Goal: Task Accomplishment & Management: Use online tool/utility

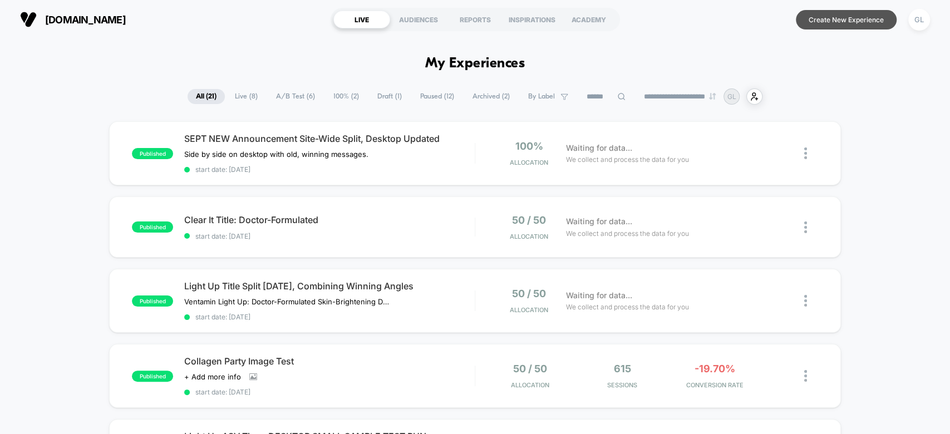
click at [818, 14] on button "Create New Experience" at bounding box center [846, 19] width 101 height 19
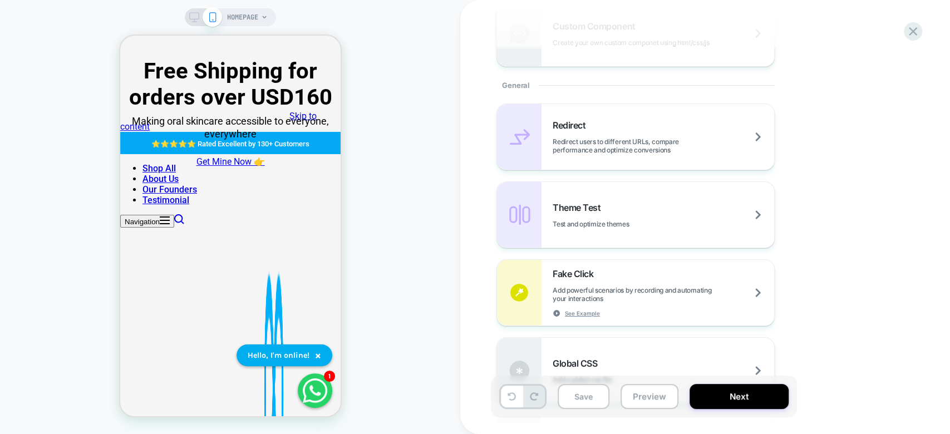
scroll to position [391, 0]
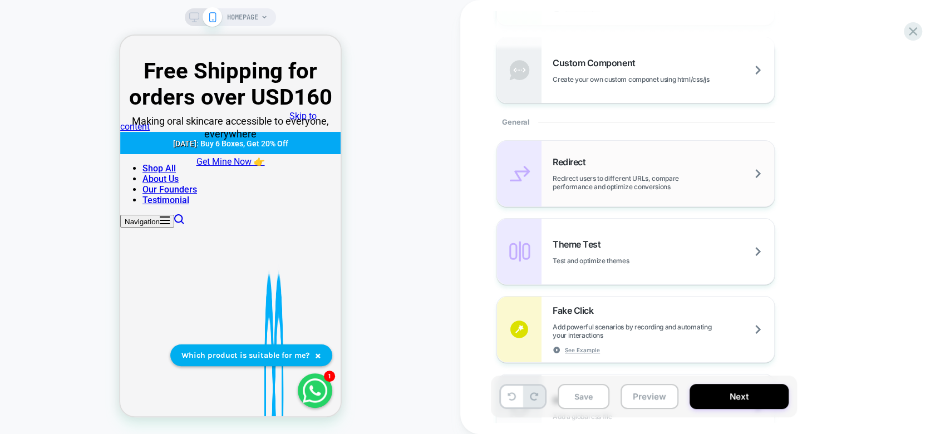
click at [715, 158] on div "Redirect Redirect users to different URLs, compare performance and optimize con…" at bounding box center [664, 173] width 222 height 35
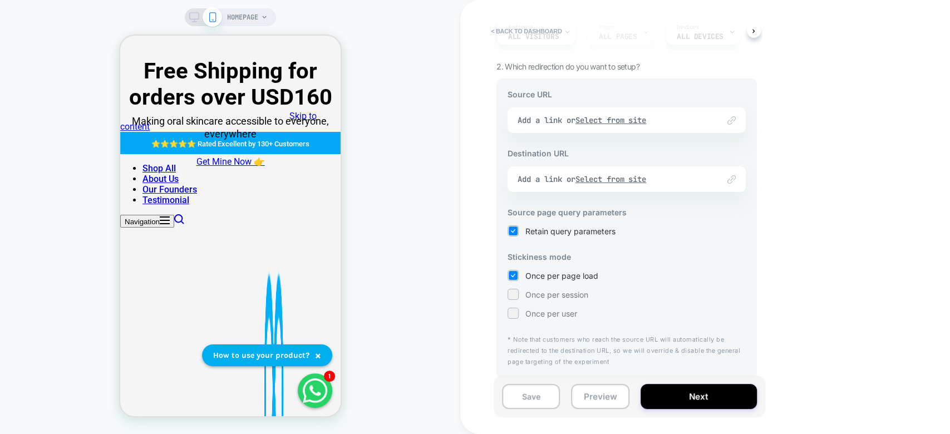
scroll to position [0, 0]
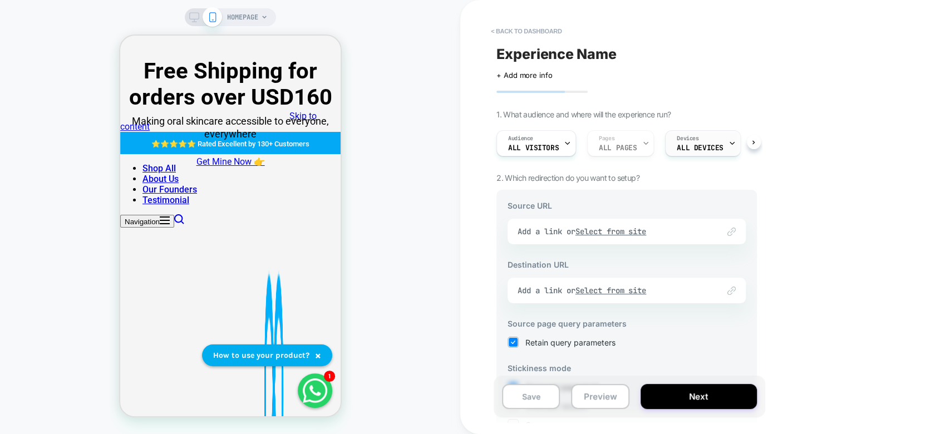
click at [679, 140] on span "Devices" at bounding box center [688, 139] width 22 height 8
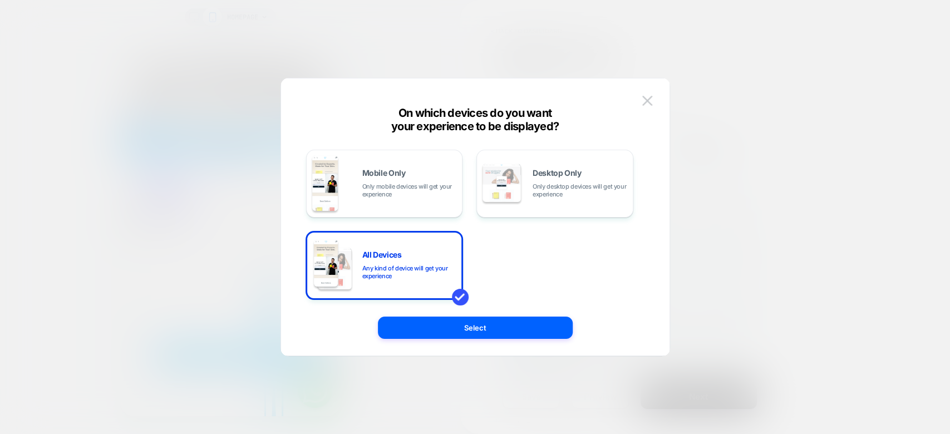
click at [796, 215] on div at bounding box center [475, 217] width 950 height 434
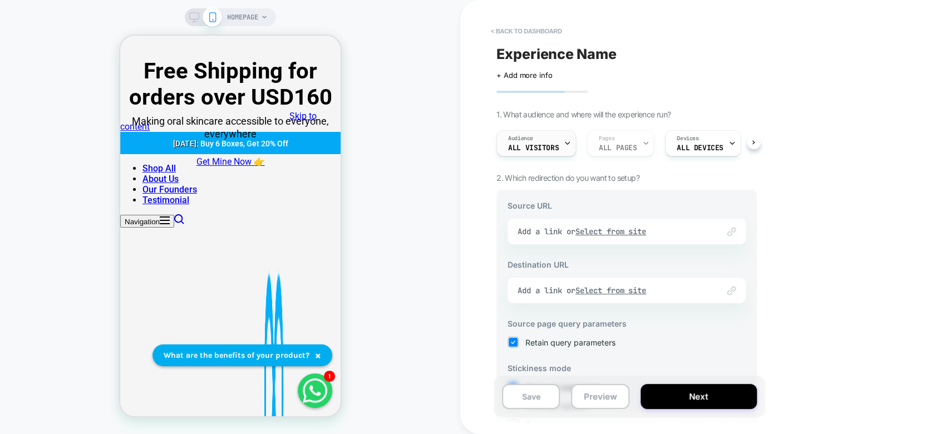
click at [558, 147] on div "Audience All Visitors" at bounding box center [533, 143] width 73 height 25
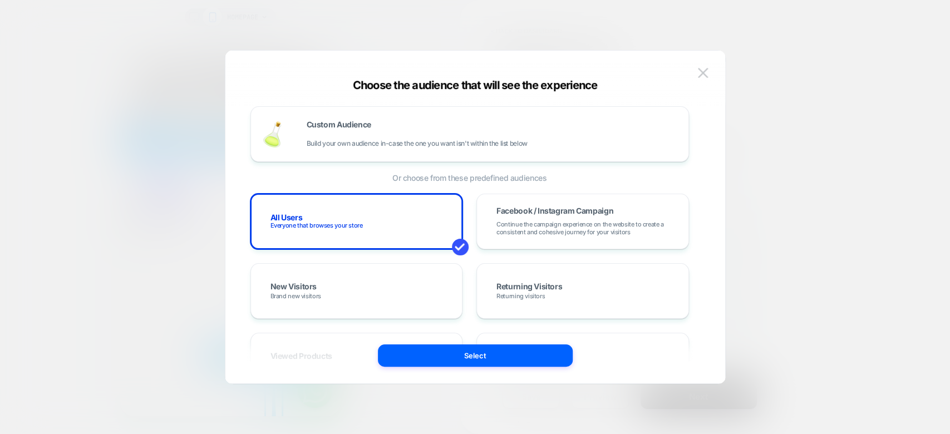
click at [819, 195] on div at bounding box center [475, 217] width 950 height 434
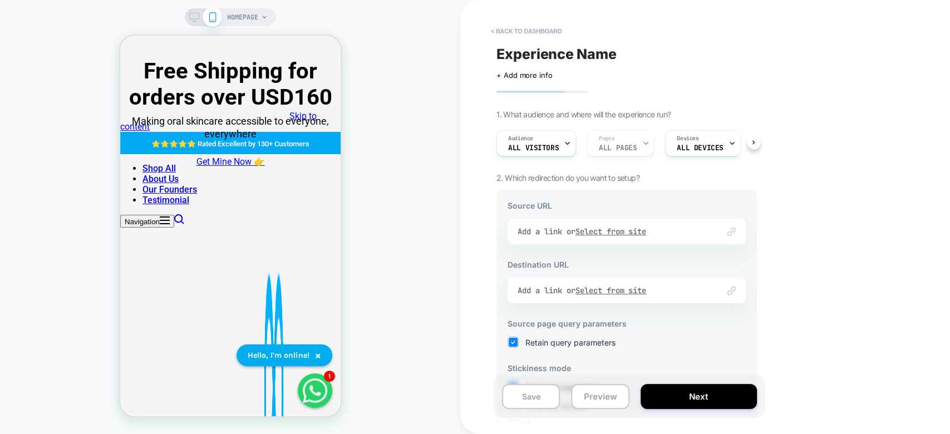
click at [734, 233] on img at bounding box center [731, 232] width 8 height 8
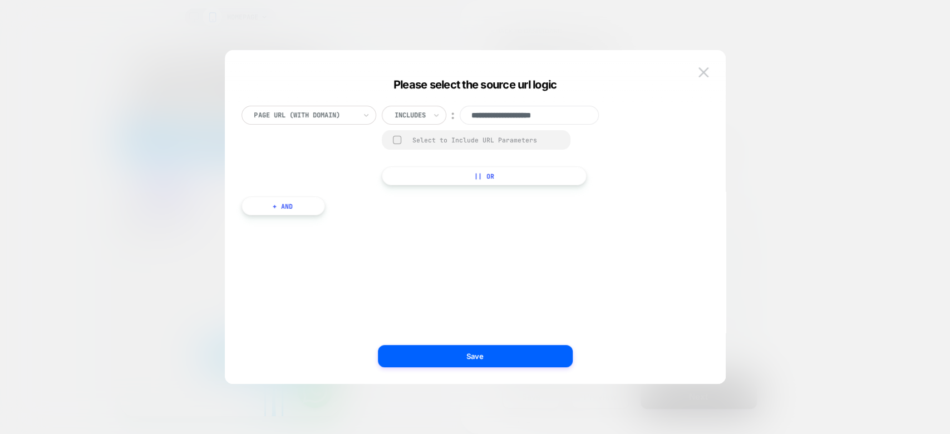
click at [447, 120] on div "**********" at bounding box center [500, 115] width 236 height 19
click at [422, 117] on div at bounding box center [410, 115] width 31 height 10
click at [431, 214] on div "Matches" at bounding box center [429, 217] width 72 height 18
click at [616, 235] on div "**********" at bounding box center [469, 228] width 467 height 278
click at [788, 99] on div at bounding box center [475, 217] width 950 height 434
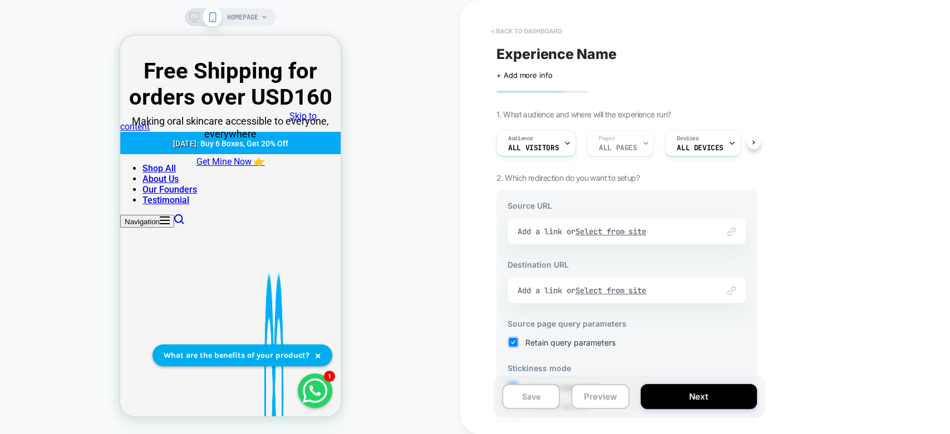
click at [543, 24] on button "< back to dashboard" at bounding box center [526, 31] width 82 height 18
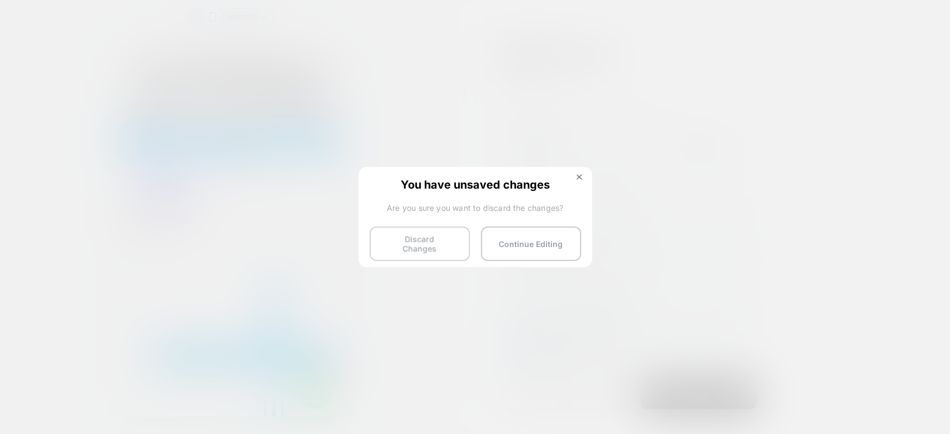
click at [440, 242] on button "Discard Changes" at bounding box center [420, 244] width 100 height 35
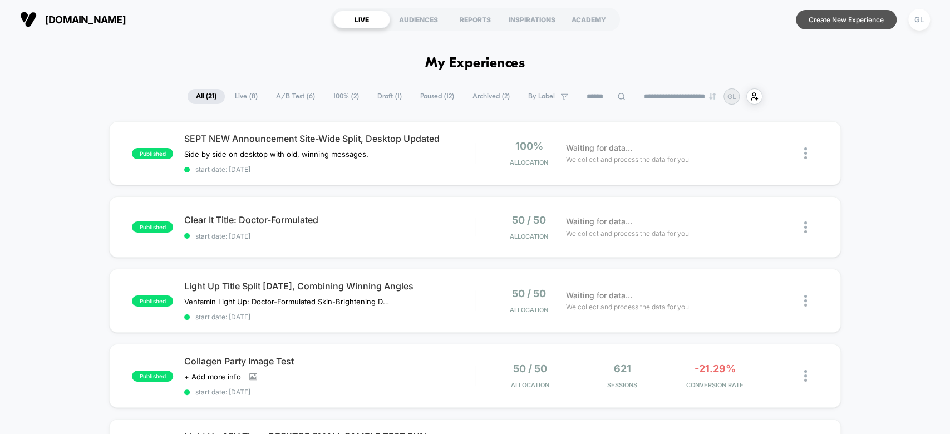
click at [832, 25] on button "Create New Experience" at bounding box center [846, 19] width 101 height 19
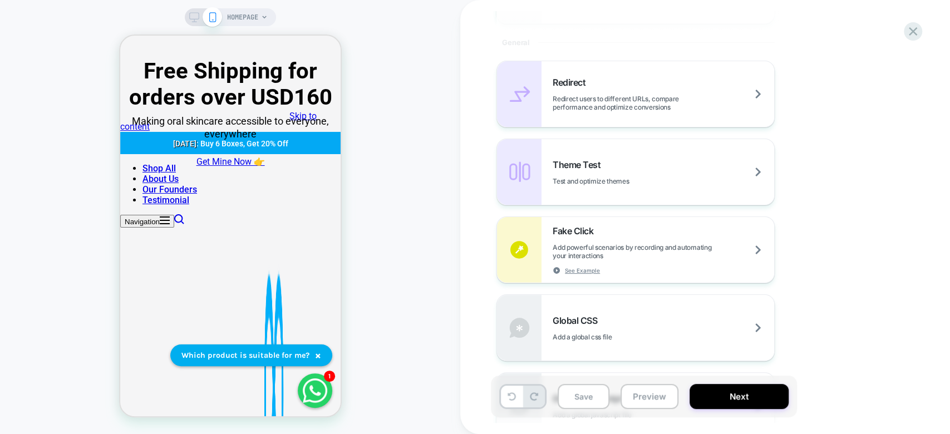
scroll to position [464, 0]
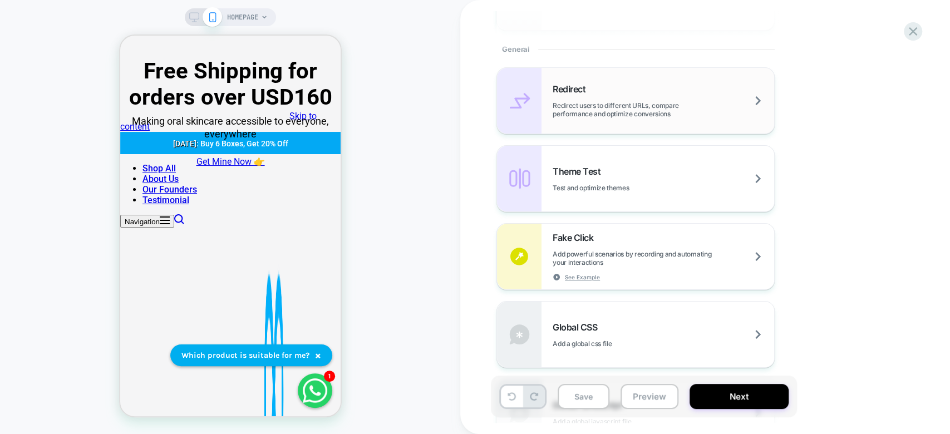
click at [738, 96] on div "Redirect Redirect users to different URLs, compare performance and optimize con…" at bounding box center [664, 100] width 222 height 35
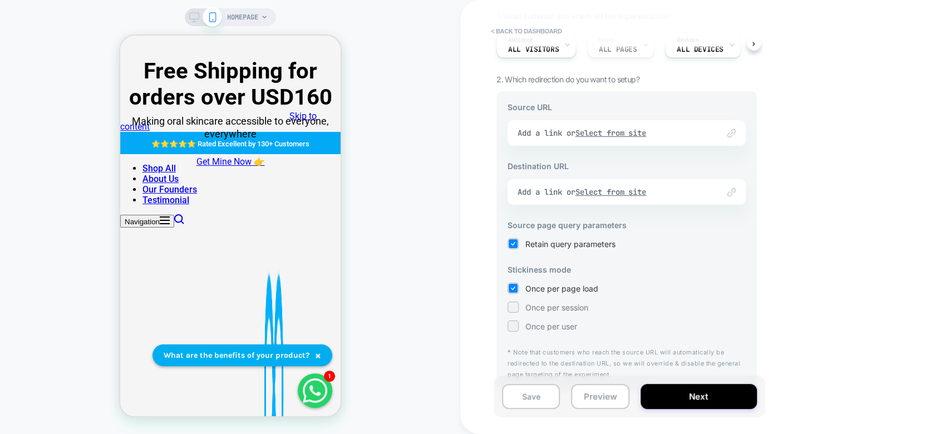
scroll to position [111, 0]
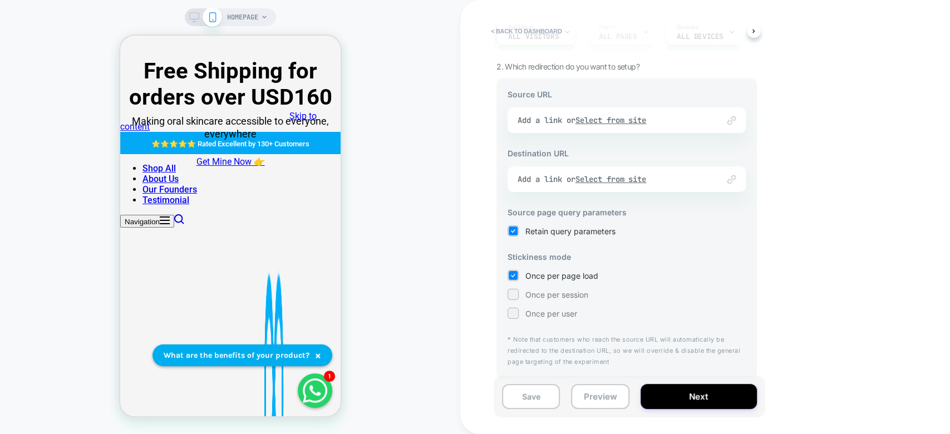
click at [738, 189] on div "Link to Add a link or Select from site" at bounding box center [627, 179] width 238 height 26
click at [733, 182] on img at bounding box center [731, 179] width 8 height 8
click at [731, 113] on div "Link to Add a link or Select from site" at bounding box center [627, 120] width 238 height 26
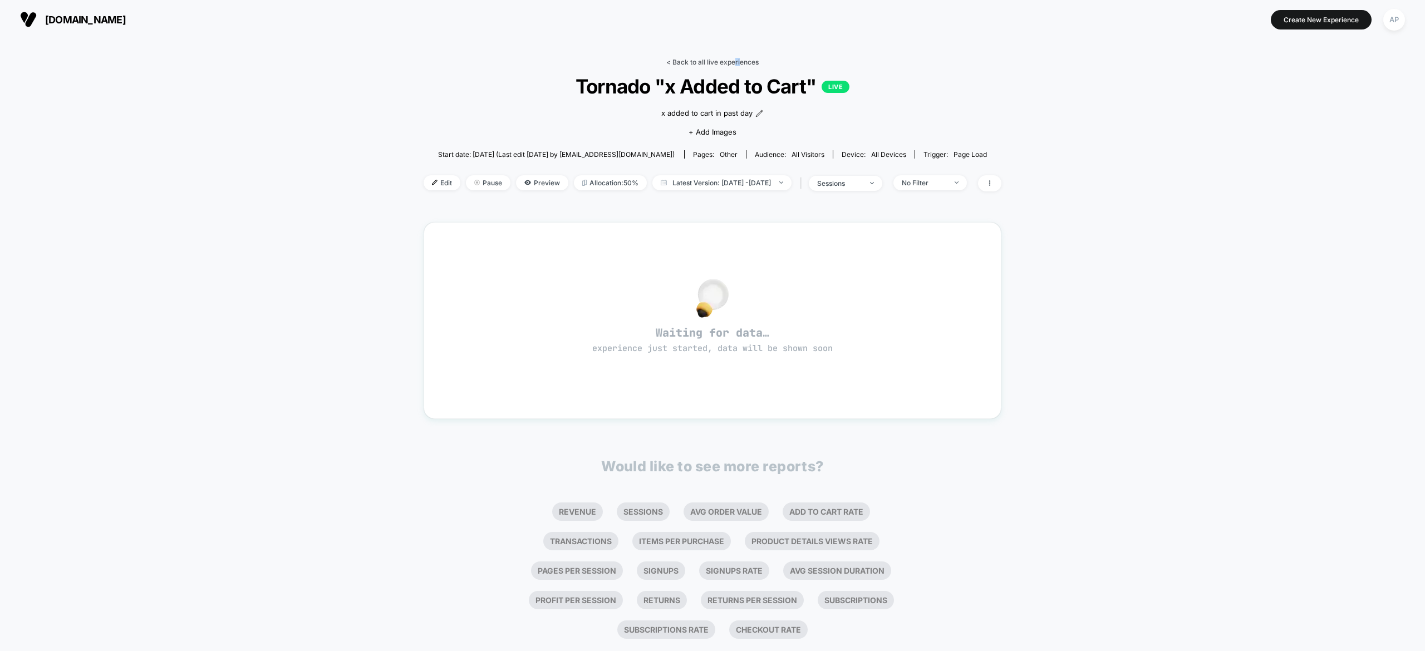
drag, startPoint x: 735, startPoint y: 53, endPoint x: 739, endPoint y: 62, distance: 10.0
click at [739, 62] on div "< Back to all live experiences Tornado "x Added to Cart" LIVE x added to cart i…" at bounding box center [713, 347] width 578 height 594
click at [739, 62] on link "< Back to all live experiences" at bounding box center [712, 62] width 92 height 8
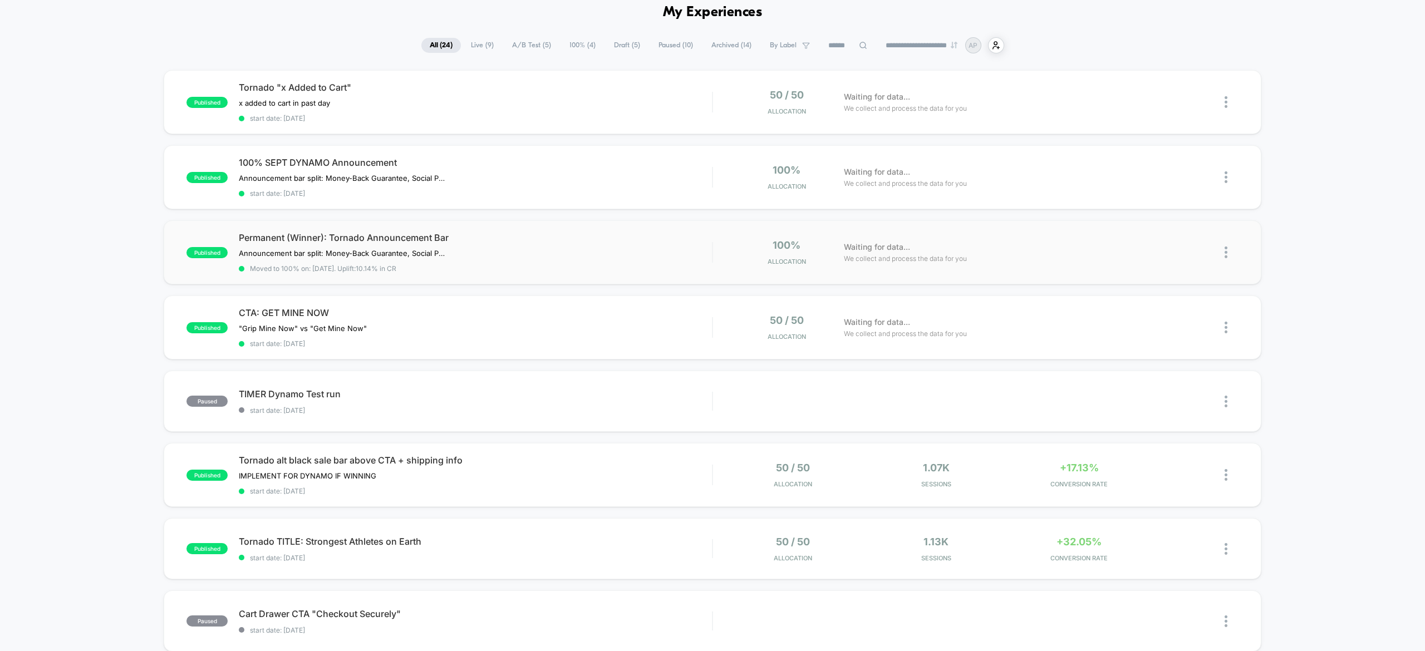
scroll to position [62, 0]
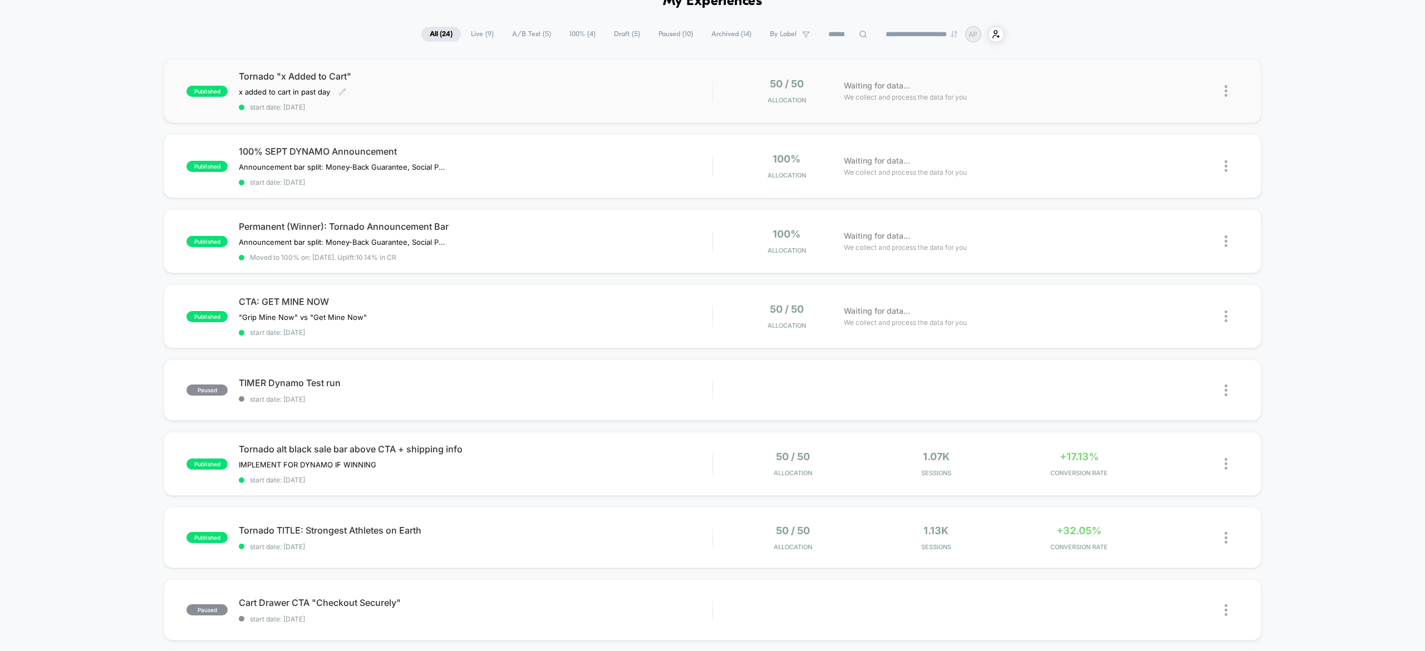
click at [559, 87] on div "x added to cart in past day﻿ Click to edit experience details x added to cart i…" at bounding box center [404, 91] width 331 height 9
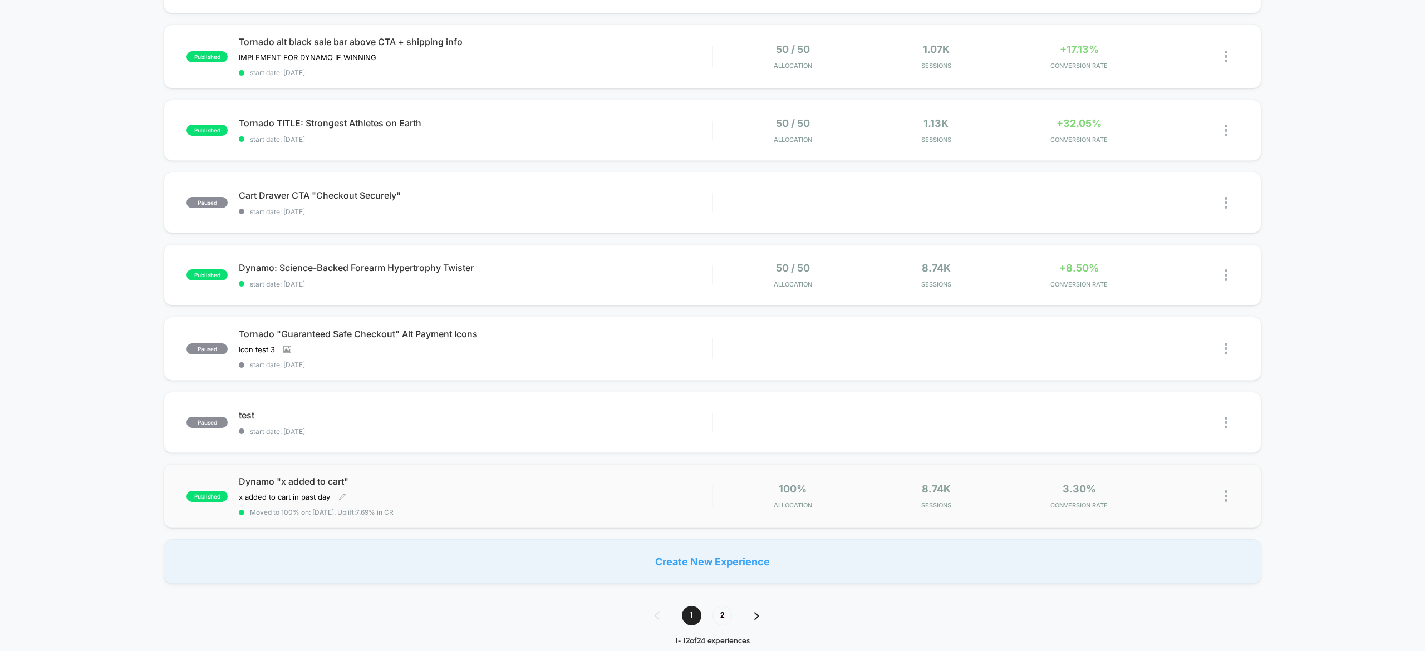
scroll to position [425, 0]
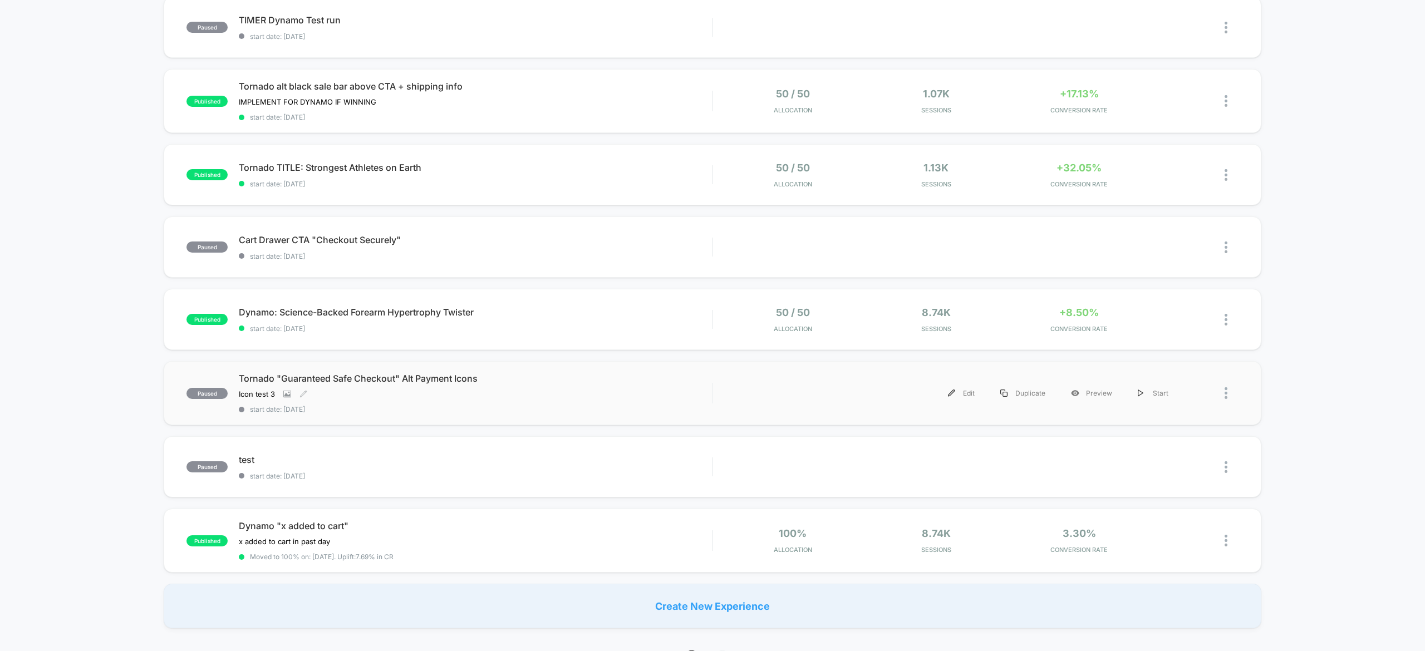
click at [553, 398] on div "Tornado "Guaranteed Safe Checkout" Alt Payment Icons Icon test 3﻿ Click to view…" at bounding box center [475, 393] width 473 height 41
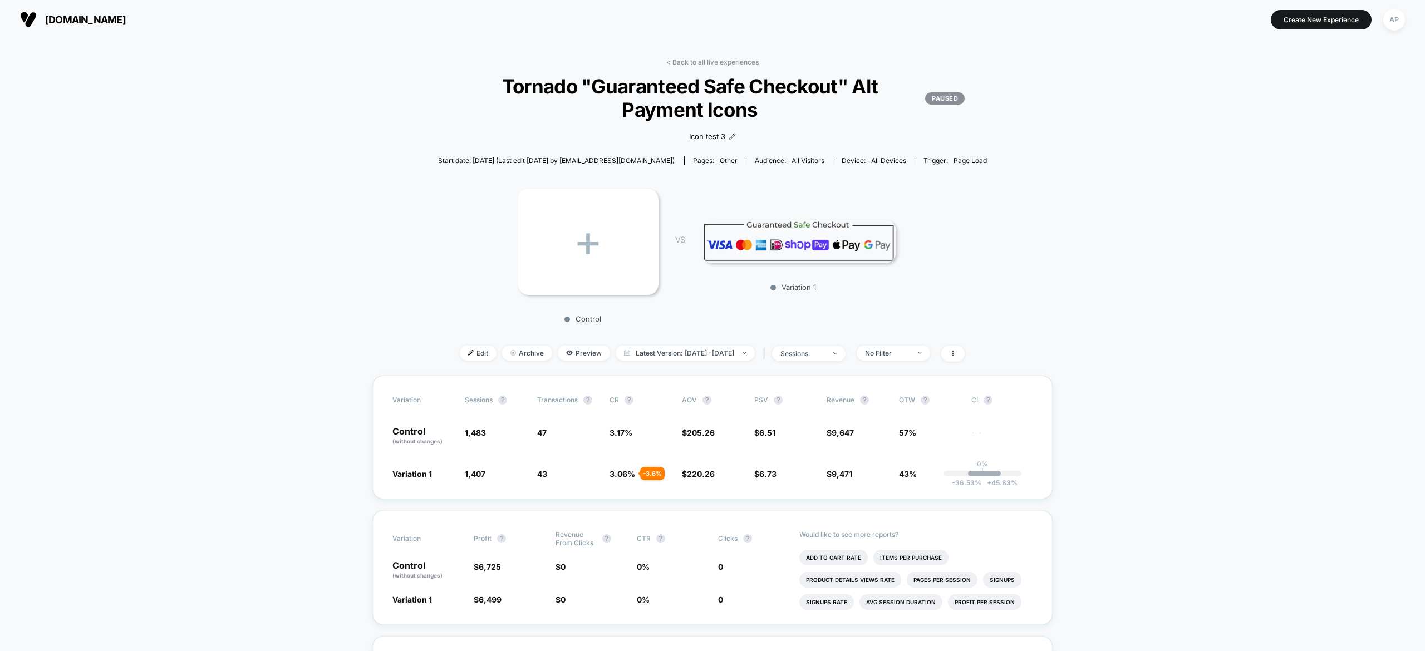
click at [464, 362] on div "< Back to all live experiences Tornado "Guaranteed Safe Checkout" Alt Payment I…" at bounding box center [712, 217] width 561 height 318
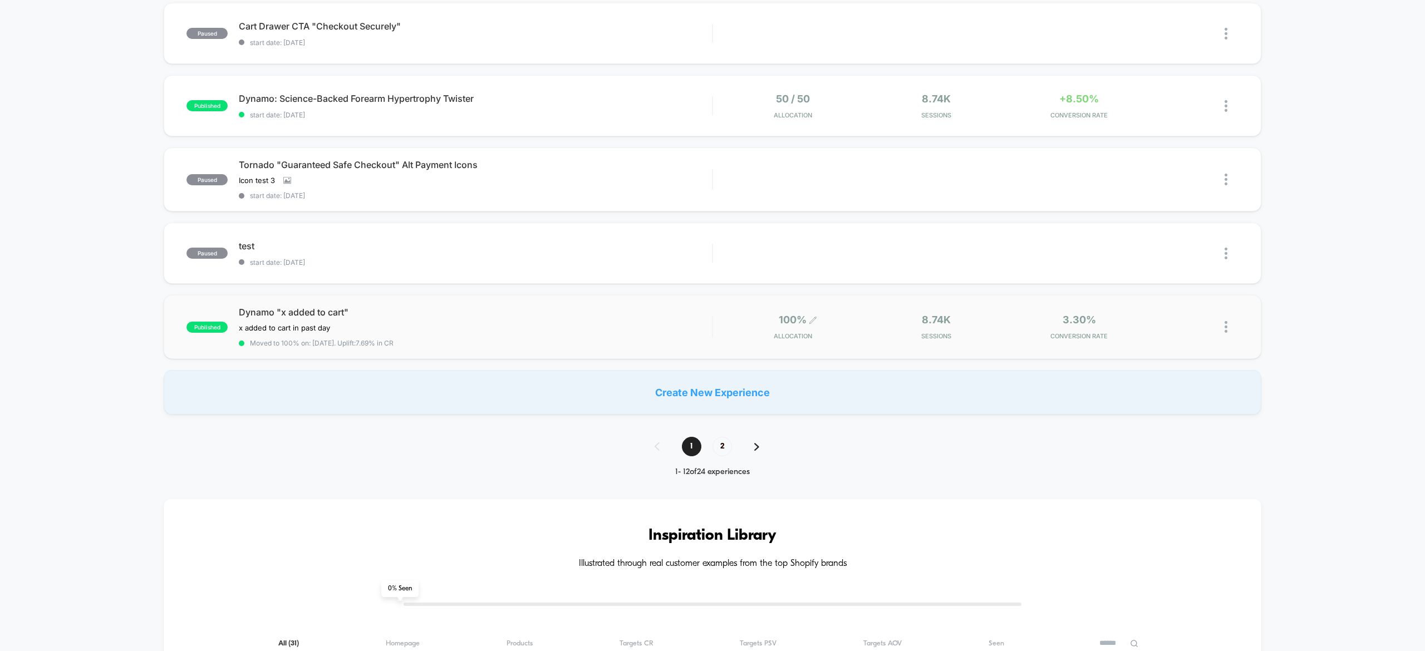
scroll to position [627, 0]
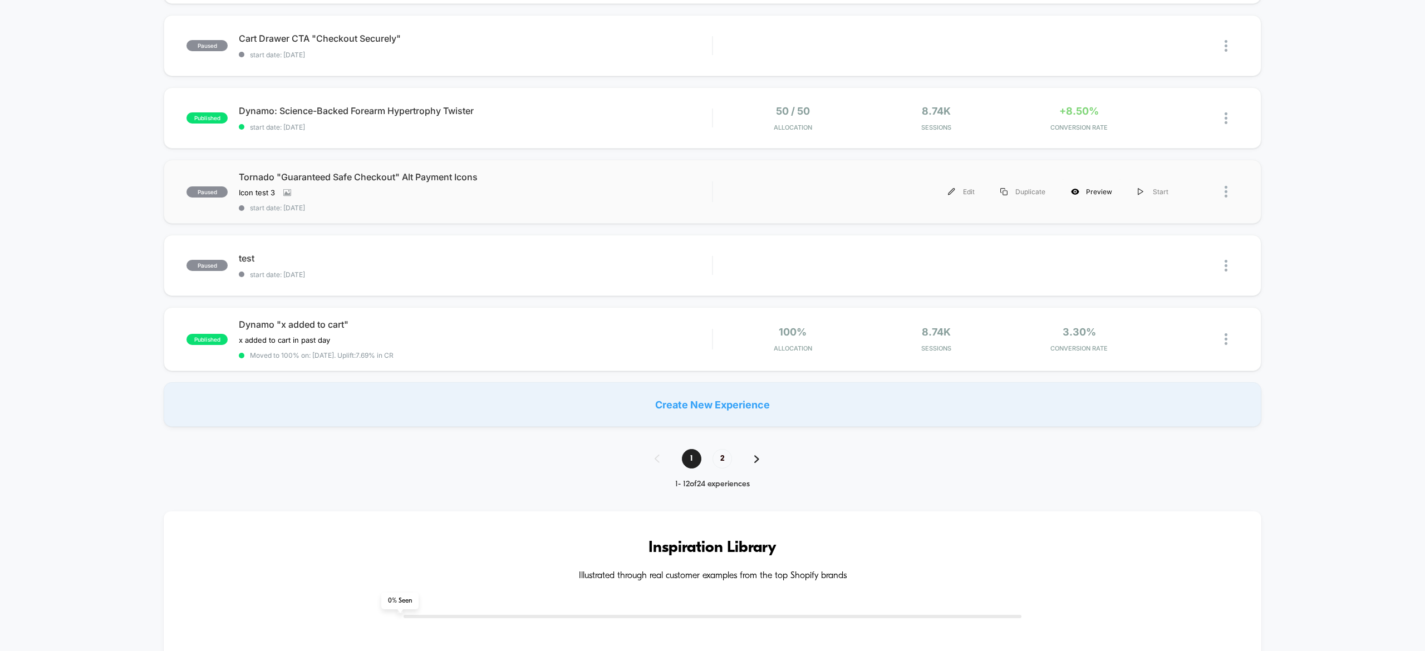
click at [1095, 183] on div "Preview" at bounding box center [1091, 191] width 67 height 25
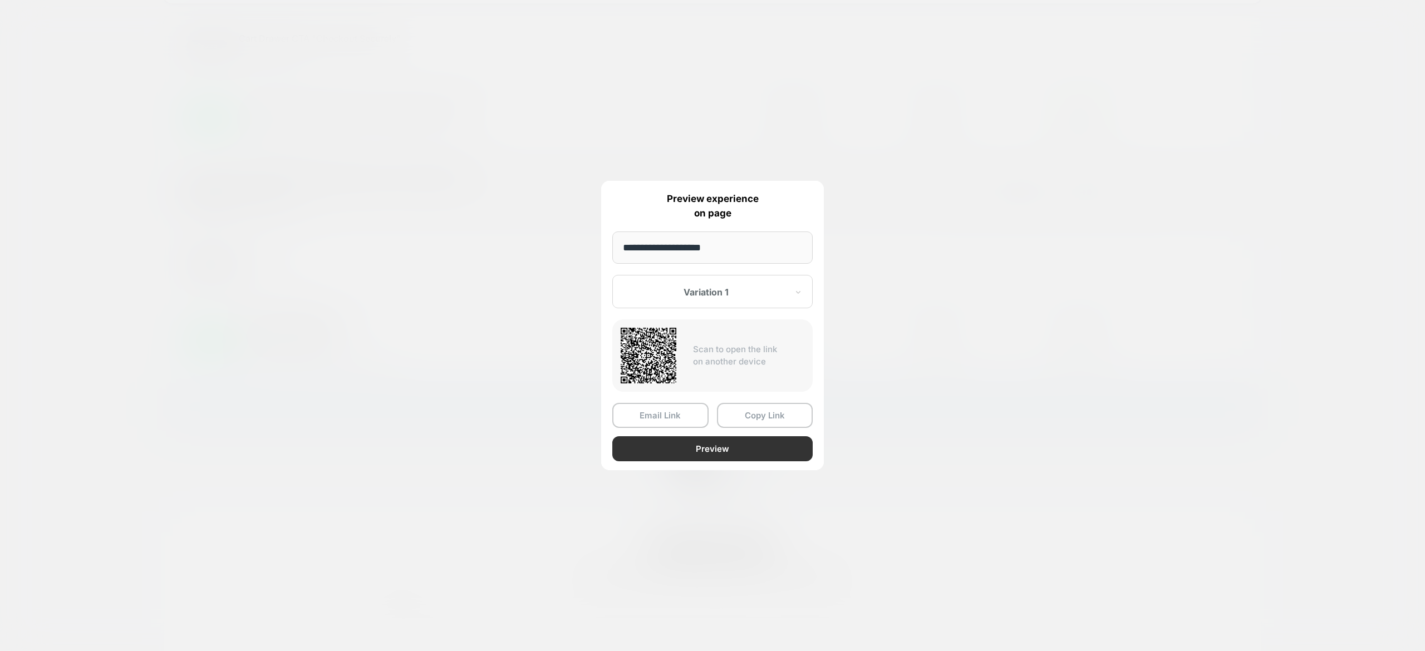
click at [751, 447] on button "Preview" at bounding box center [712, 448] width 200 height 25
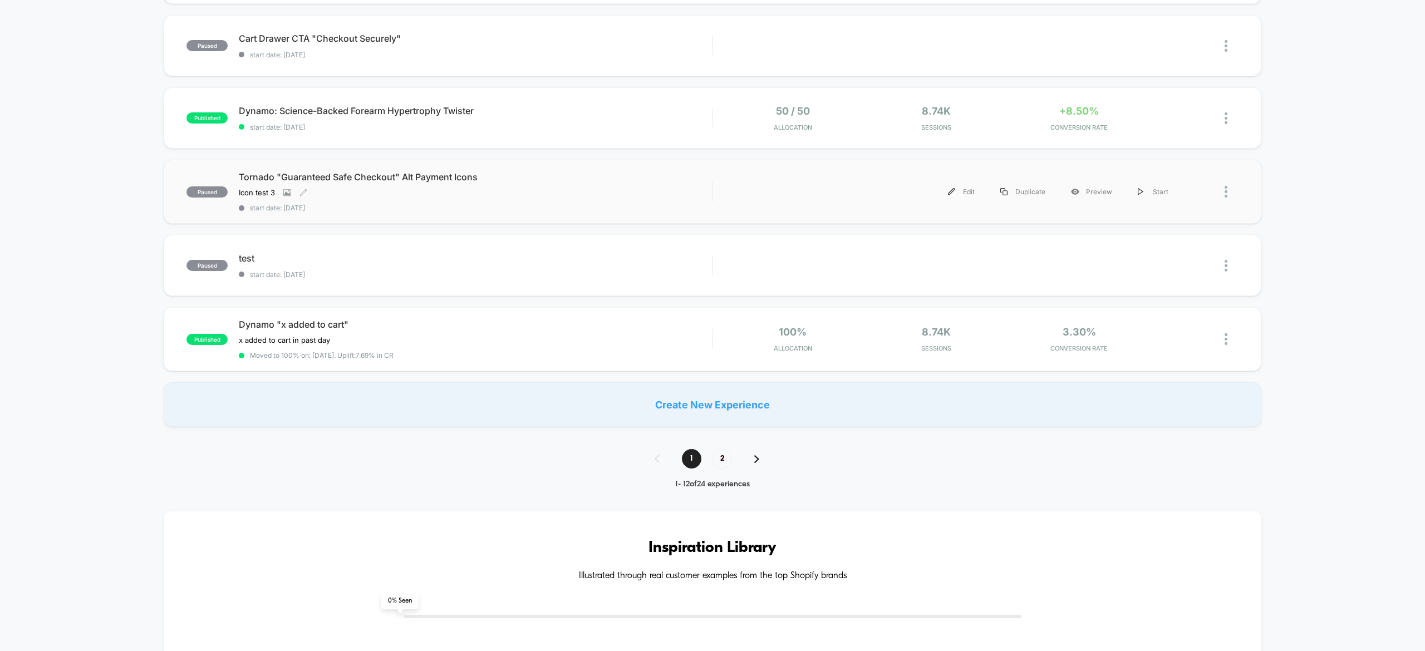
click at [348, 189] on div "Icon test 3﻿ Click to view images Click to edit experience details Icon test 3﻿" at bounding box center [404, 192] width 331 height 9
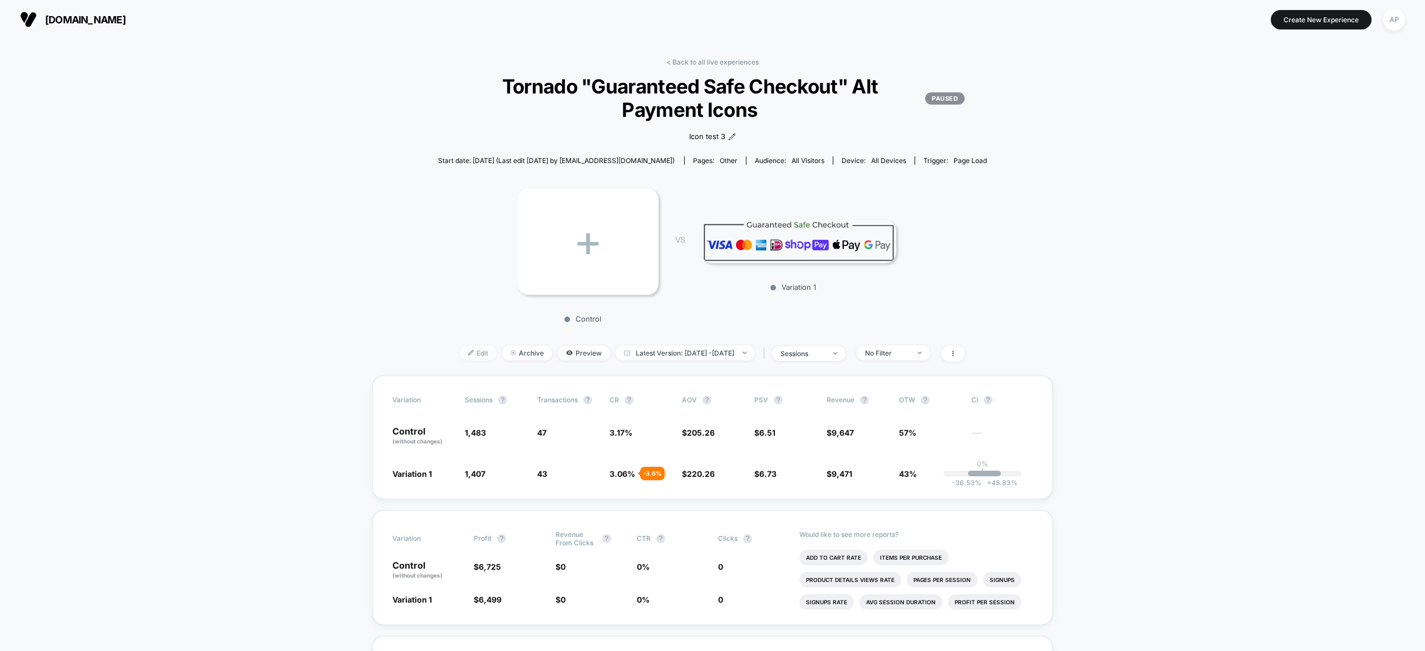
click at [460, 356] on span "Edit" at bounding box center [478, 353] width 37 height 15
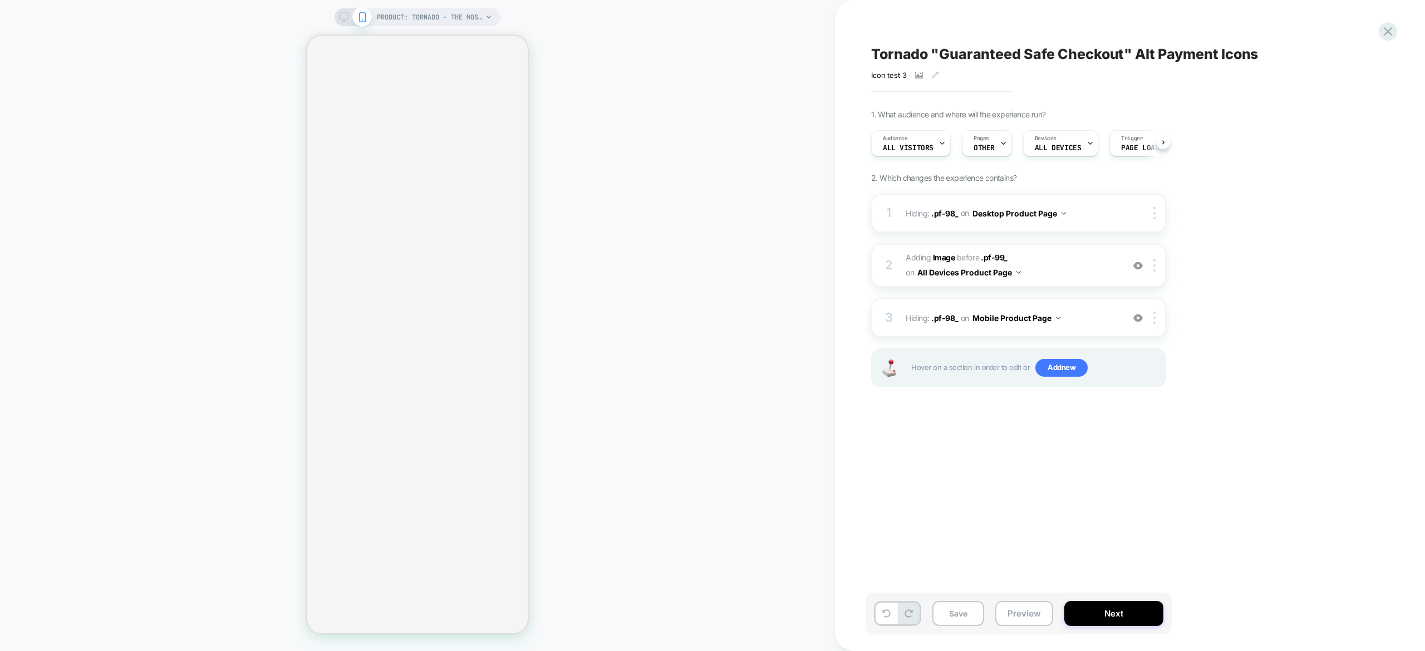
scroll to position [0, 1]
select select "**********"
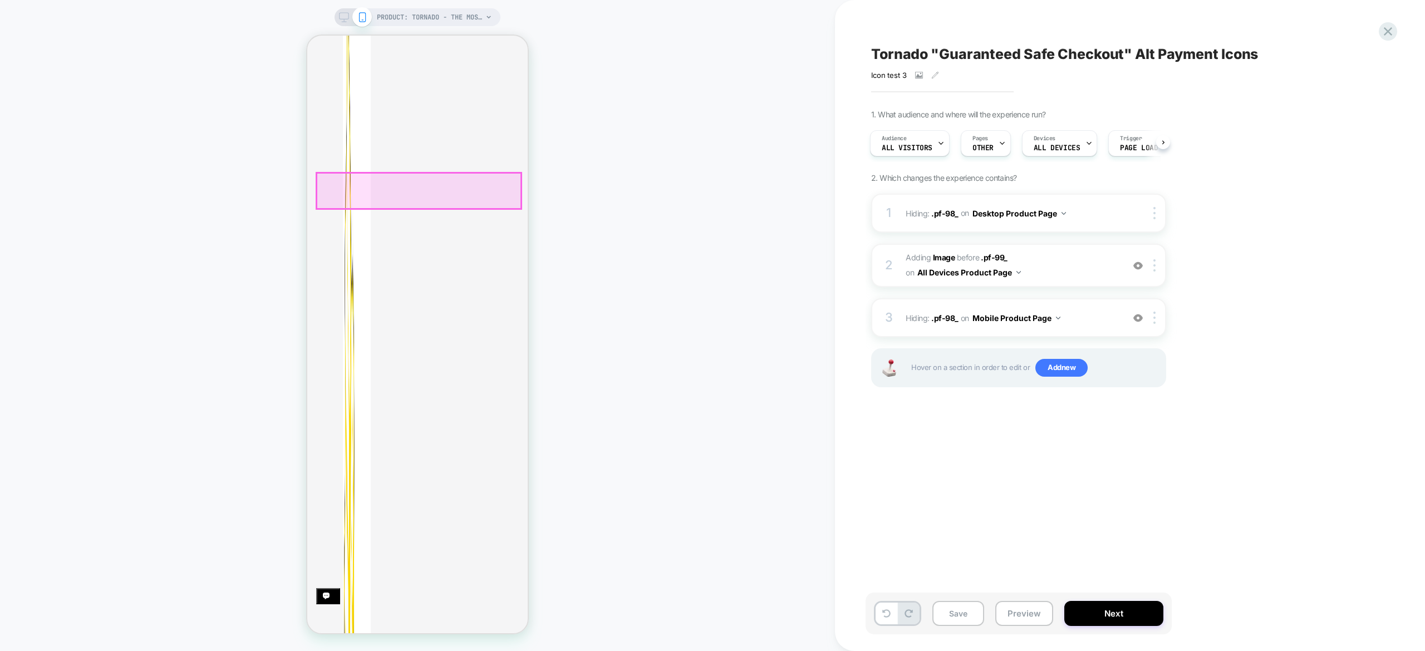
scroll to position [0, 0]
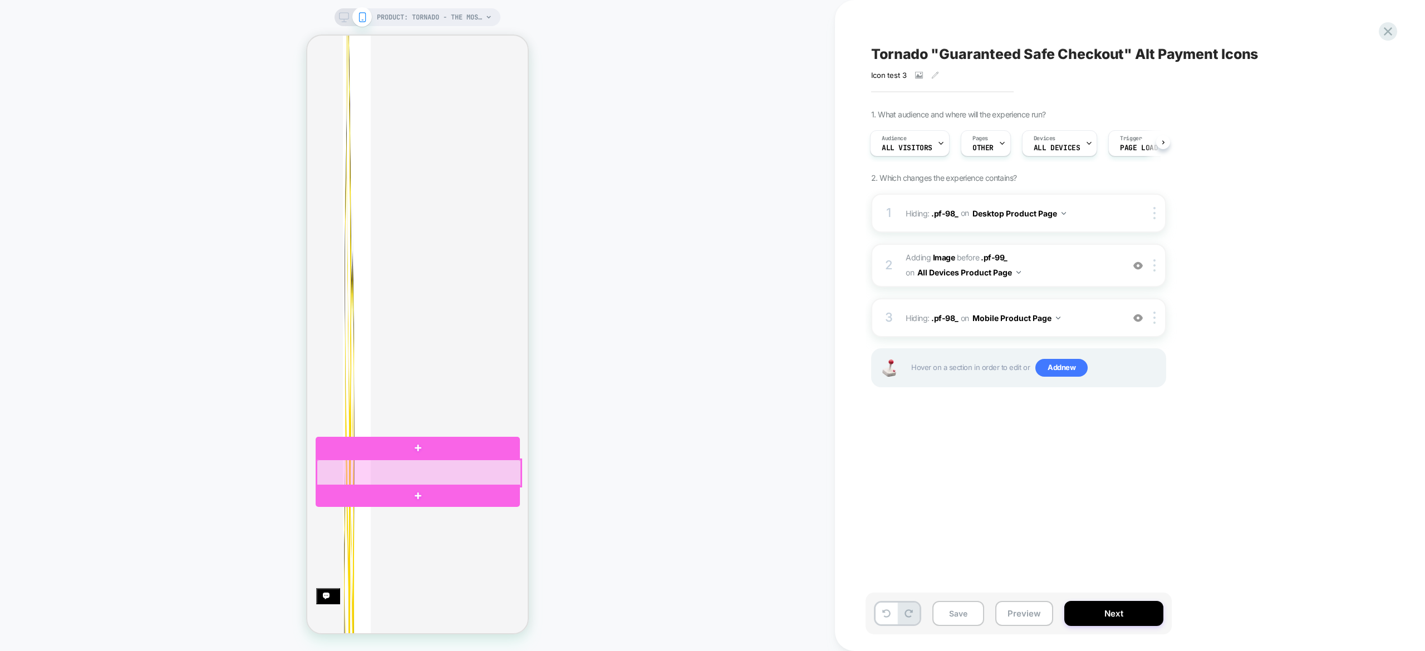
click at [491, 471] on div at bounding box center [419, 473] width 204 height 27
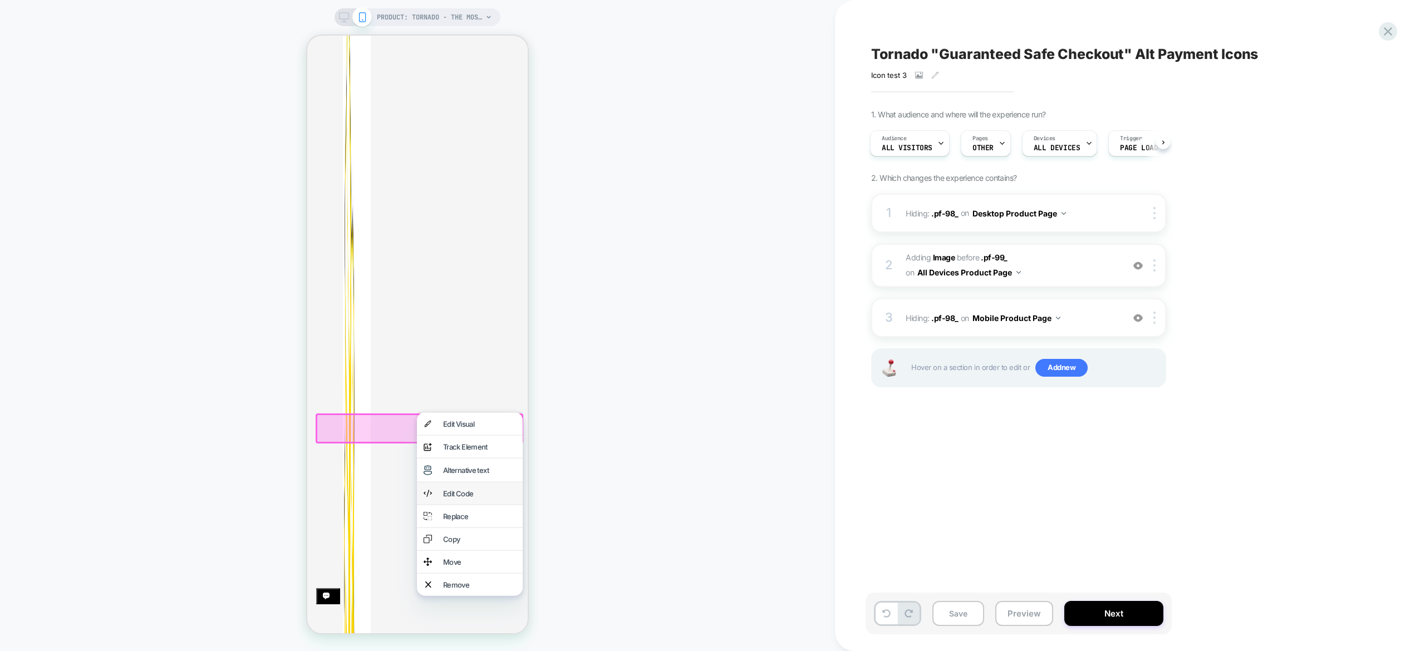
scroll to position [346, 0]
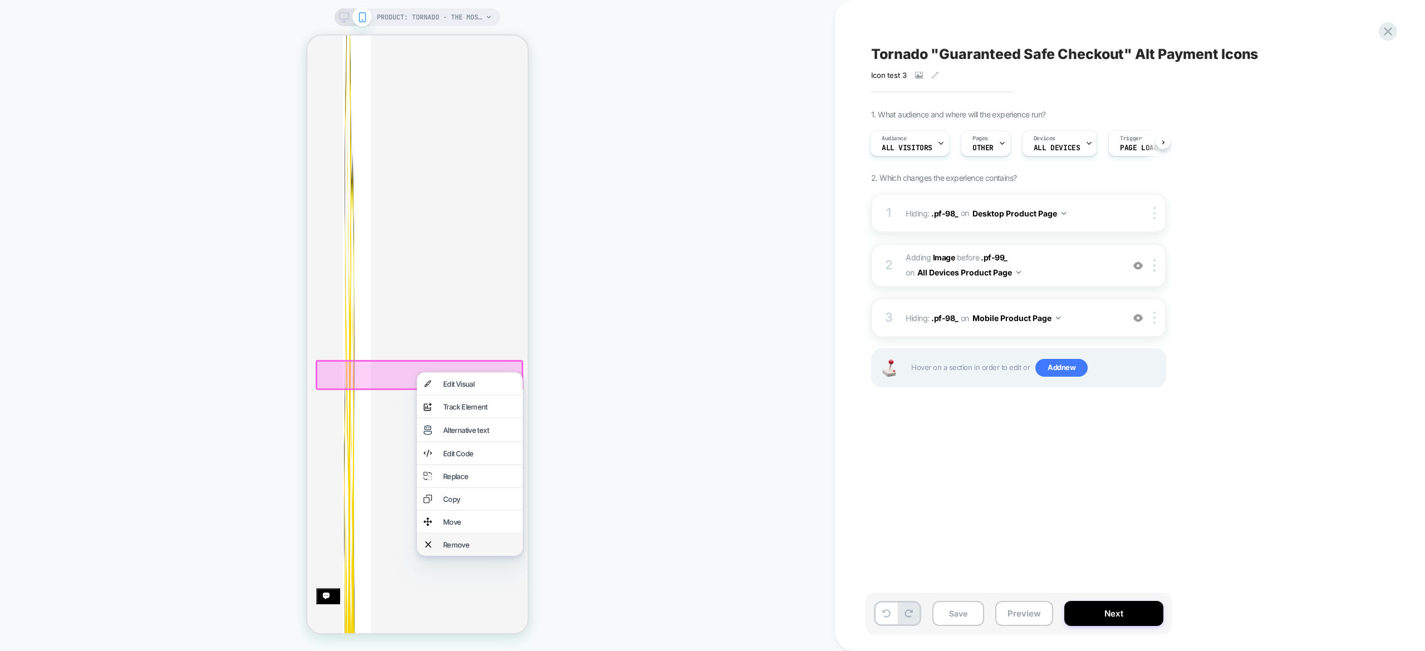
click at [487, 549] on div "Remove" at bounding box center [479, 544] width 73 height 9
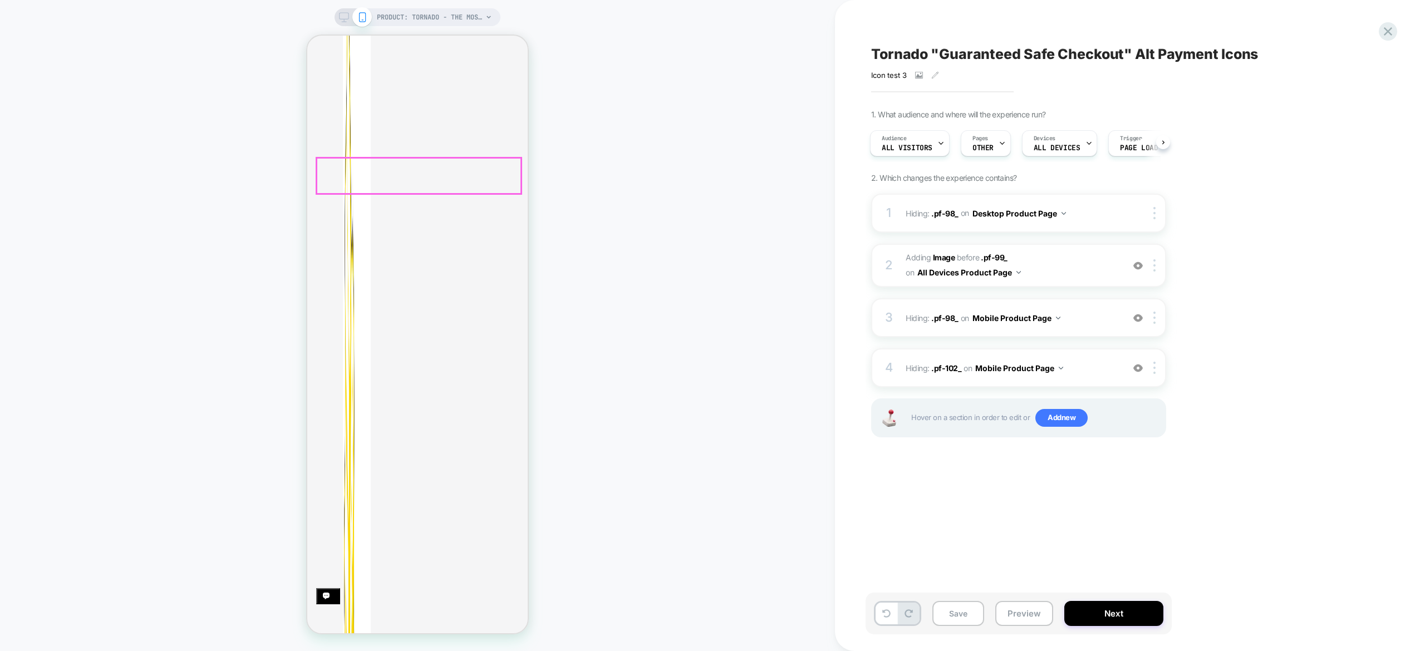
scroll to position [0, 0]
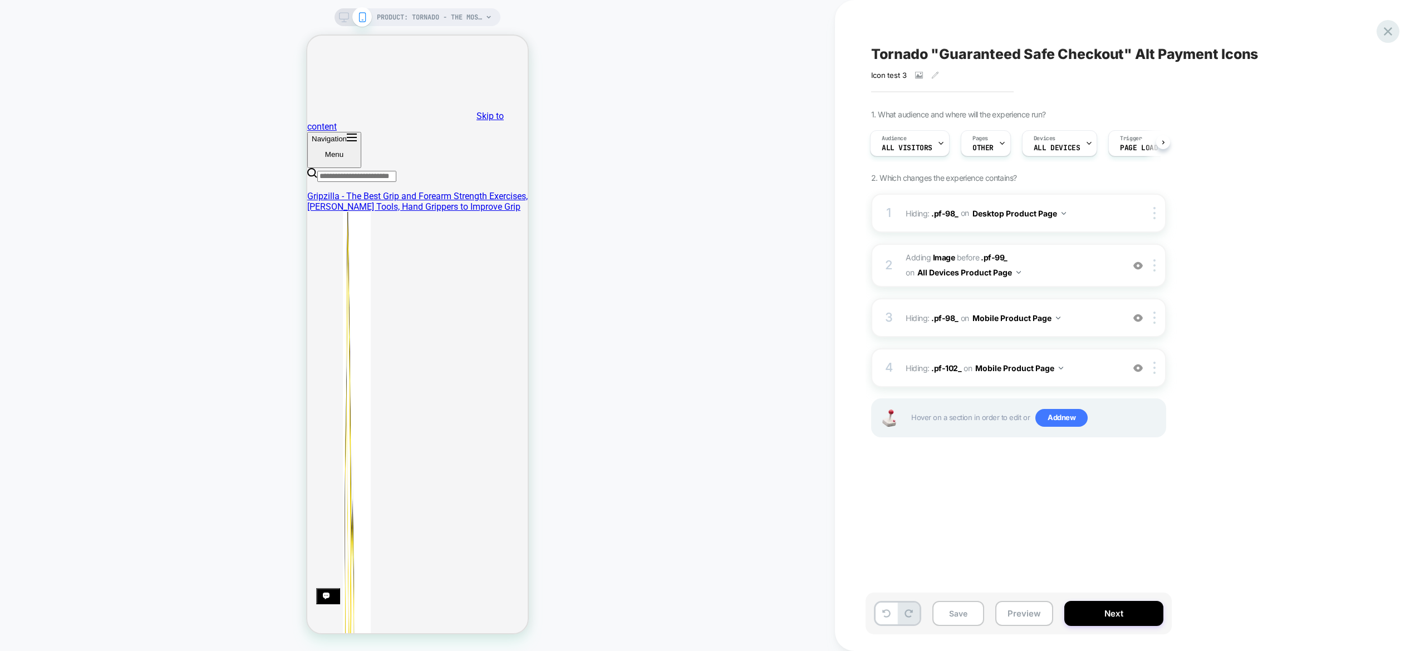
click at [1388, 35] on icon at bounding box center [1387, 31] width 15 height 15
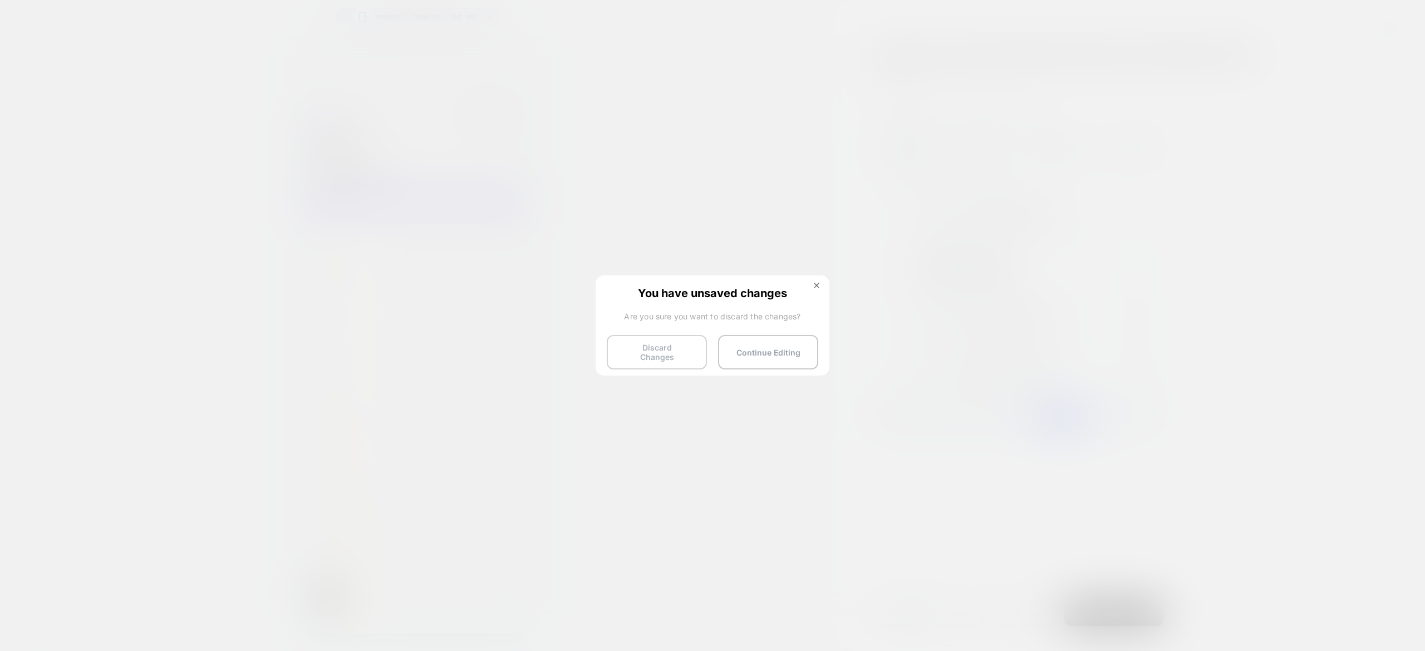
click at [677, 342] on button "Discard Changes" at bounding box center [657, 352] width 100 height 35
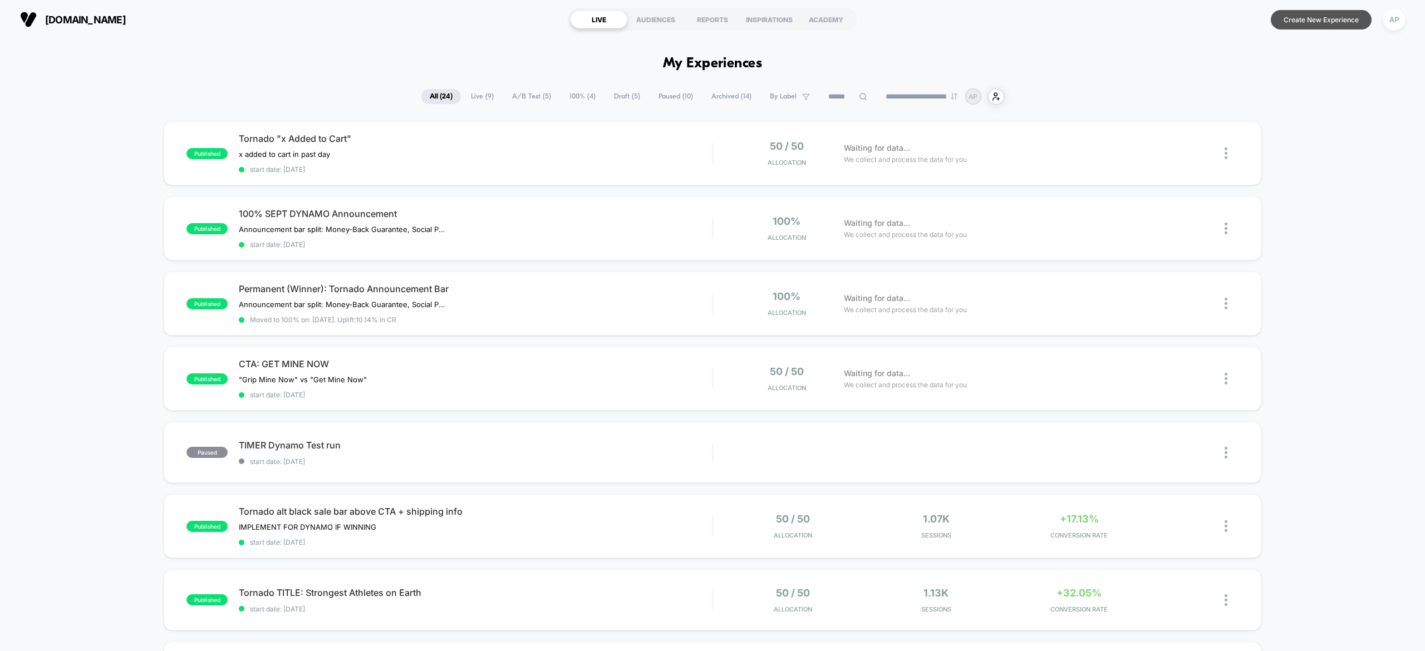
drag, startPoint x: 1291, startPoint y: 32, endPoint x: 1299, endPoint y: 28, distance: 8.7
click at [1299, 28] on section "Create New Experience AP" at bounding box center [1179, 20] width 458 height 28
click at [1299, 28] on button "Create New Experience" at bounding box center [1321, 19] width 101 height 19
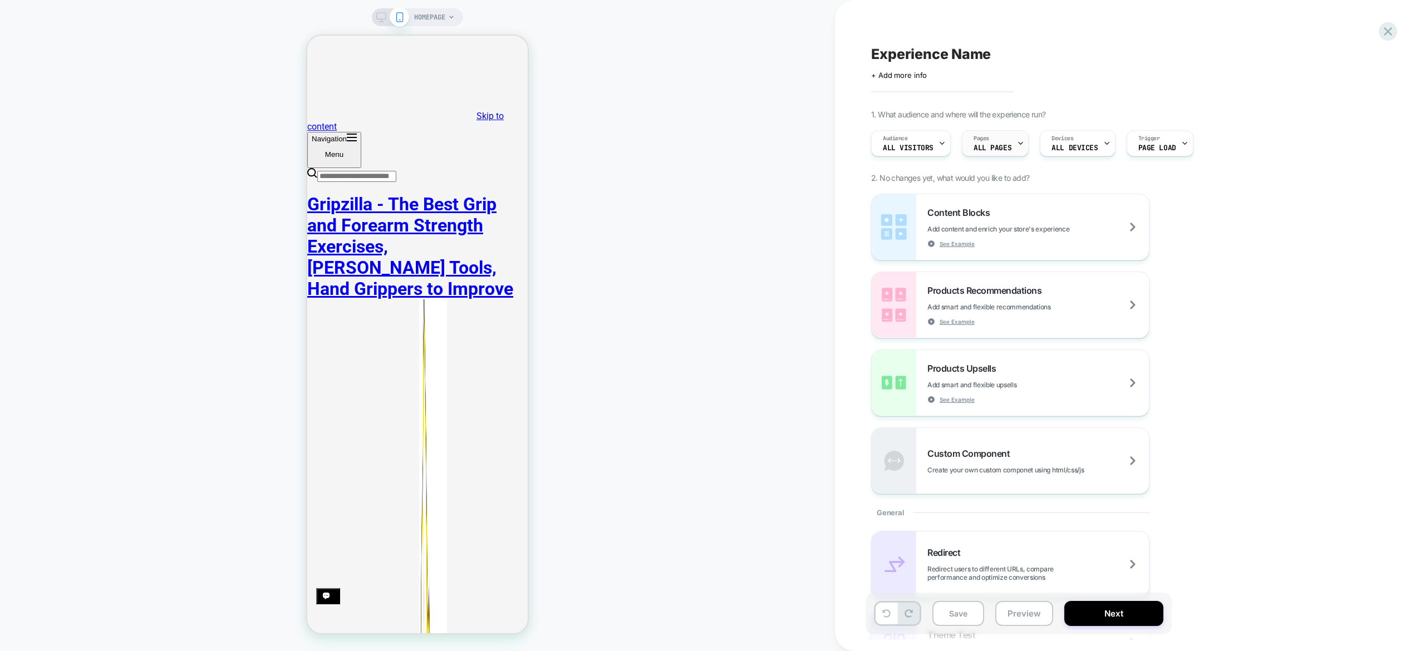
click at [1013, 148] on div "Pages ALL PAGES" at bounding box center [992, 143] width 60 height 25
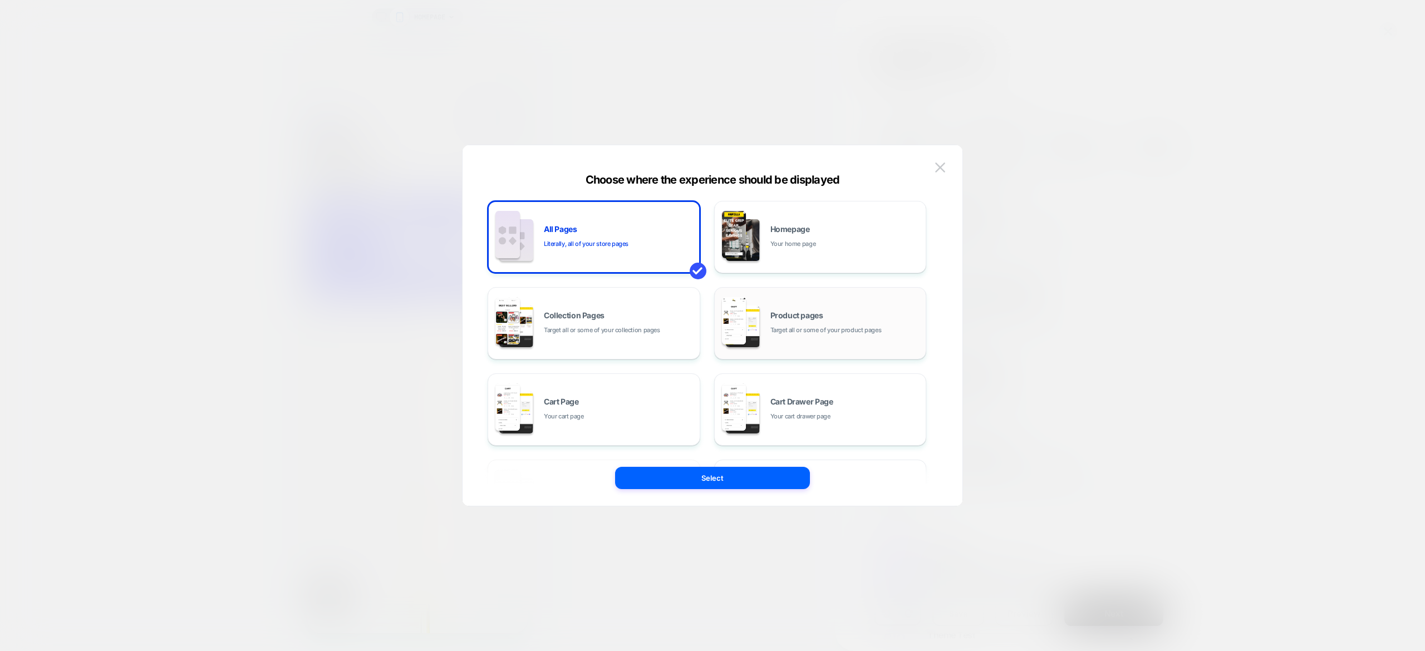
click at [835, 325] on span "Target all or some of your product pages" at bounding box center [825, 330] width 111 height 11
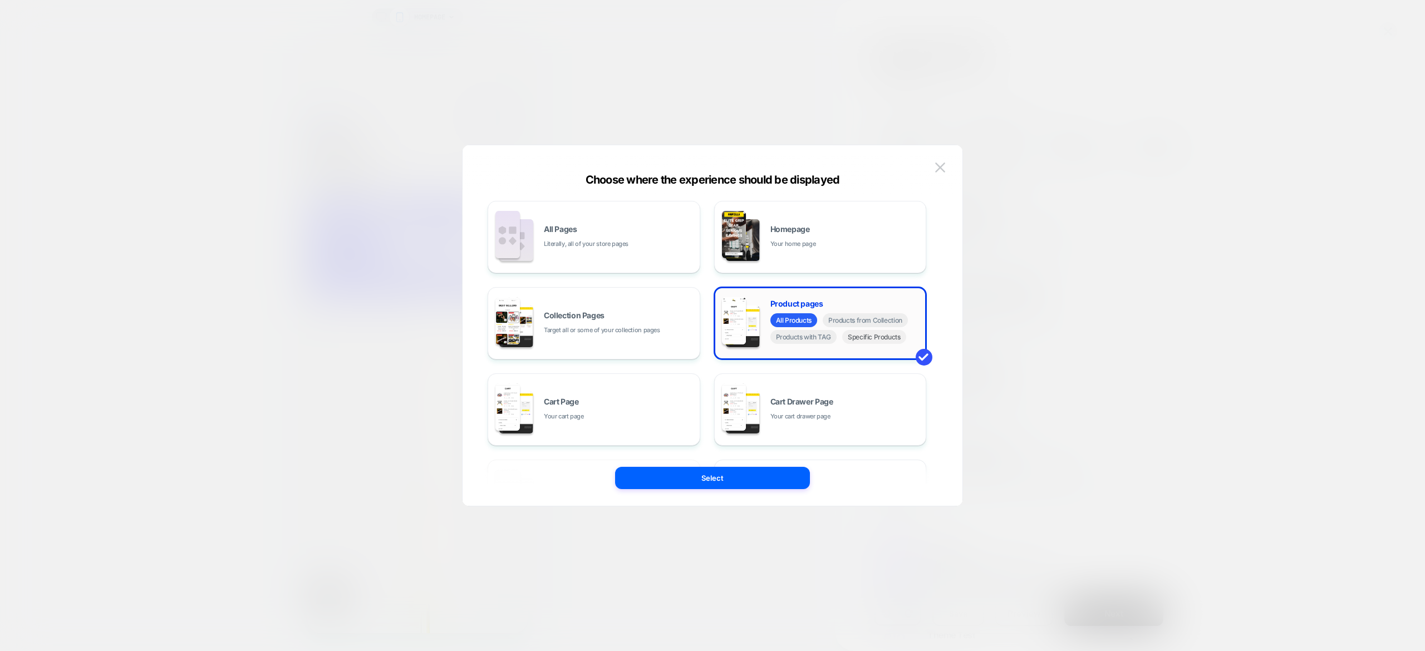
click at [867, 344] on span "Specific Products" at bounding box center [874, 337] width 64 height 14
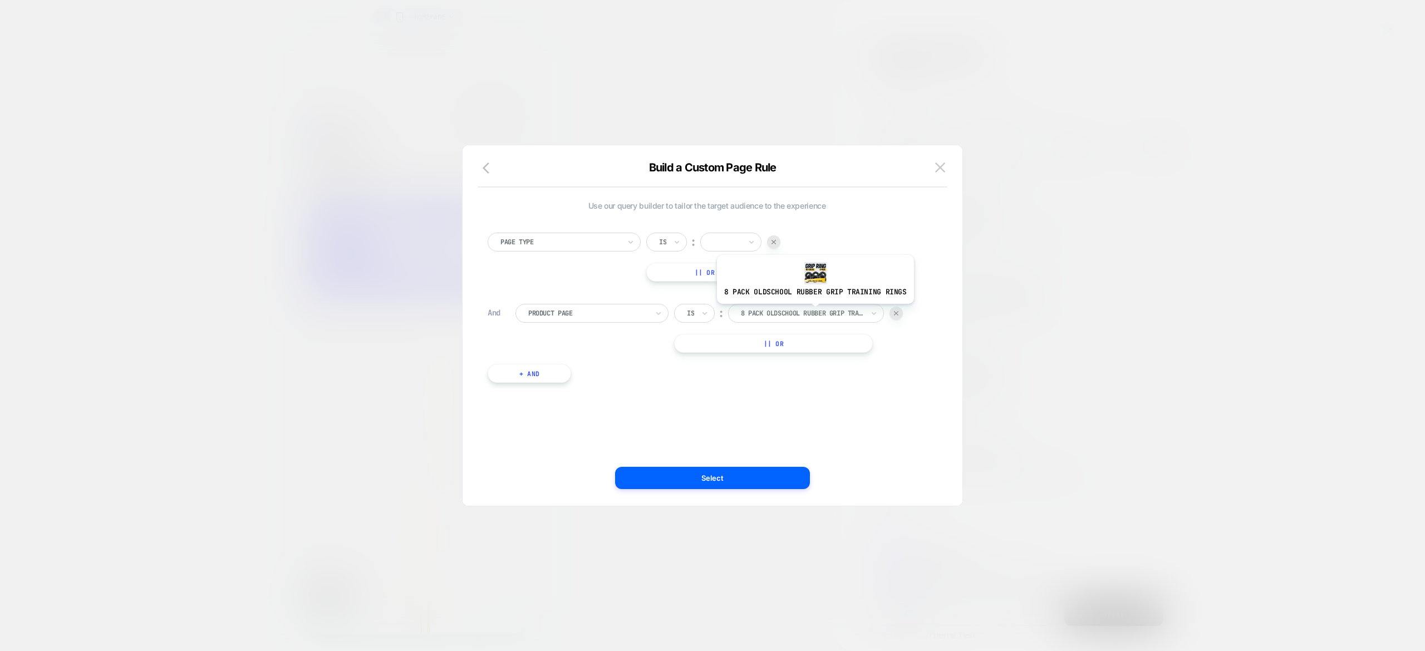
click at [813, 313] on div at bounding box center [802, 313] width 122 height 10
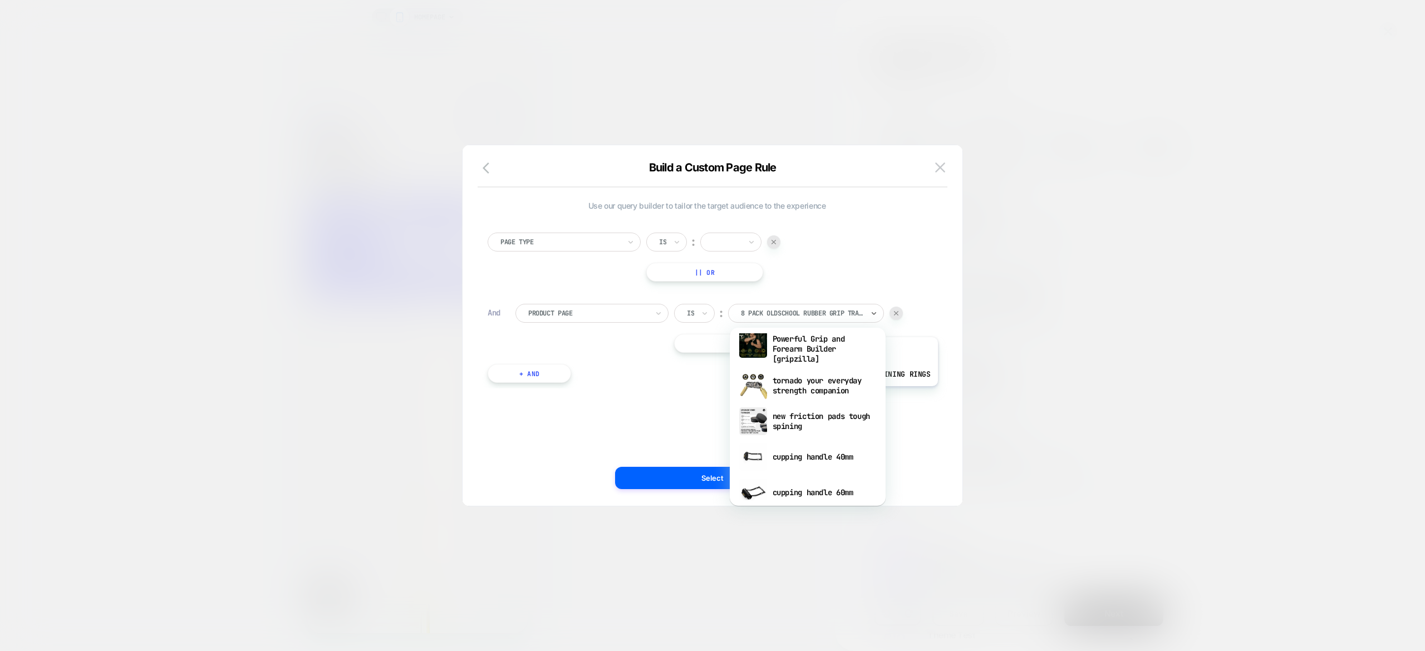
scroll to position [1152, 0]
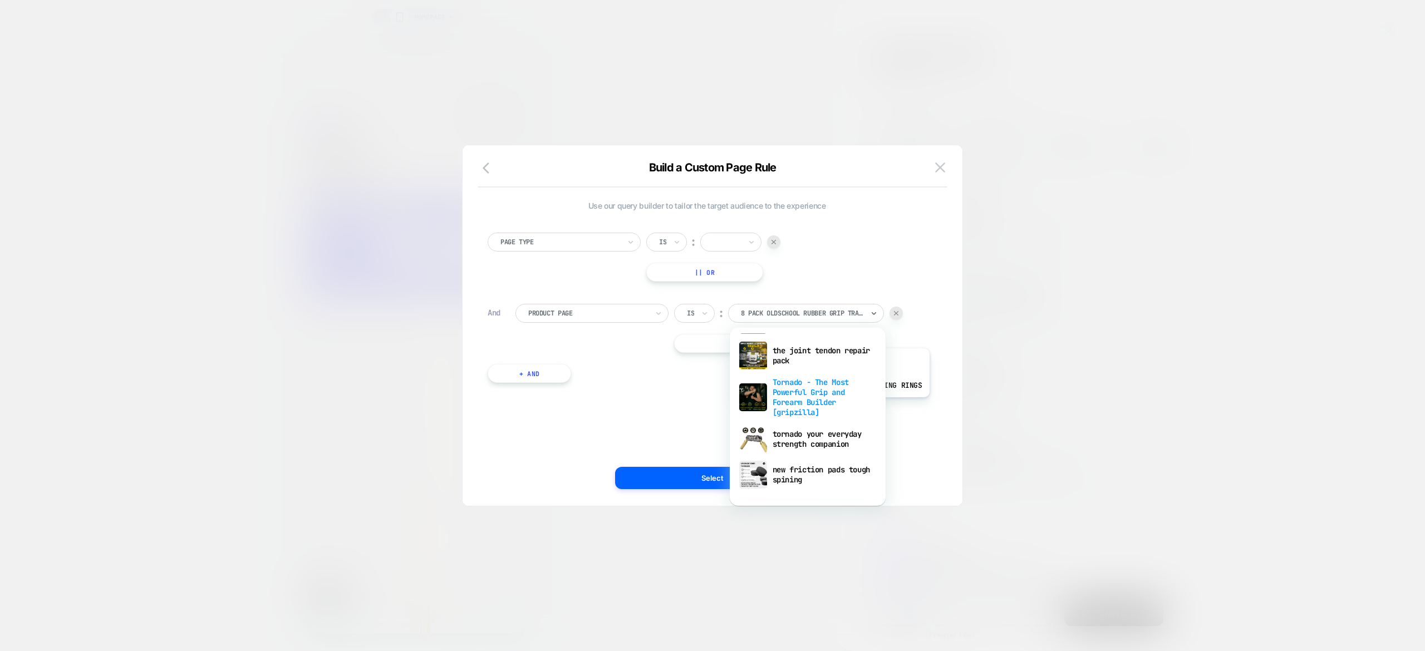
click at [829, 406] on div "Tornado - The Most Powerful Grip and Forearm Builder [gripzilla]" at bounding box center [807, 397] width 145 height 48
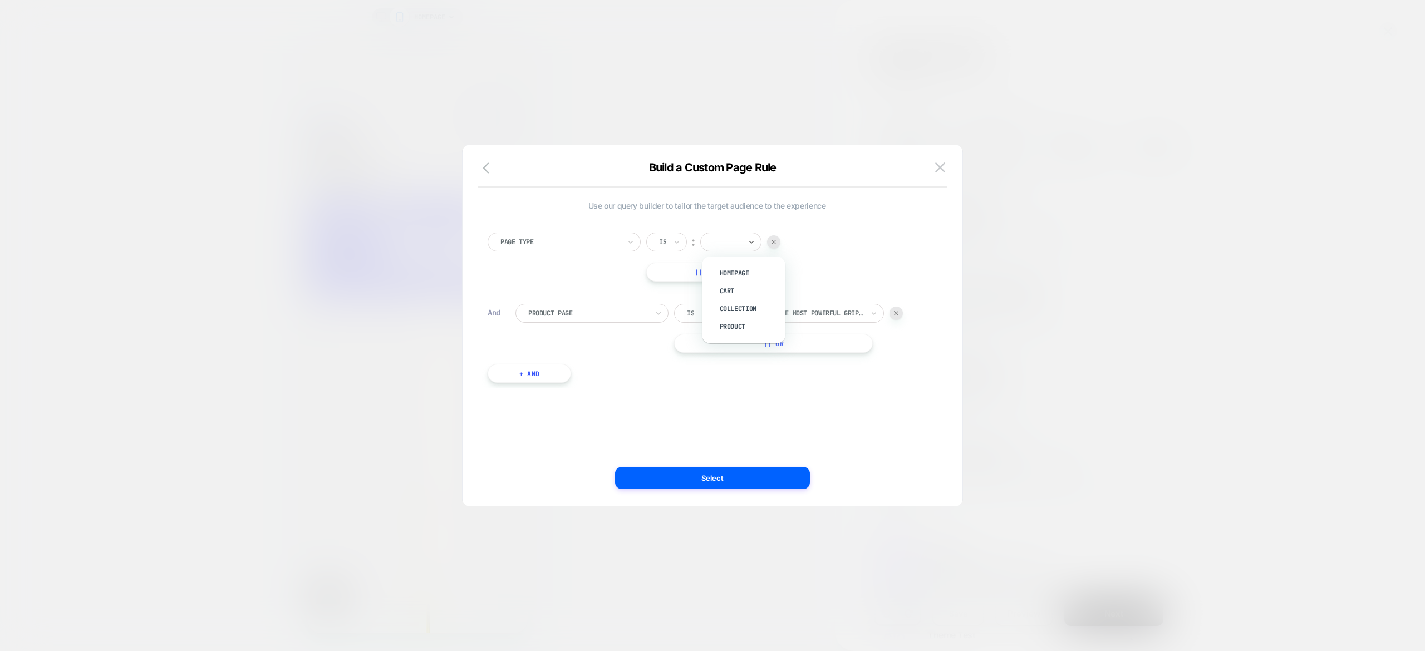
click at [731, 247] on div at bounding box center [727, 242] width 28 height 10
click at [757, 329] on div "Product" at bounding box center [749, 327] width 72 height 18
click at [786, 480] on button "Select" at bounding box center [712, 478] width 195 height 22
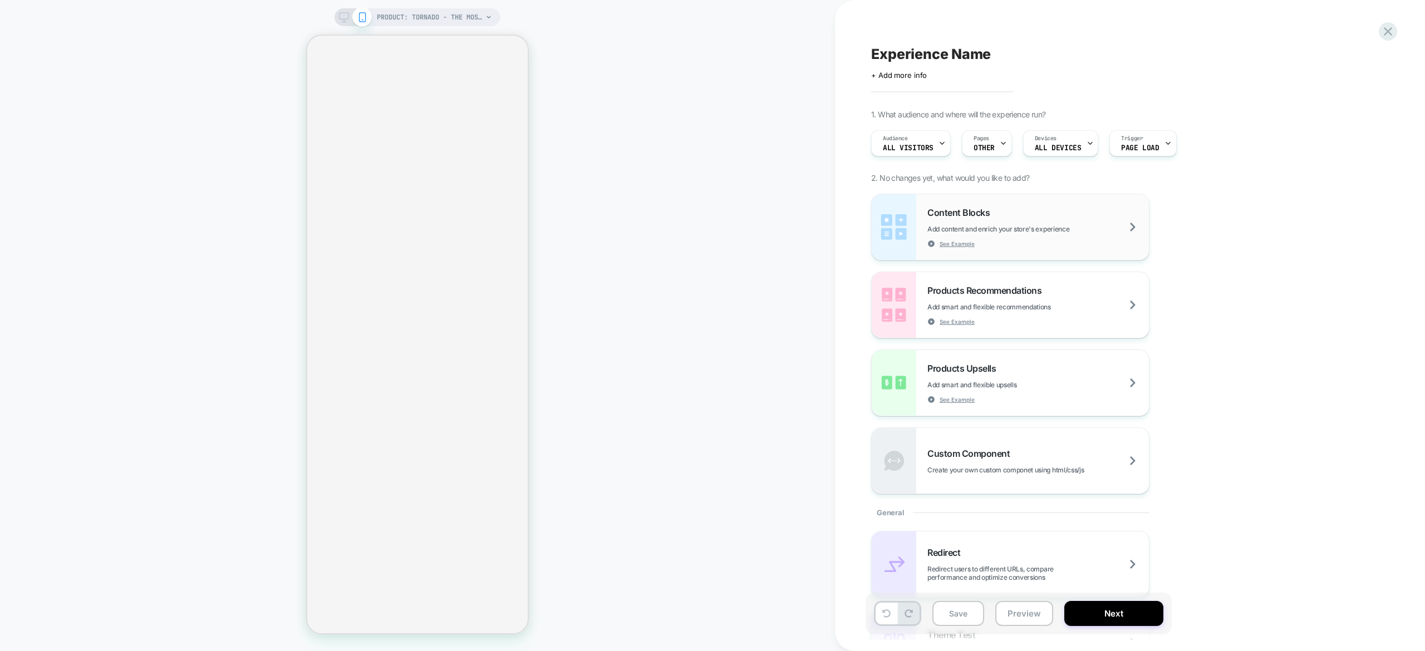
select select "**********"
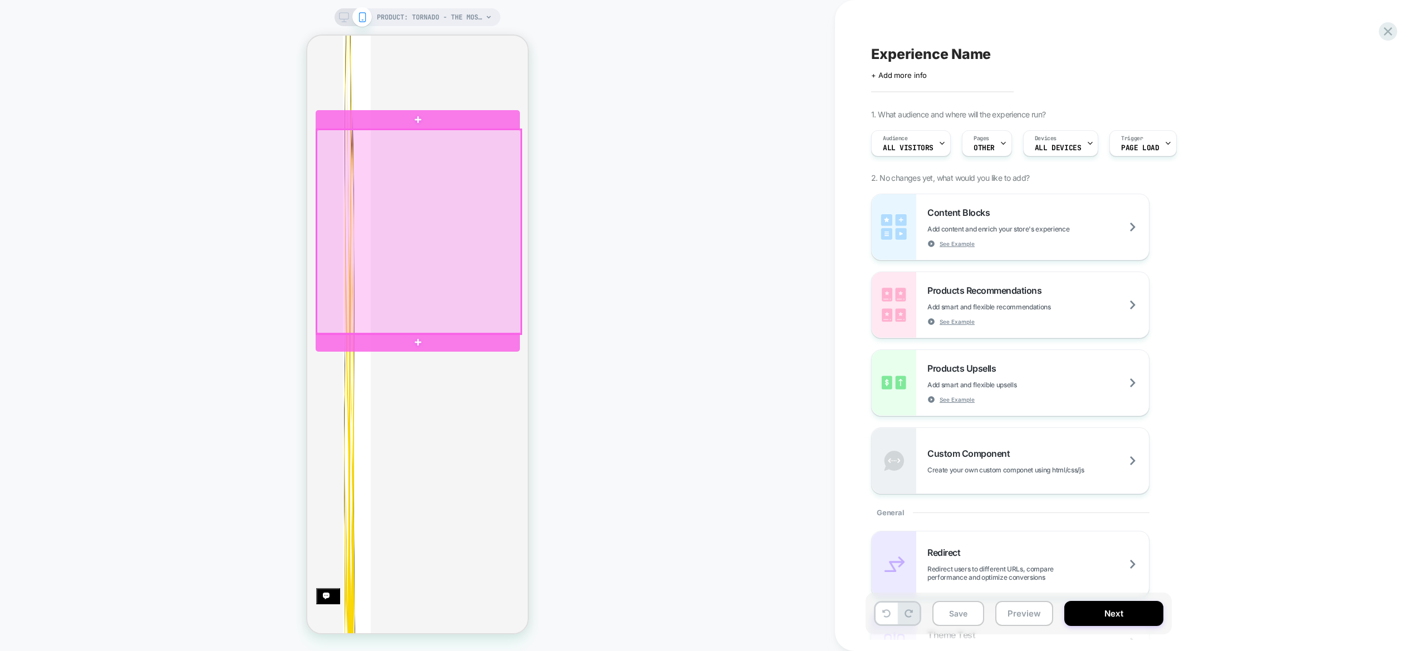
scroll to position [364, 0]
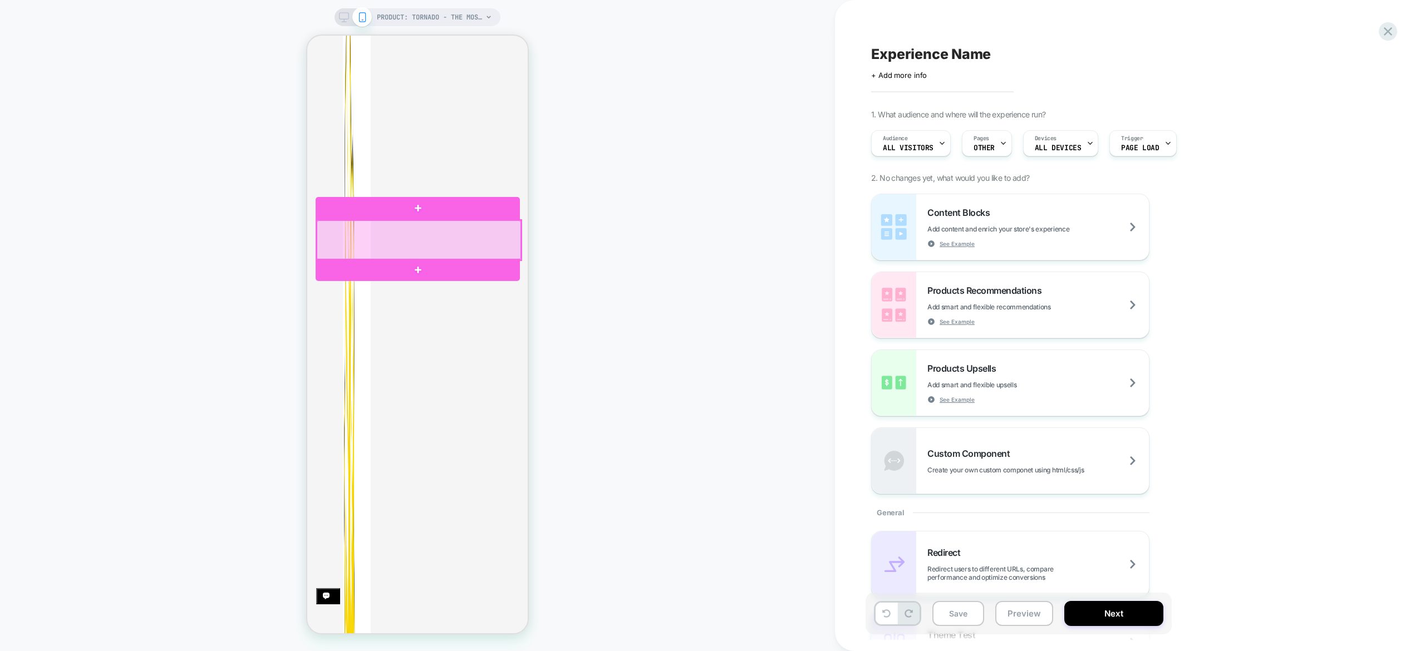
click at [508, 257] on div at bounding box center [419, 240] width 204 height 40
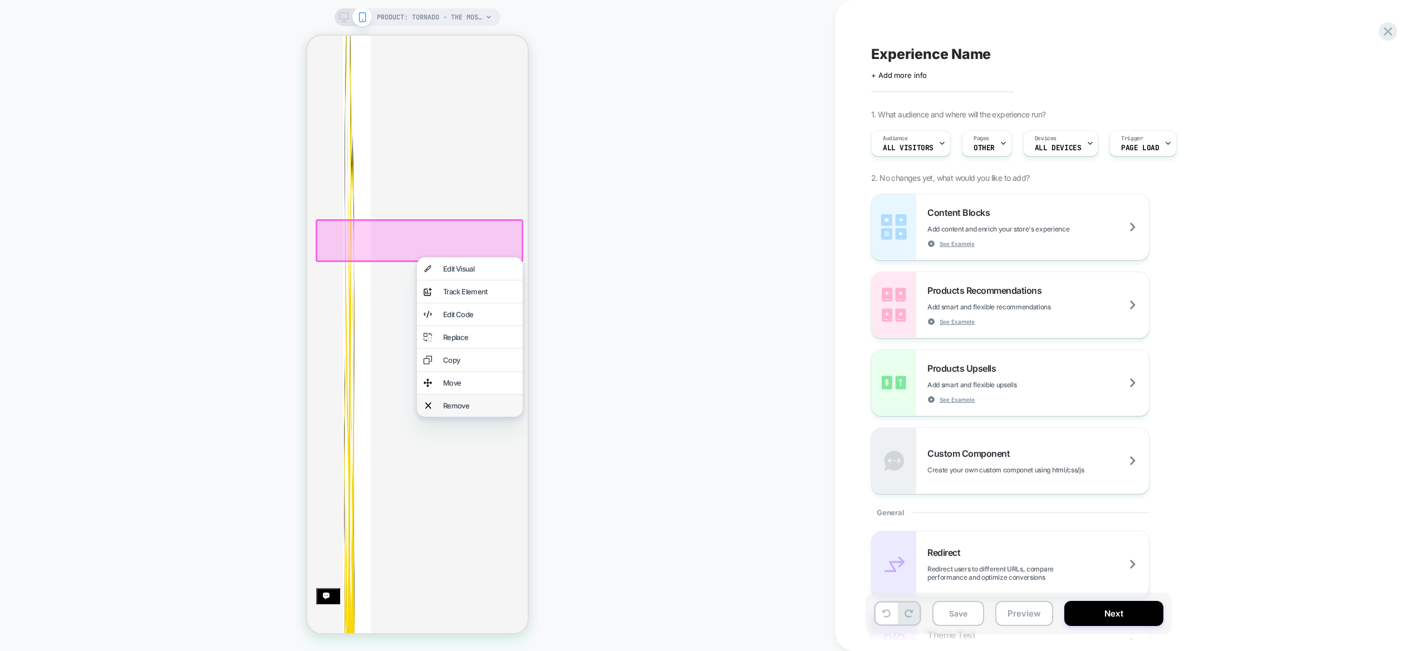
click at [500, 410] on div "Remove" at bounding box center [479, 405] width 73 height 9
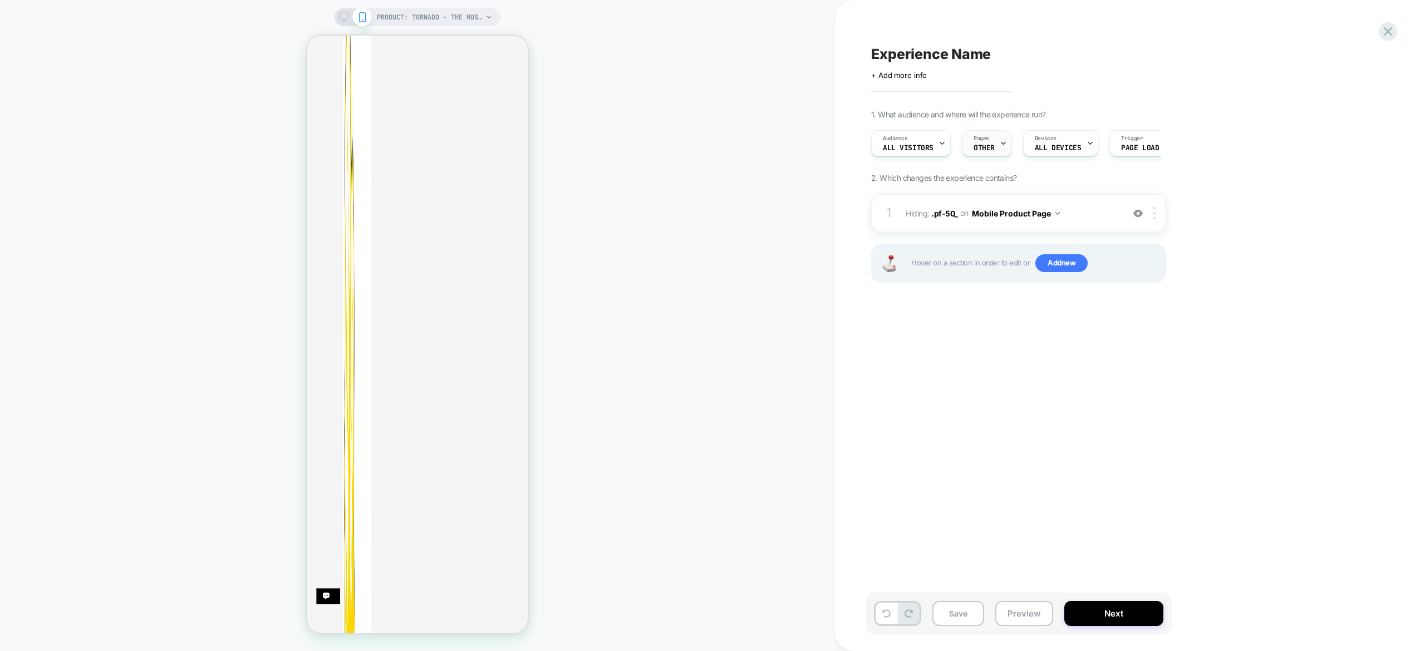
click at [983, 145] on span "OTHER" at bounding box center [983, 148] width 21 height 8
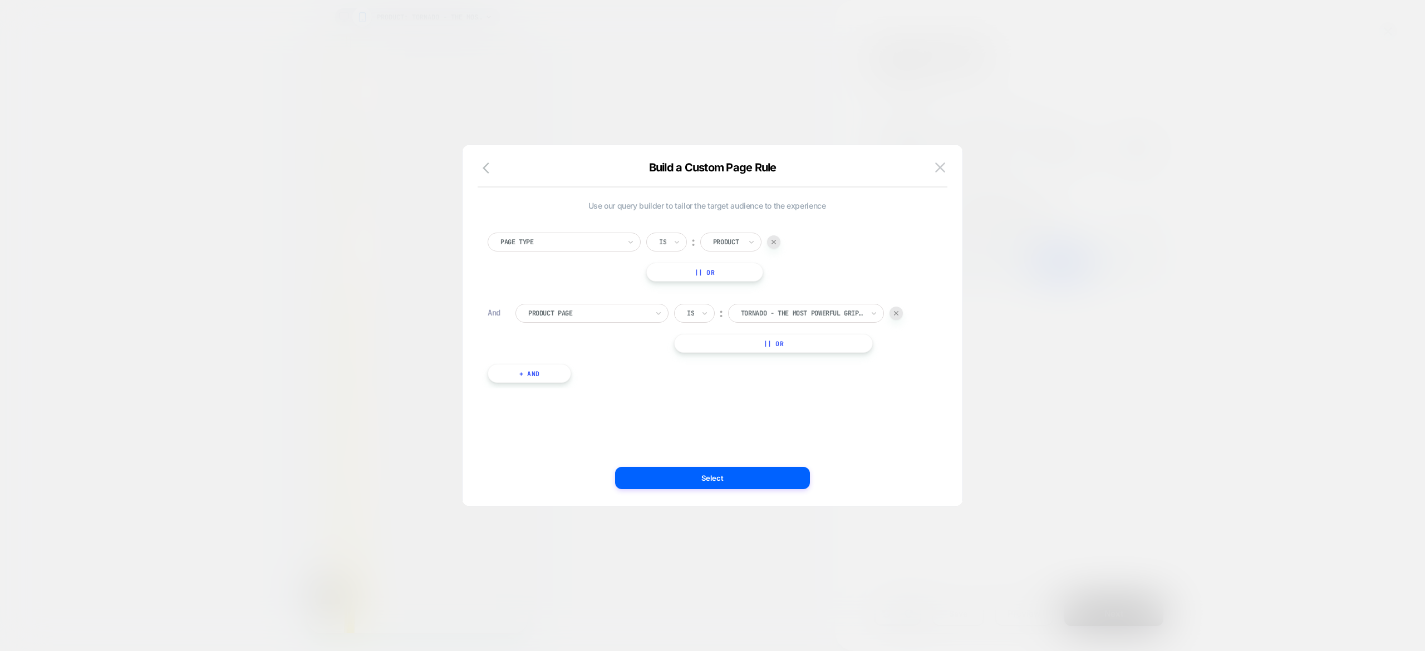
click at [1144, 427] on div at bounding box center [712, 325] width 1425 height 651
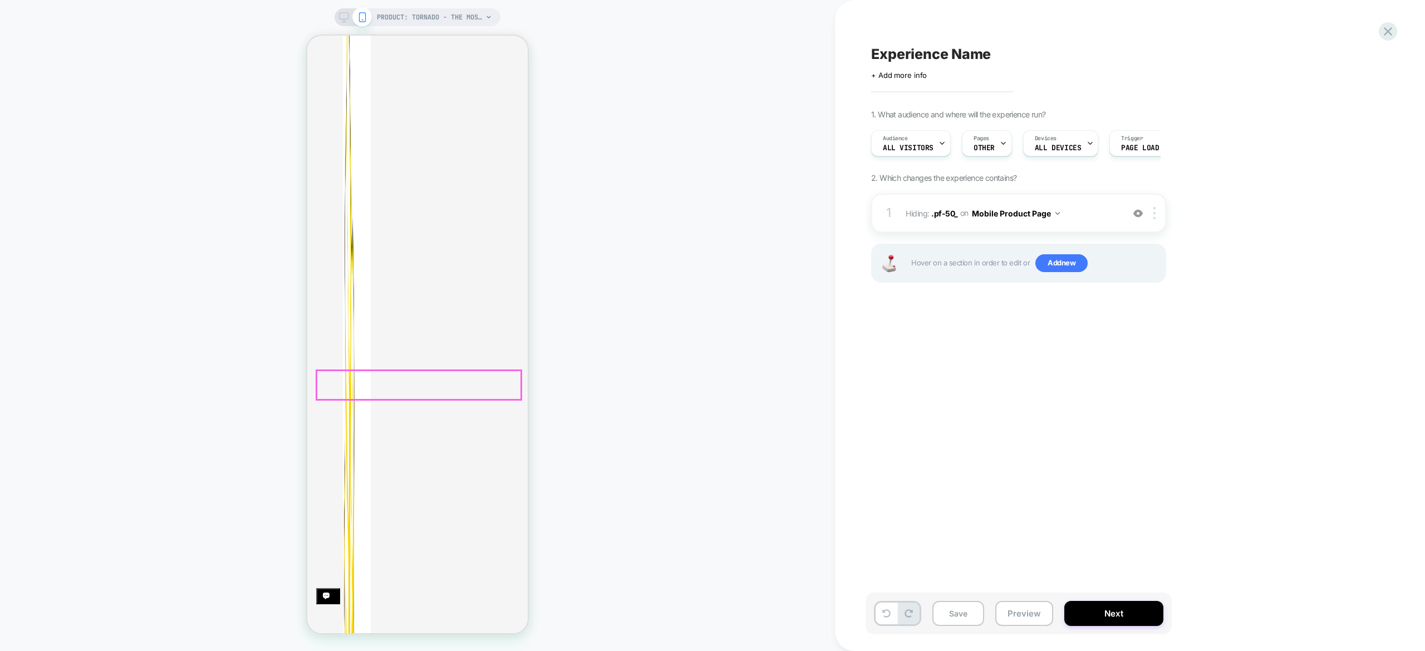
scroll to position [276, 0]
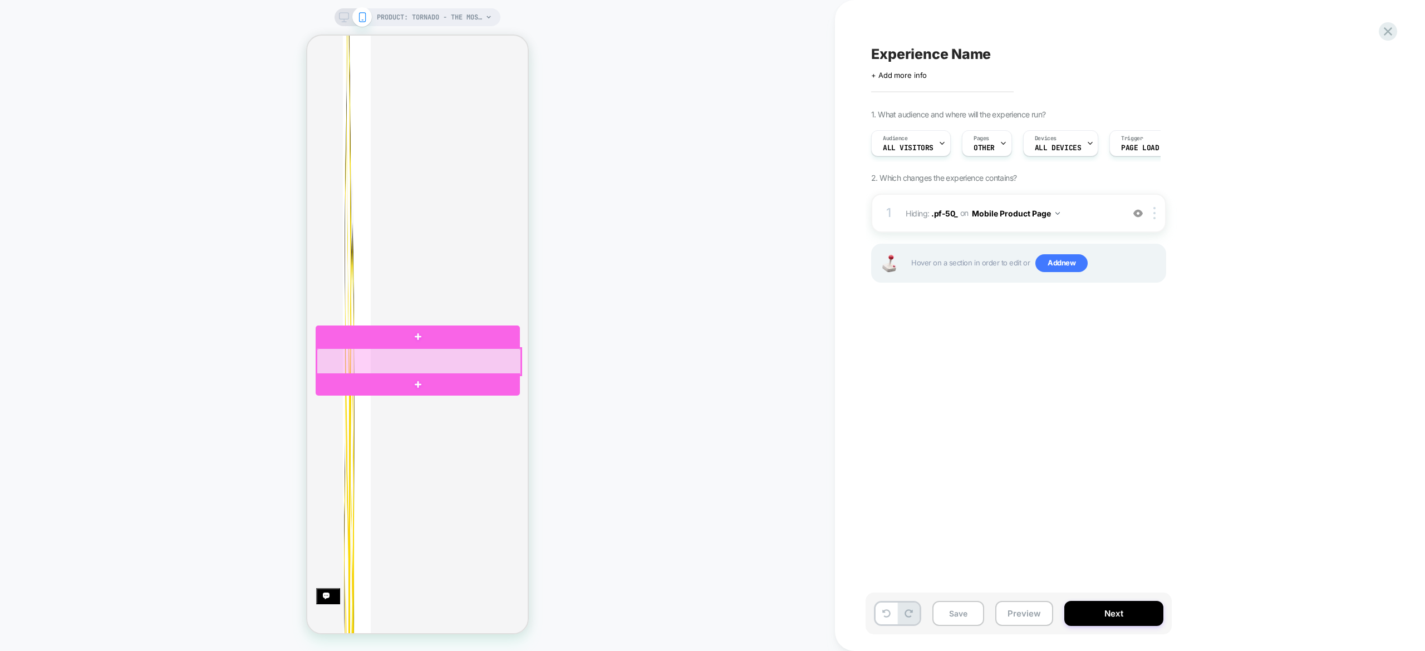
click at [491, 363] on div at bounding box center [419, 361] width 204 height 27
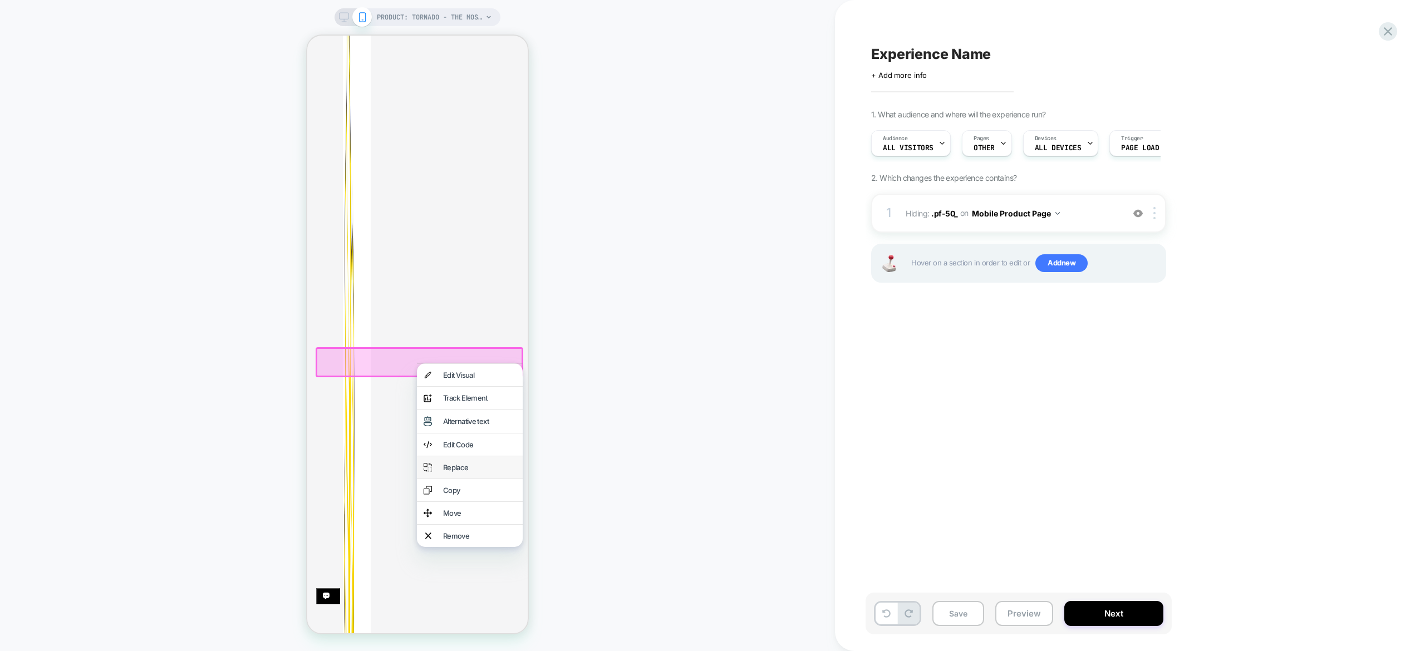
click at [495, 472] on div "Replace" at bounding box center [479, 467] width 73 height 9
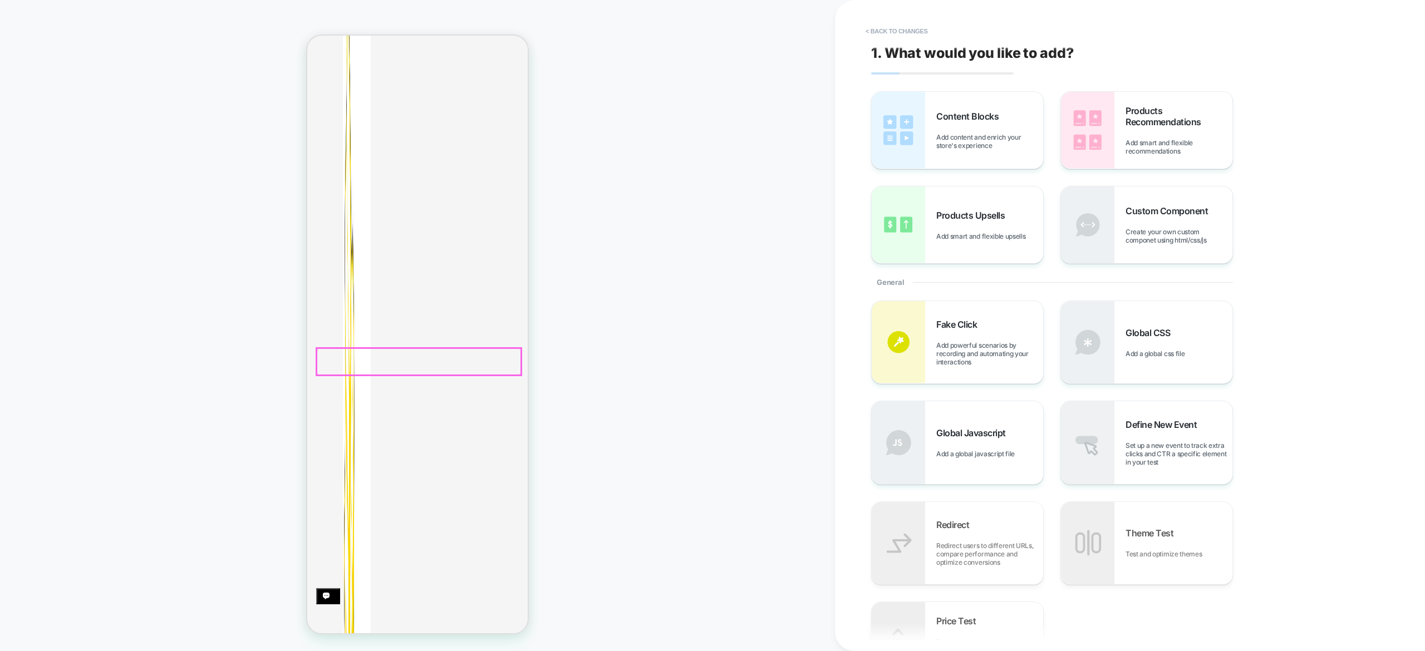
scroll to position [299, 0]
click at [976, 147] on span "Add content and enrich your store's experience" at bounding box center [989, 141] width 107 height 17
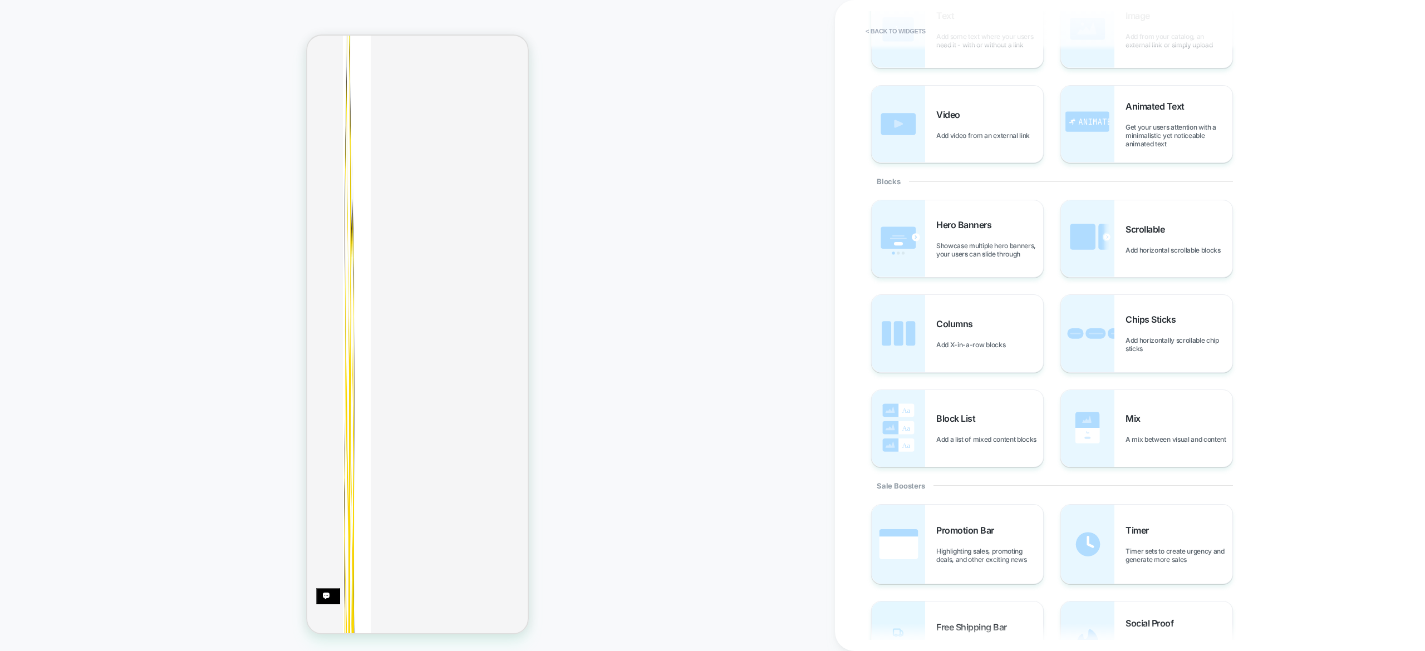
scroll to position [0, 0]
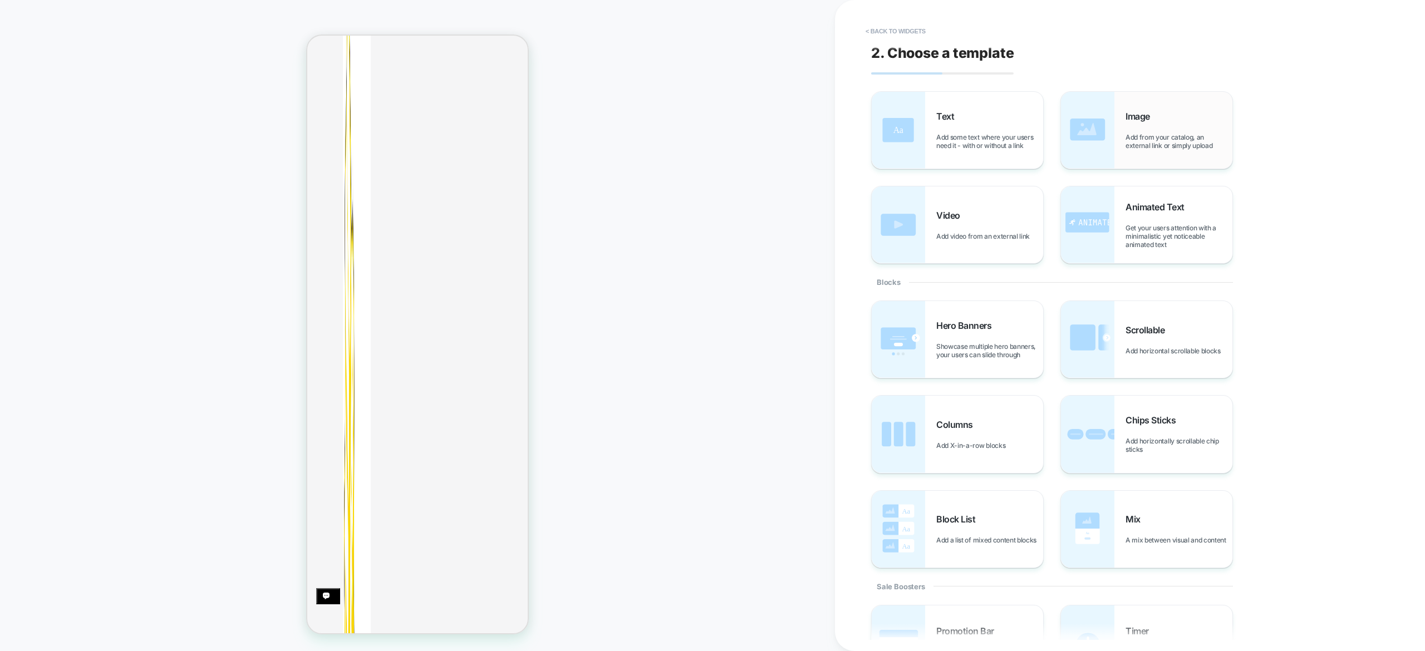
drag, startPoint x: 982, startPoint y: 129, endPoint x: 1140, endPoint y: 137, distance: 157.7
click at [1140, 137] on div "Text Add some text where your users need it - with or without a link Image Add …" at bounding box center [1074, 177] width 406 height 173
click at [1140, 137] on span "Add from your catalog, an external link or simply upload" at bounding box center [1178, 141] width 107 height 17
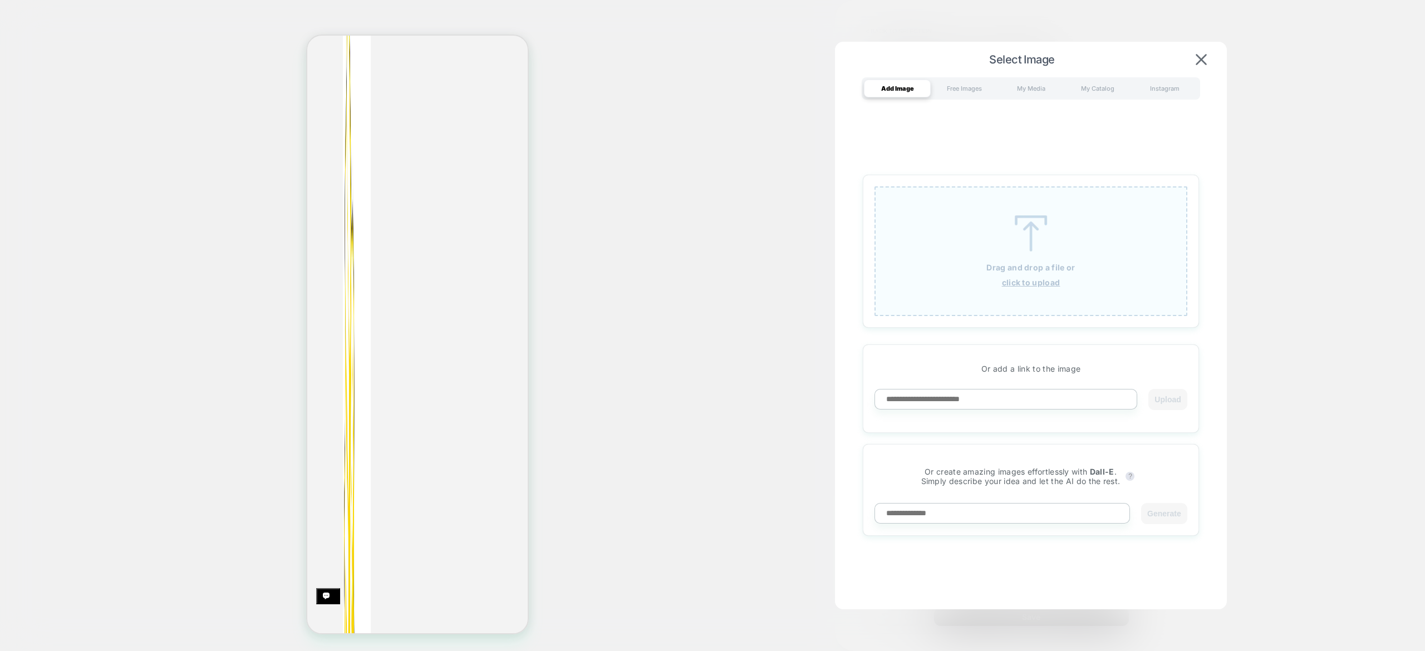
click at [1027, 247] on img at bounding box center [1031, 233] width 50 height 36
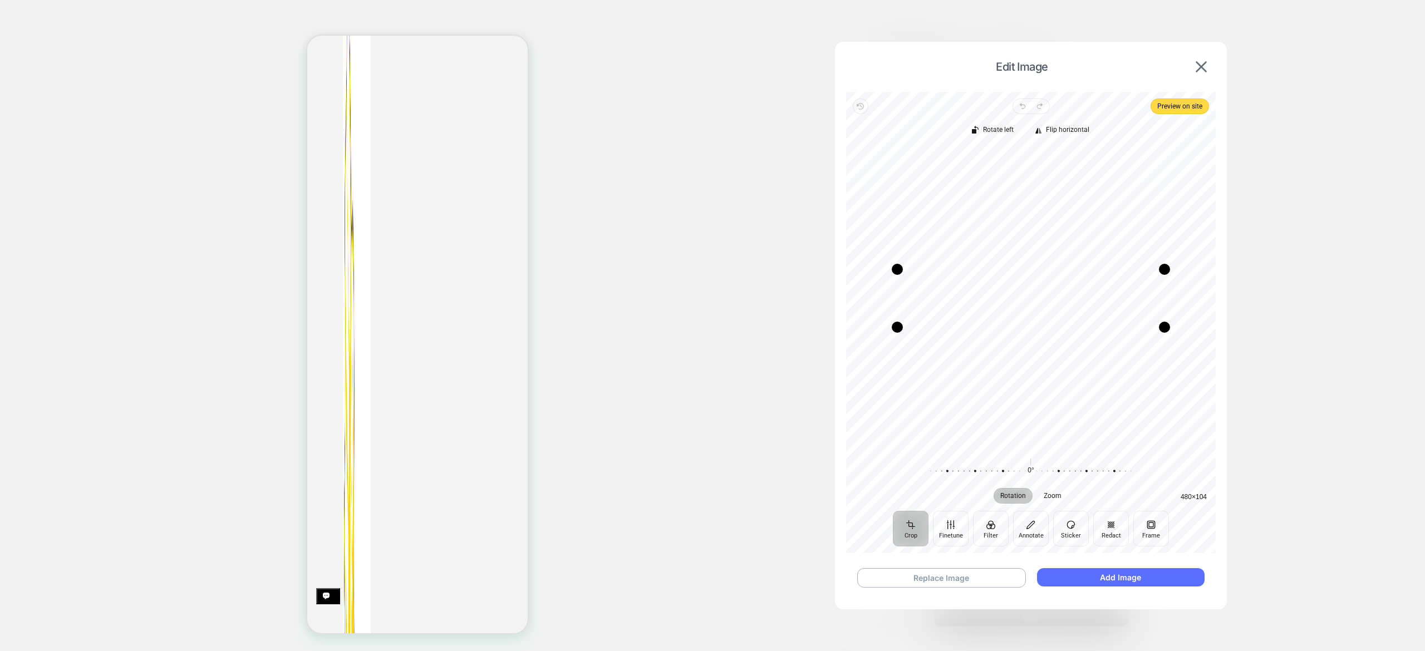
click at [1143, 572] on button "Add Image" at bounding box center [1121, 577] width 168 height 18
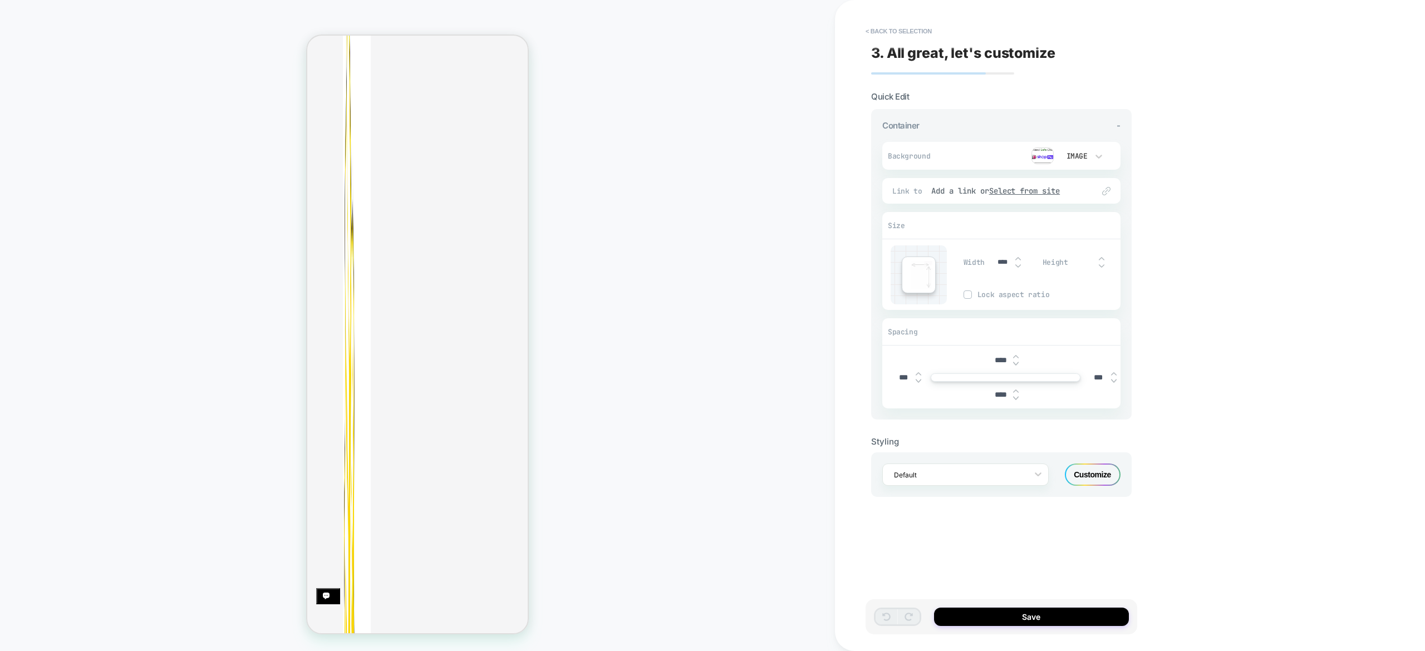
click at [1000, 393] on input "****" at bounding box center [1000, 394] width 25 height 9
click at [1042, 623] on button "Save" at bounding box center [1031, 617] width 195 height 18
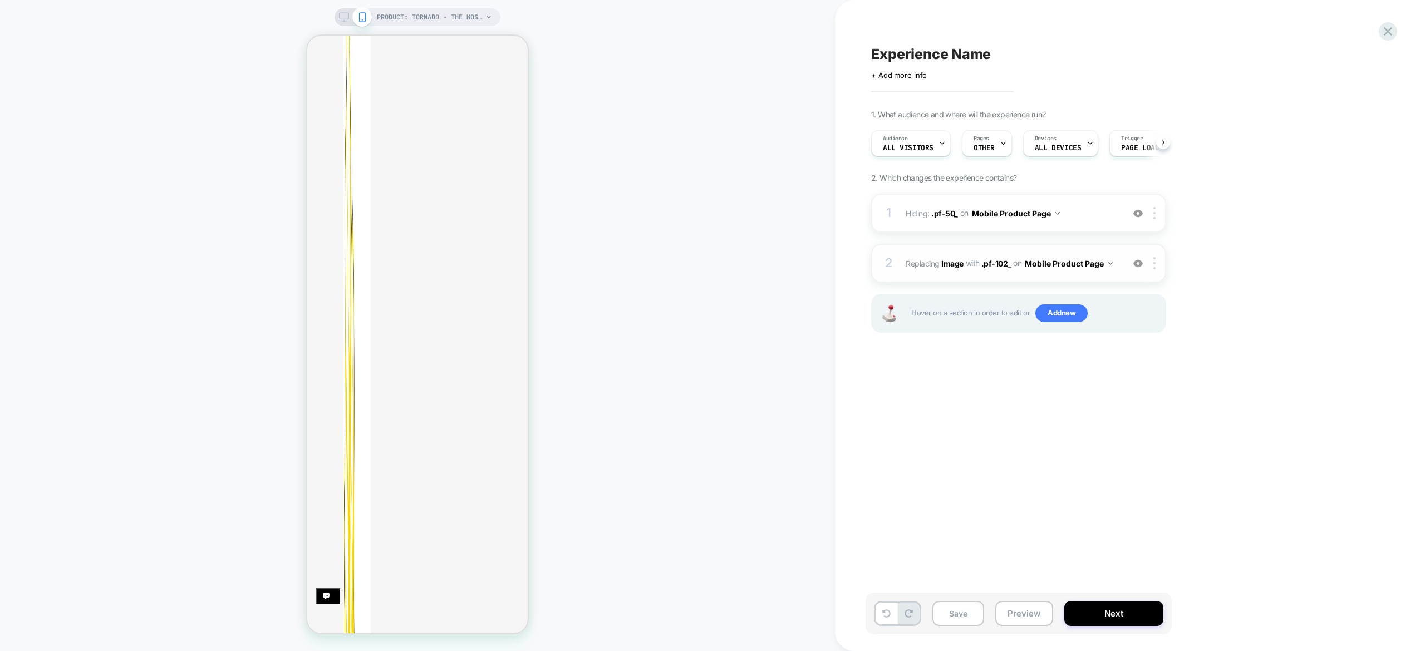
scroll to position [0, 1]
click at [944, 265] on b "Image" at bounding box center [952, 262] width 22 height 9
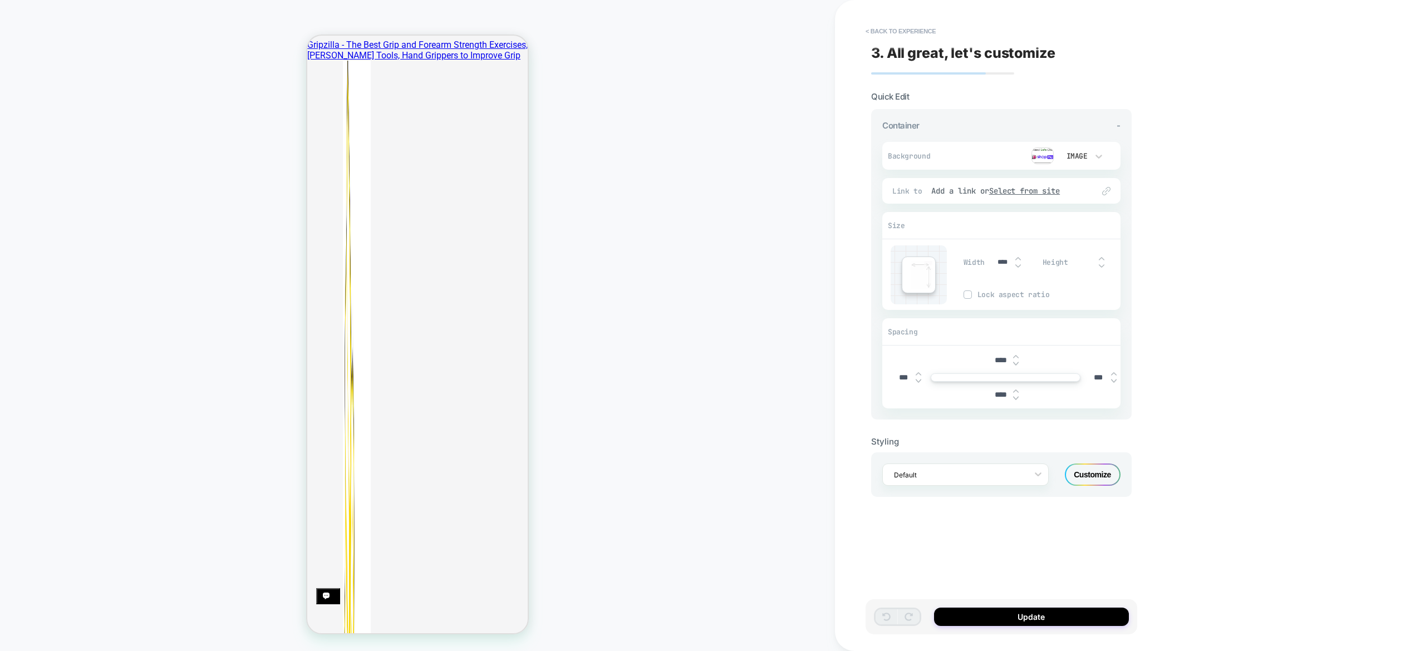
scroll to position [183, 0]
click at [923, 37] on button "< Back to experience" at bounding box center [900, 31] width 81 height 18
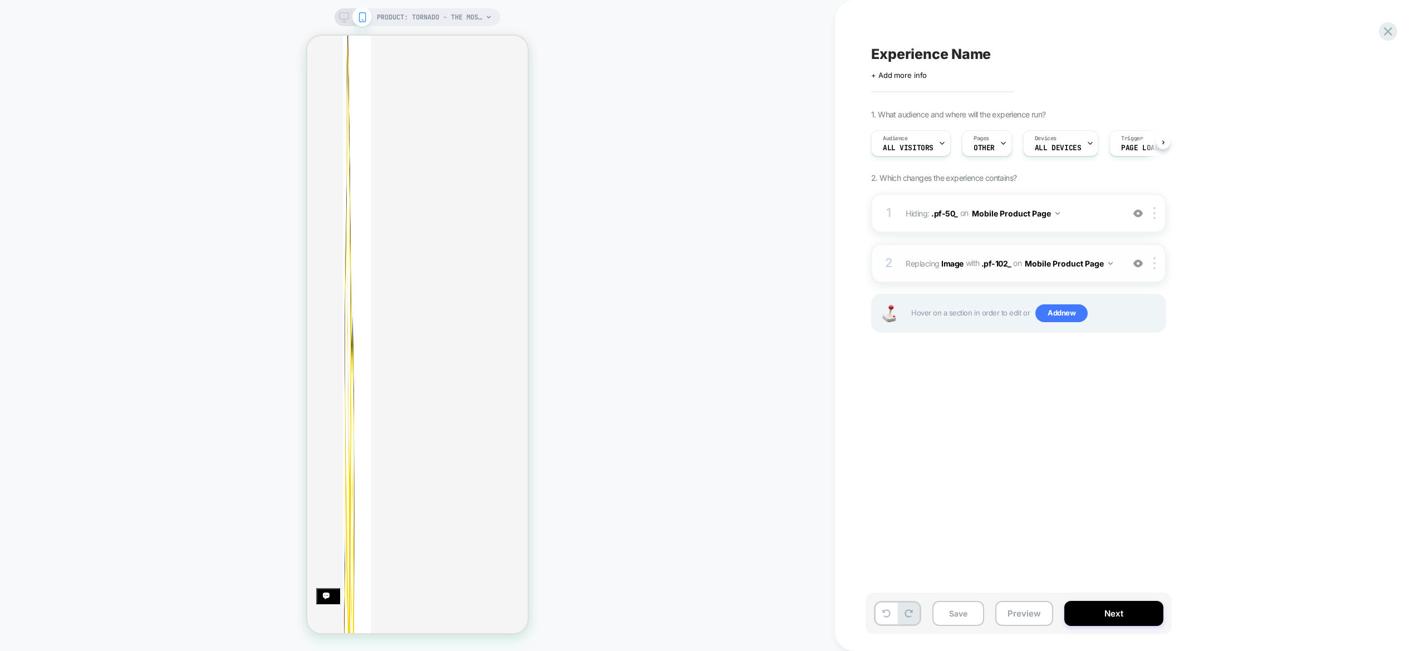
scroll to position [0, 1]
click at [1156, 266] on div at bounding box center [1156, 263] width 18 height 12
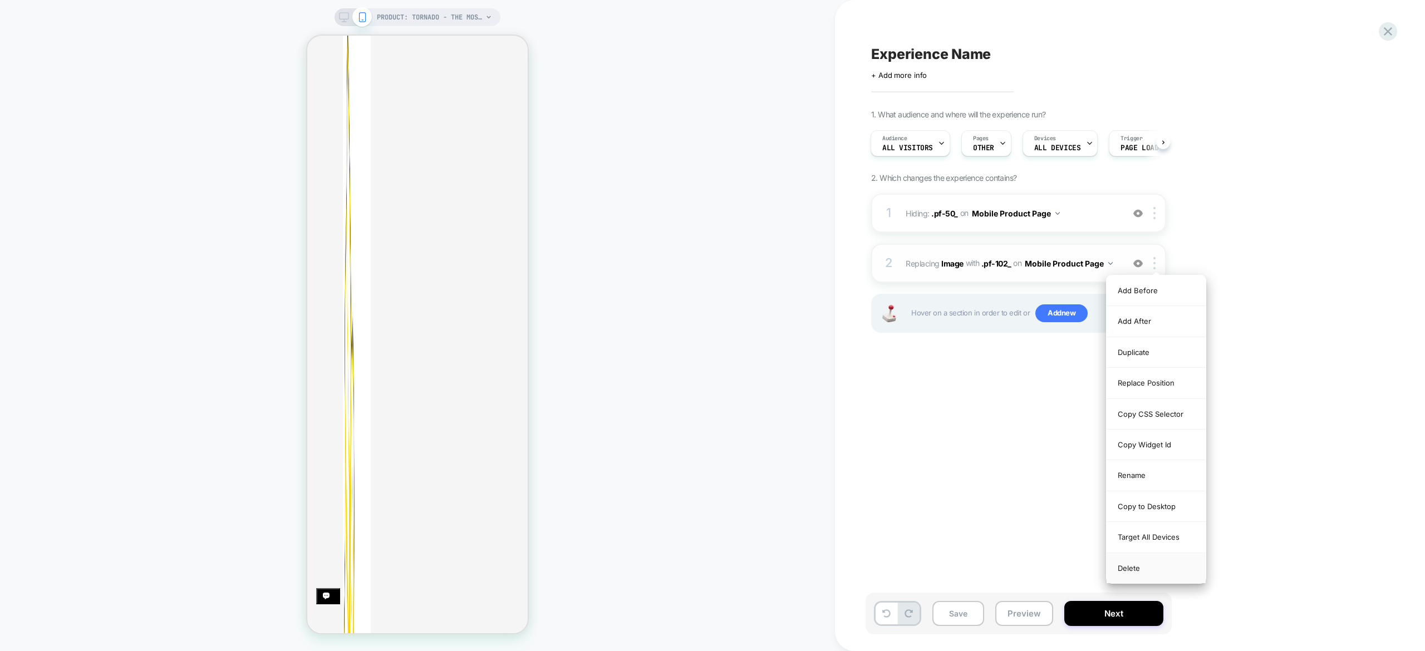
click at [1159, 571] on div "Delete" at bounding box center [1155, 568] width 99 height 30
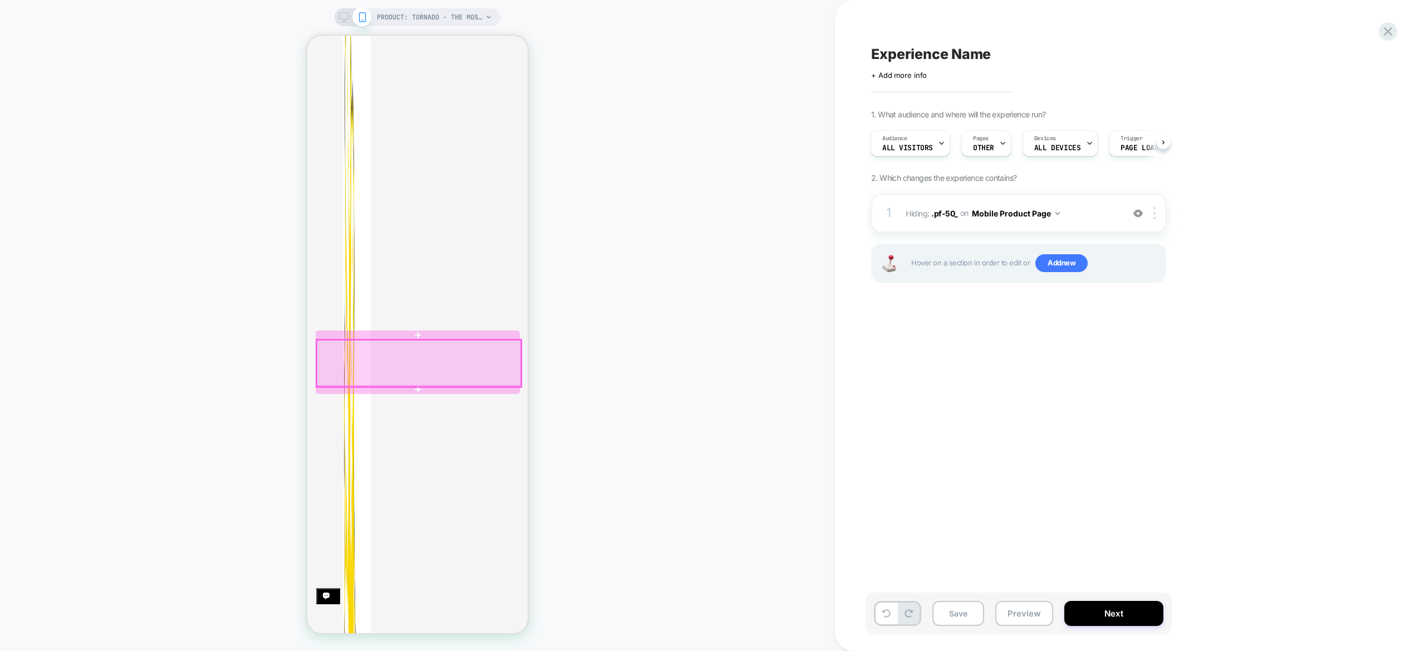
scroll to position [419, 0]
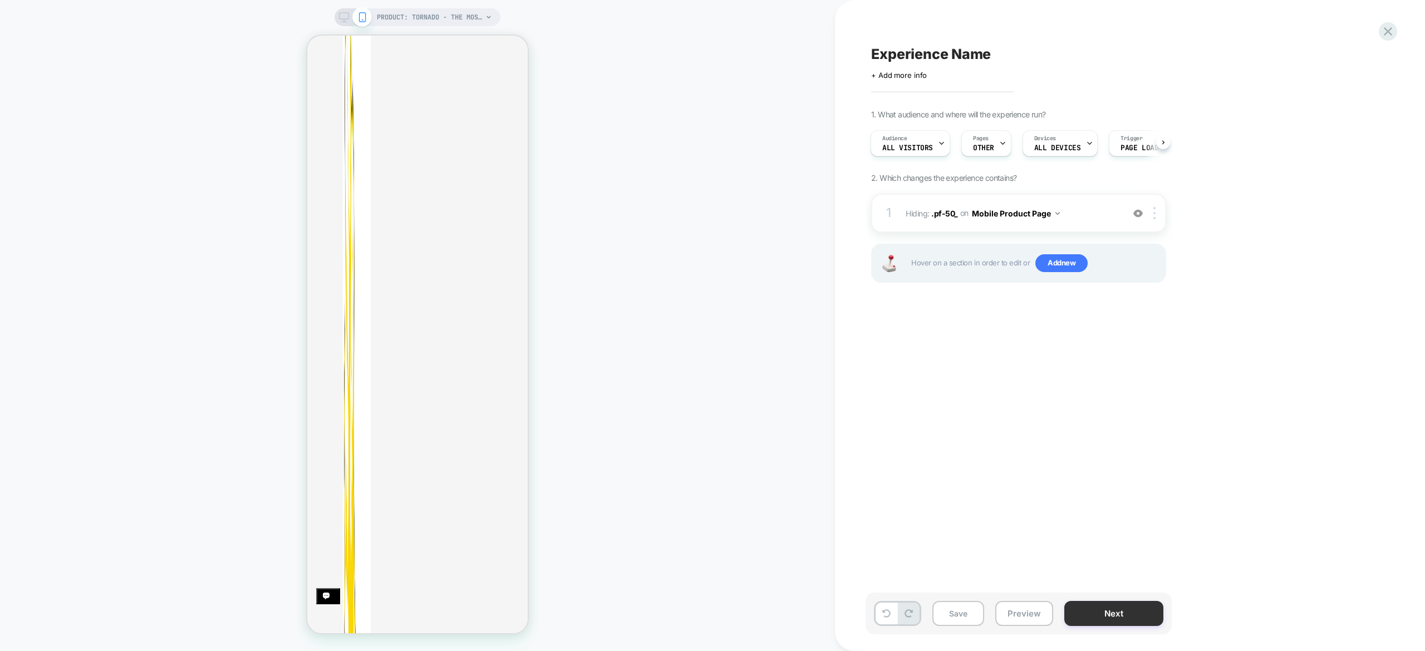
click at [1119, 612] on button "Next" at bounding box center [1113, 613] width 99 height 25
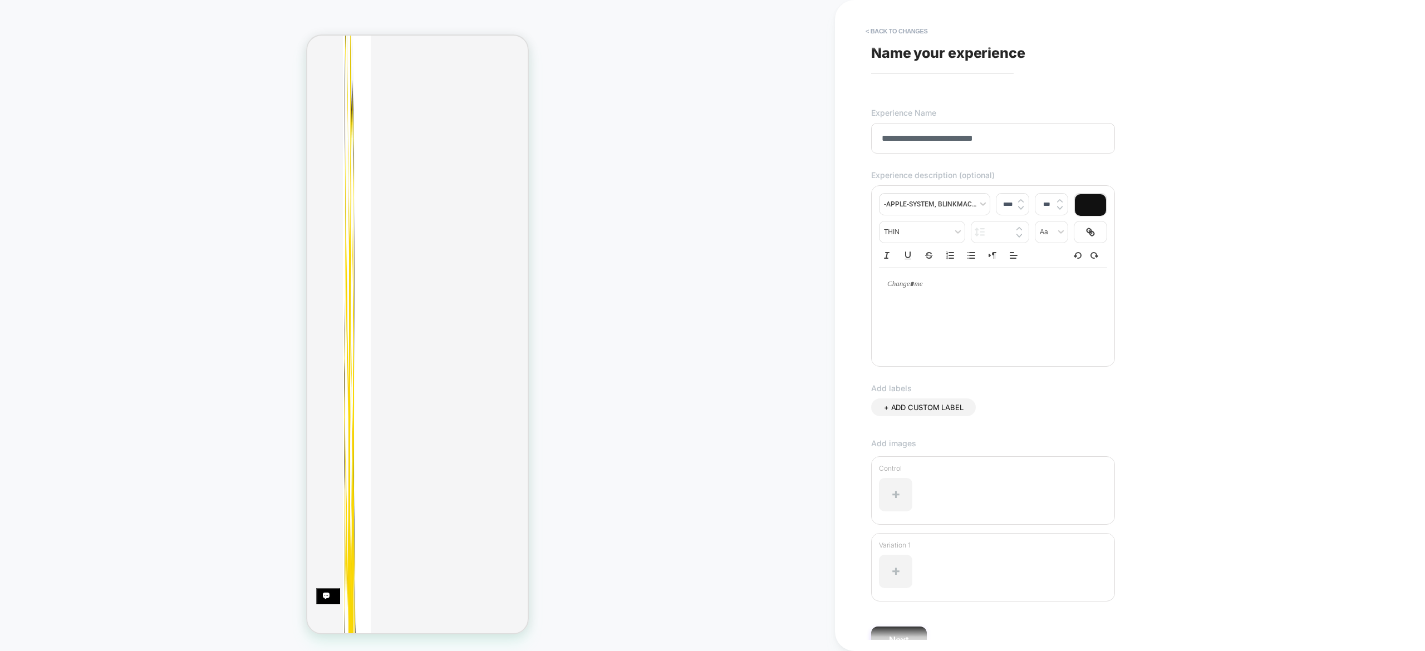
scroll to position [60, 0]
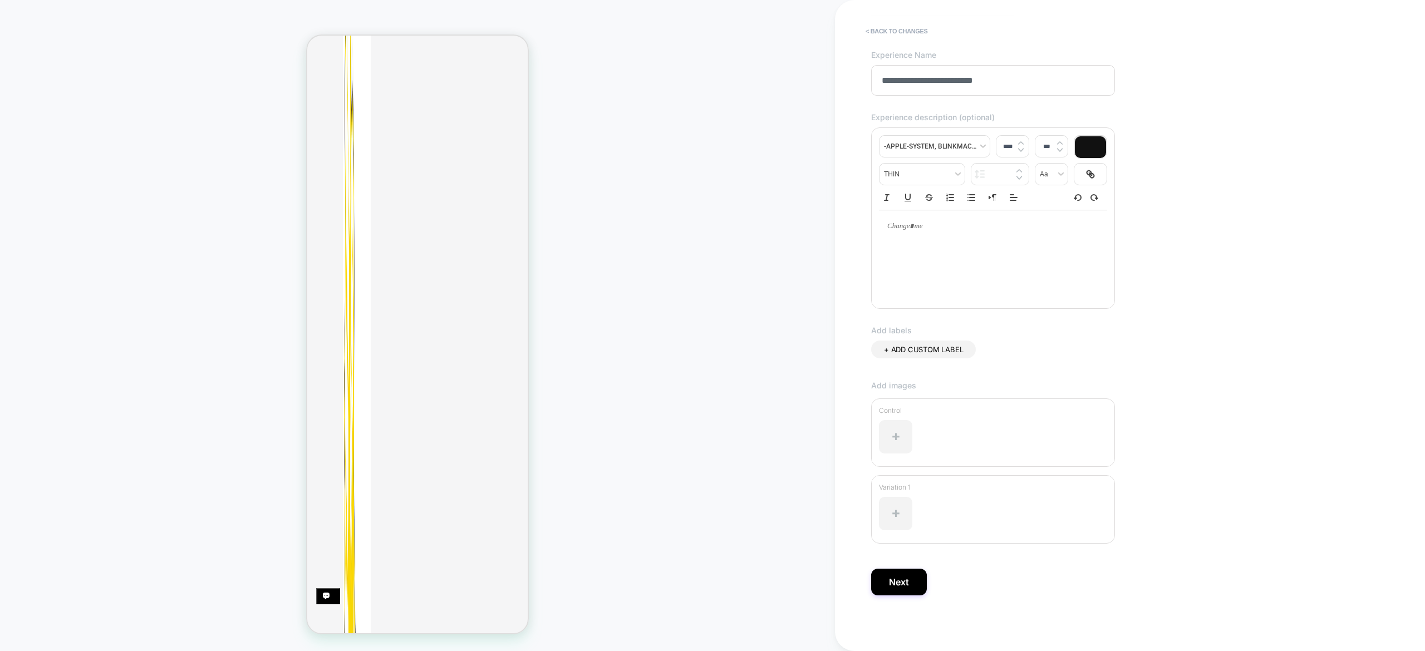
type input "**********"
click at [993, 251] on div at bounding box center [993, 254] width 228 height 89
click at [918, 242] on div at bounding box center [993, 226] width 228 height 32
type input "****"
click at [896, 591] on button "Next" at bounding box center [899, 582] width 56 height 27
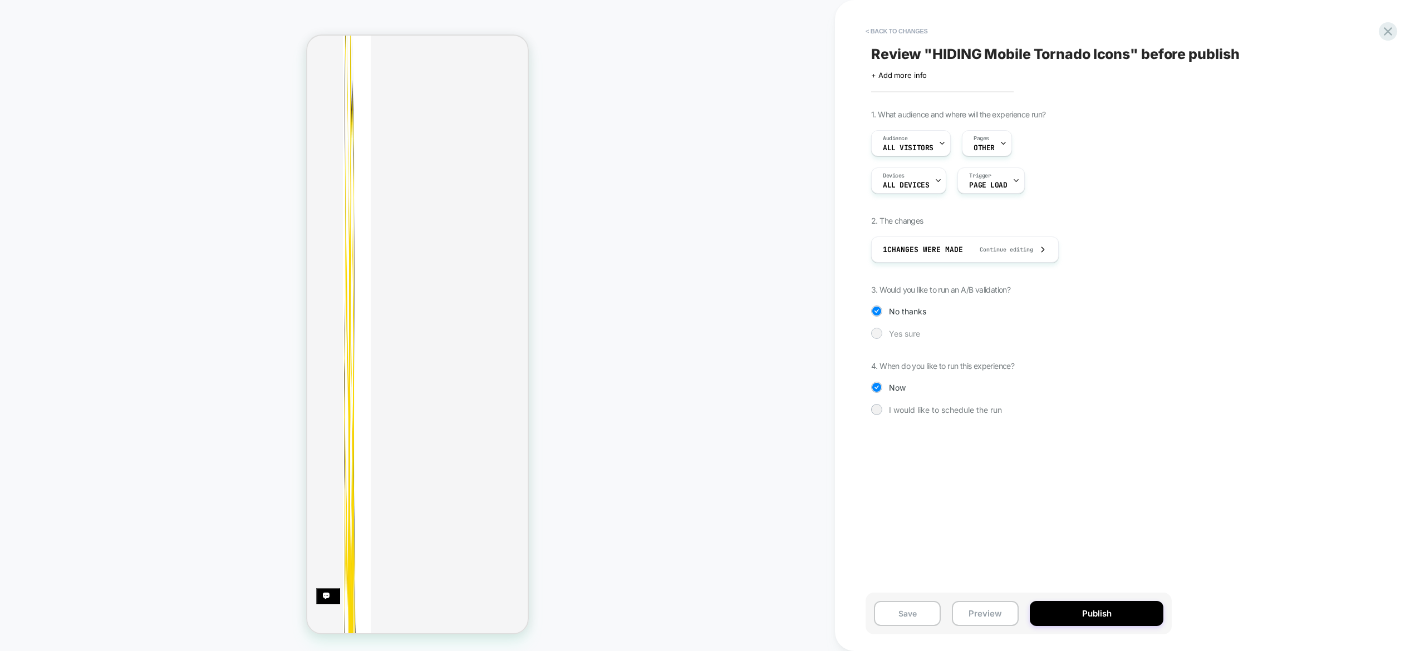
click at [916, 331] on span "Yes sure" at bounding box center [904, 333] width 31 height 9
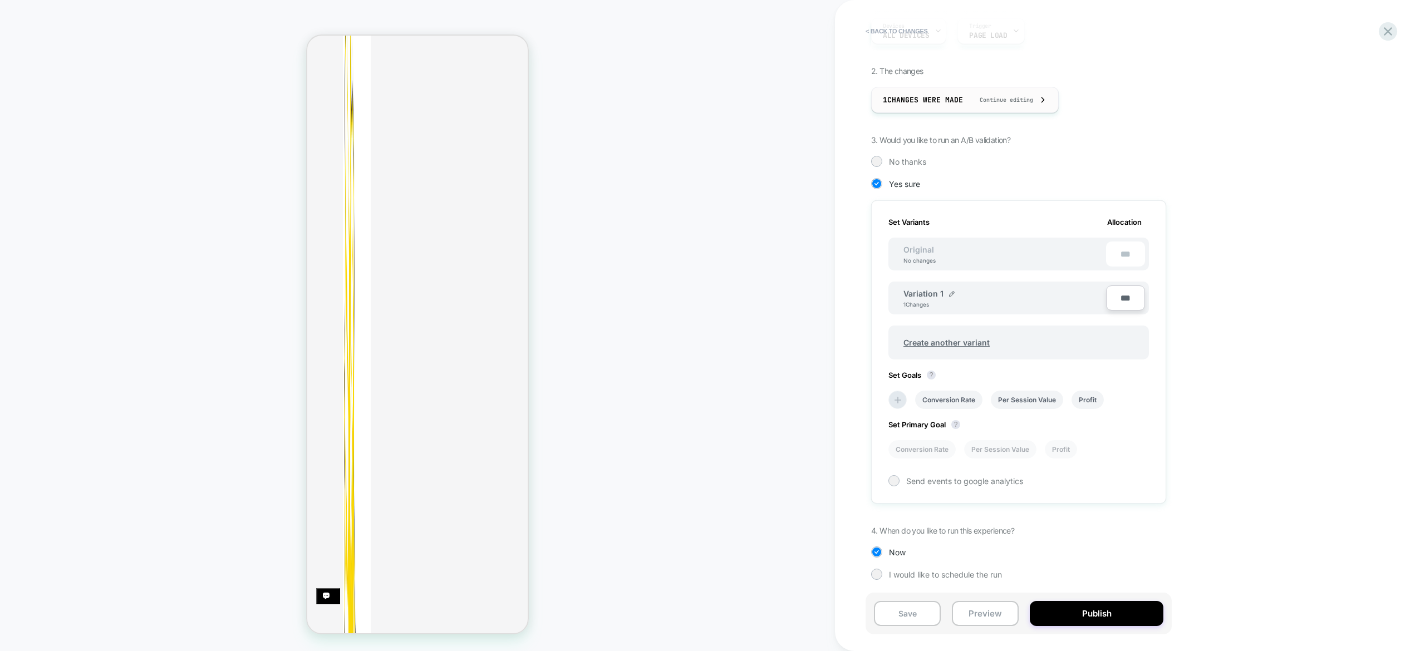
scroll to position [0, 0]
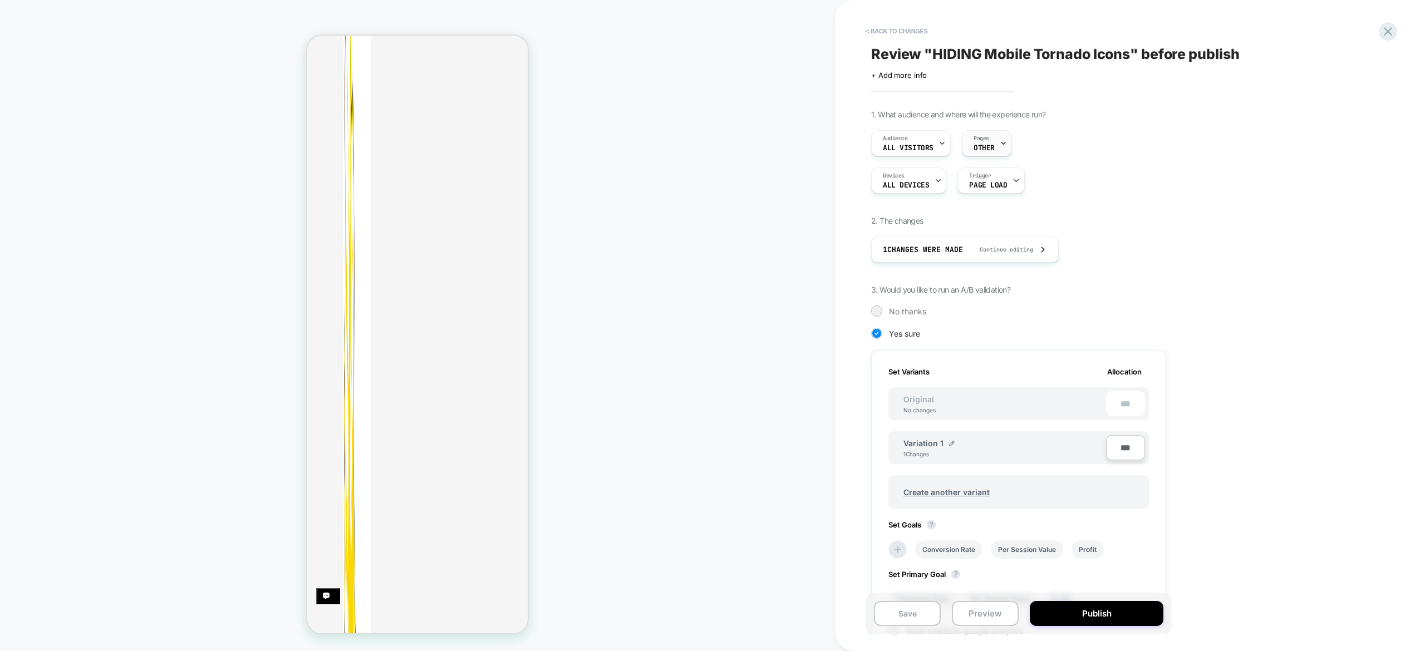
click at [997, 145] on div "Pages OTHER" at bounding box center [983, 143] width 43 height 25
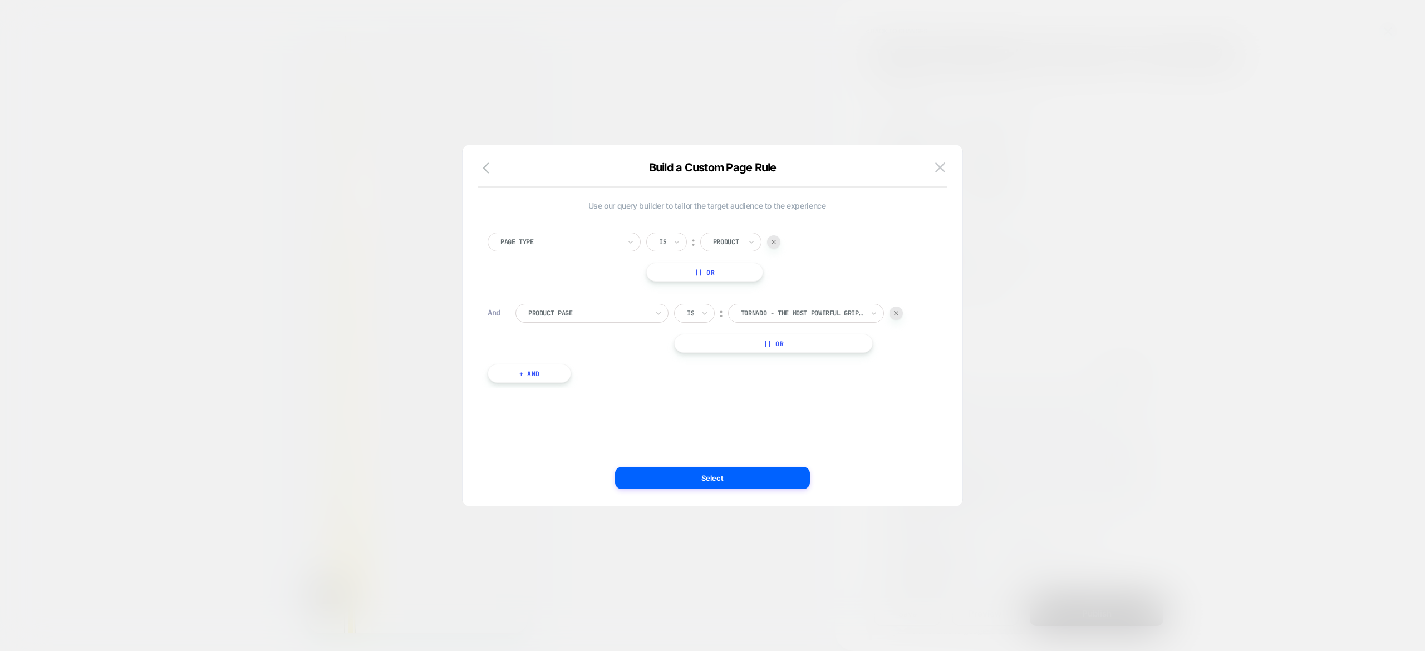
click at [1138, 307] on div at bounding box center [712, 325] width 1425 height 651
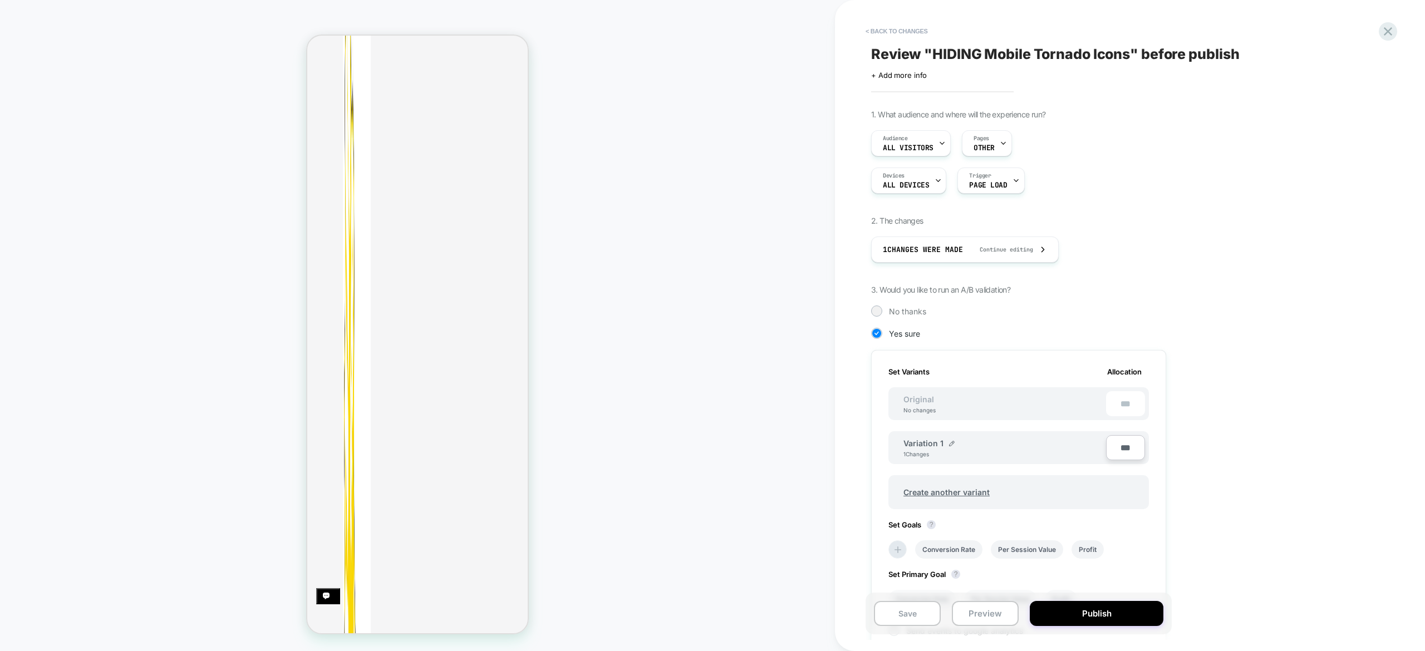
scroll to position [150, 0]
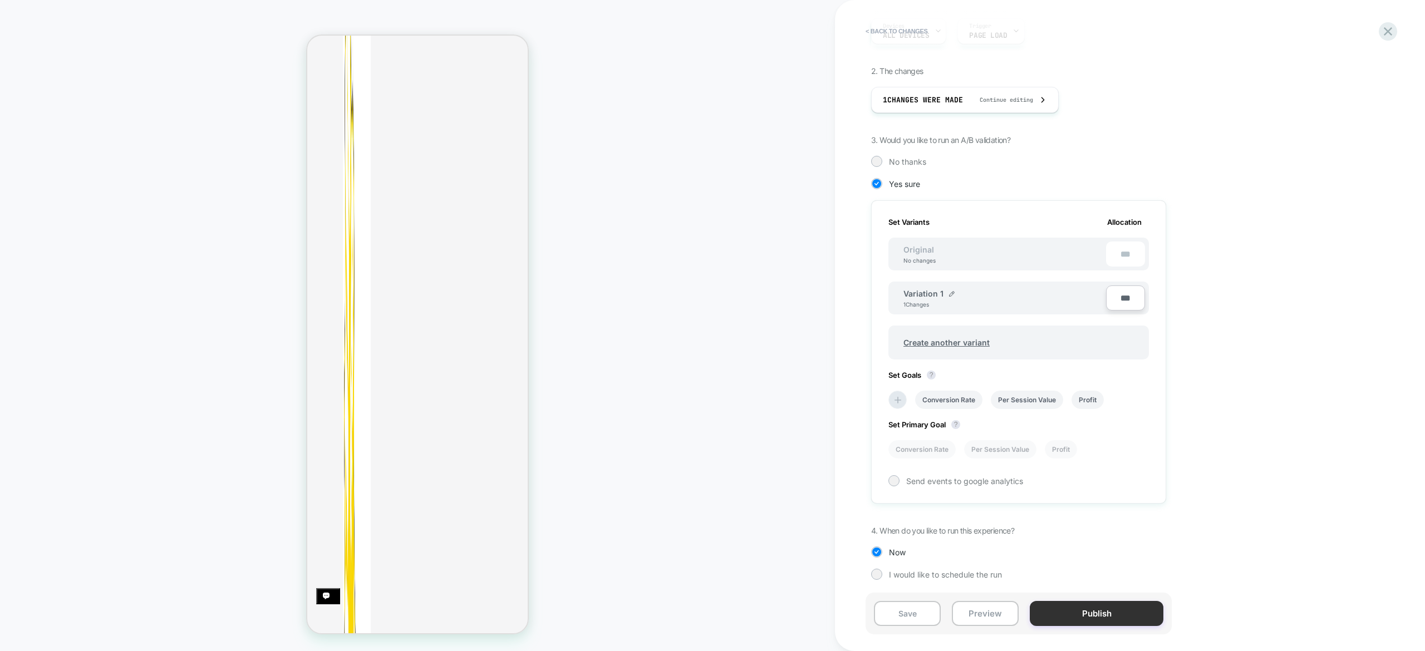
click at [1114, 613] on button "Publish" at bounding box center [1097, 613] width 134 height 25
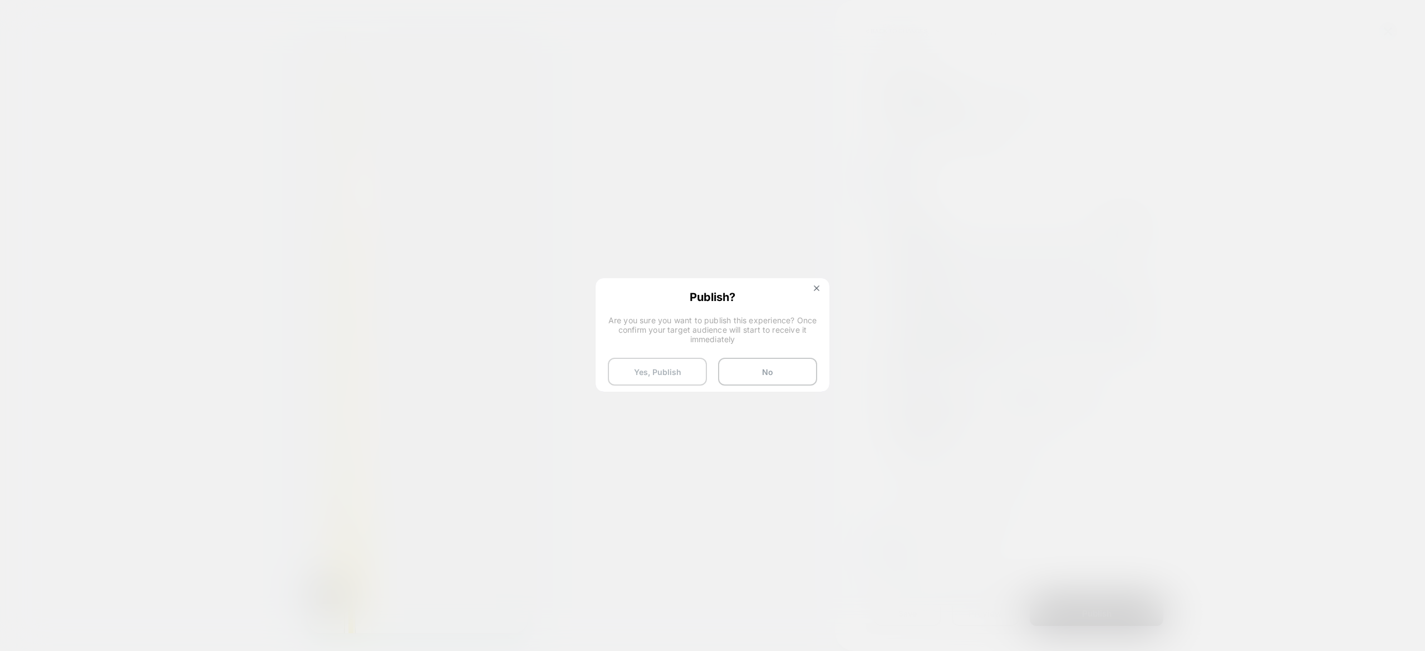
click at [667, 362] on button "Yes, Publish" at bounding box center [657, 372] width 99 height 28
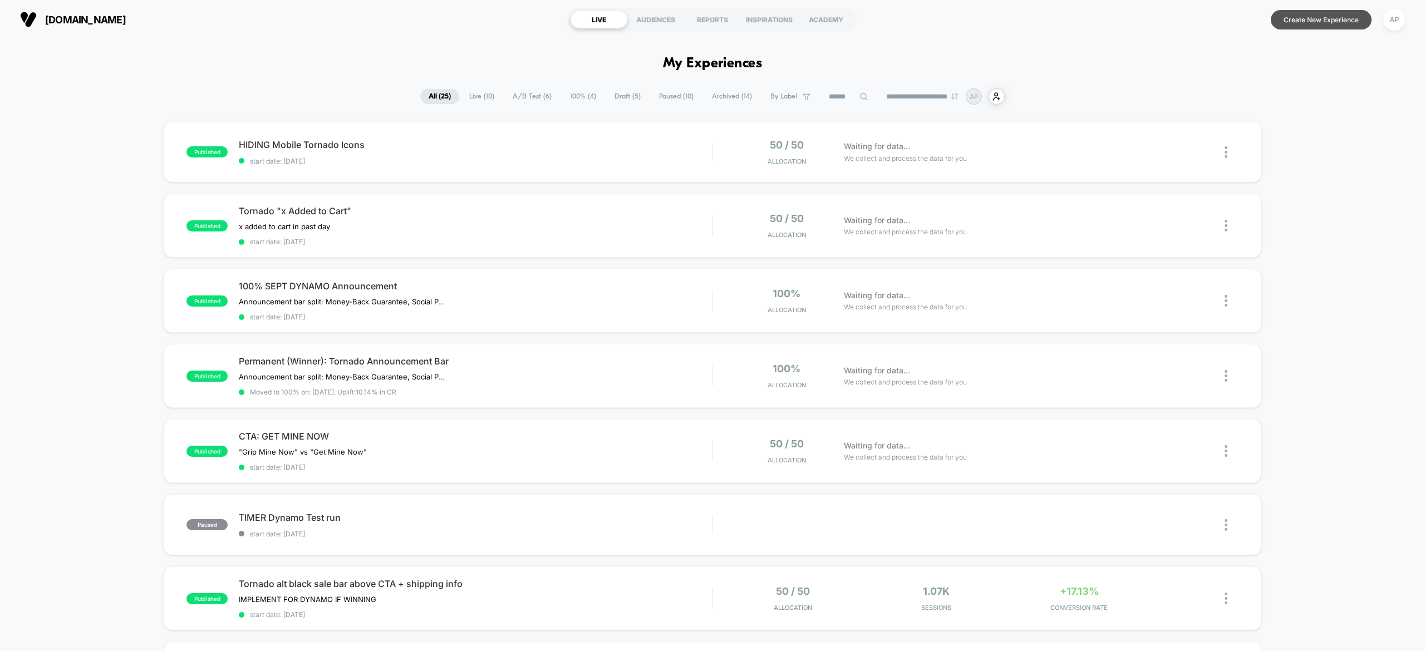
click at [1288, 15] on button "Create New Experience" at bounding box center [1321, 19] width 101 height 19
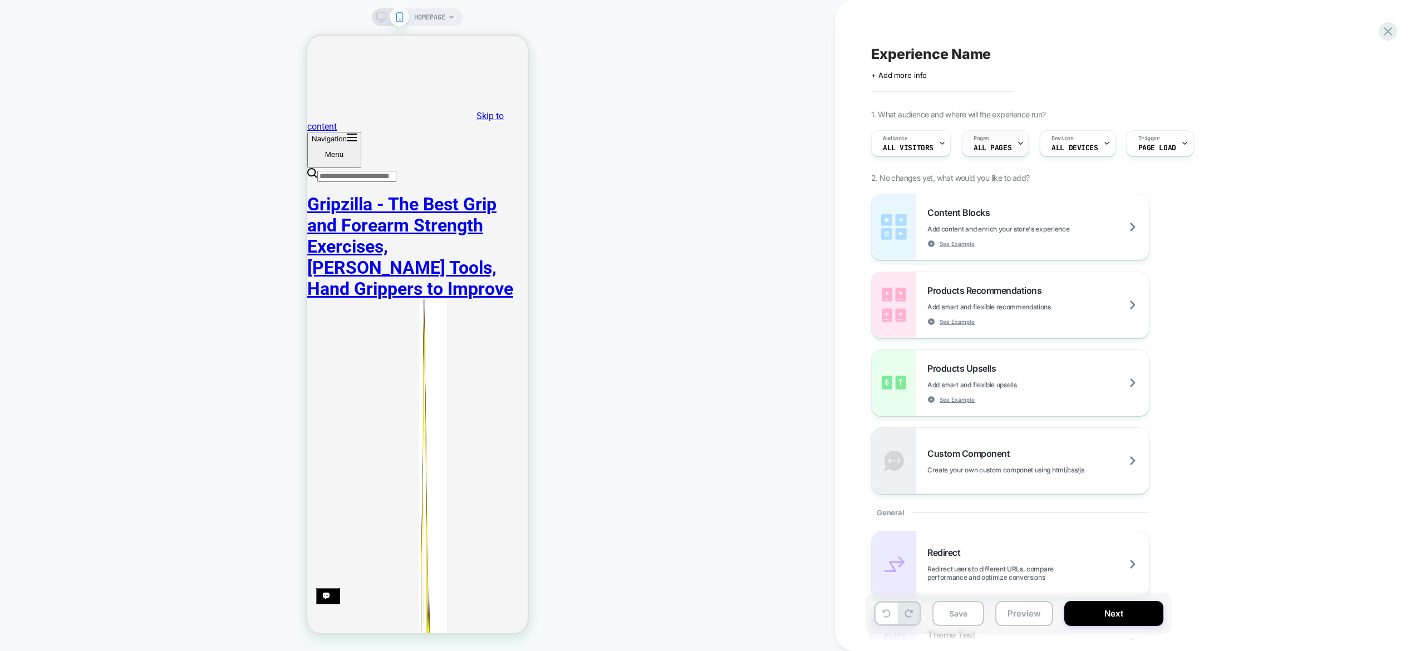
click at [1007, 148] on span "ALL PAGES" at bounding box center [992, 148] width 38 height 8
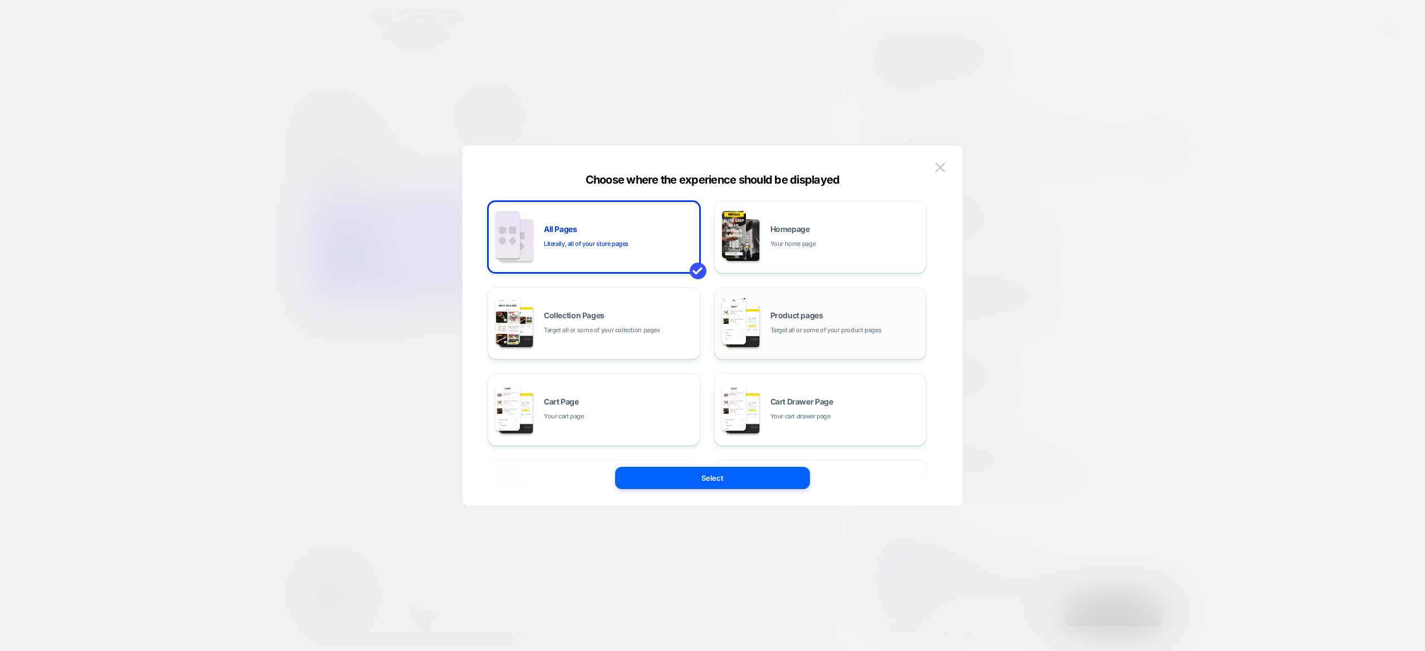
click at [820, 337] on div "Product pages Target all or some of your product pages" at bounding box center [820, 323] width 200 height 61
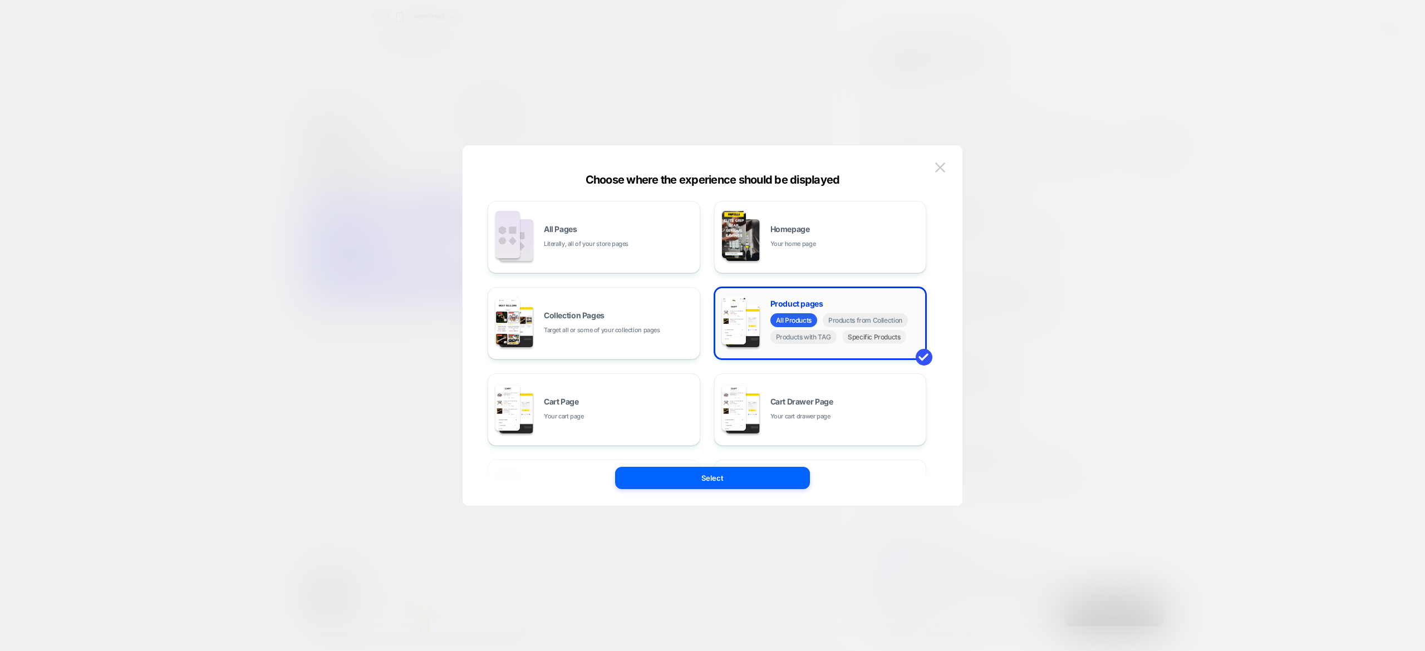
click at [860, 341] on span "Specific Products" at bounding box center [874, 337] width 64 height 14
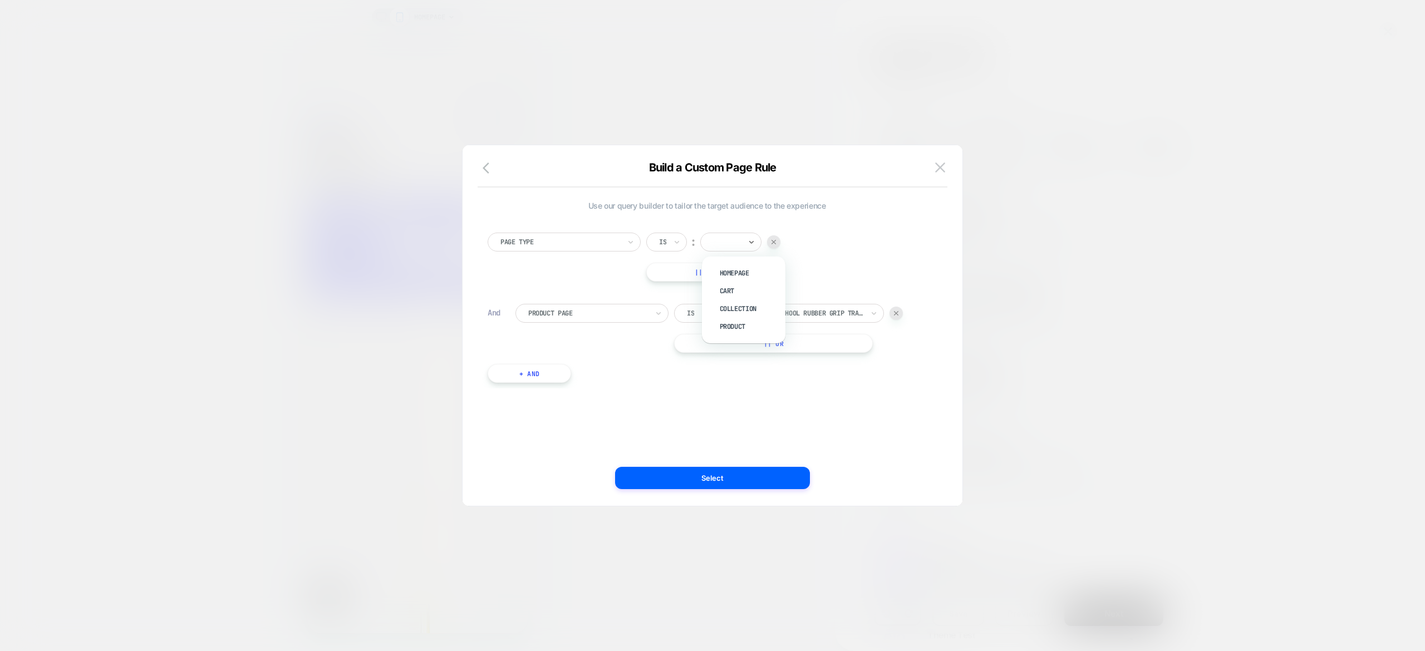
click at [708, 251] on div at bounding box center [730, 242] width 61 height 19
click at [755, 324] on div "Product" at bounding box center [749, 327] width 72 height 18
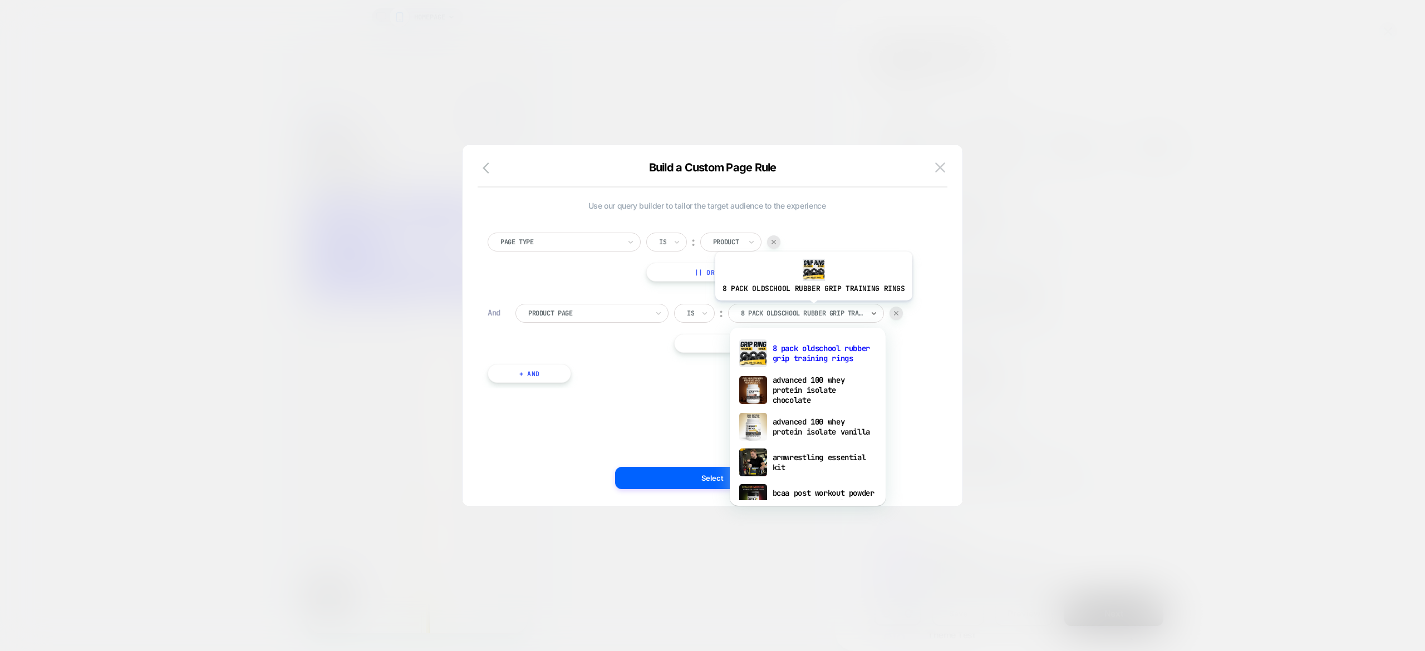
click at [811, 309] on div at bounding box center [802, 313] width 122 height 10
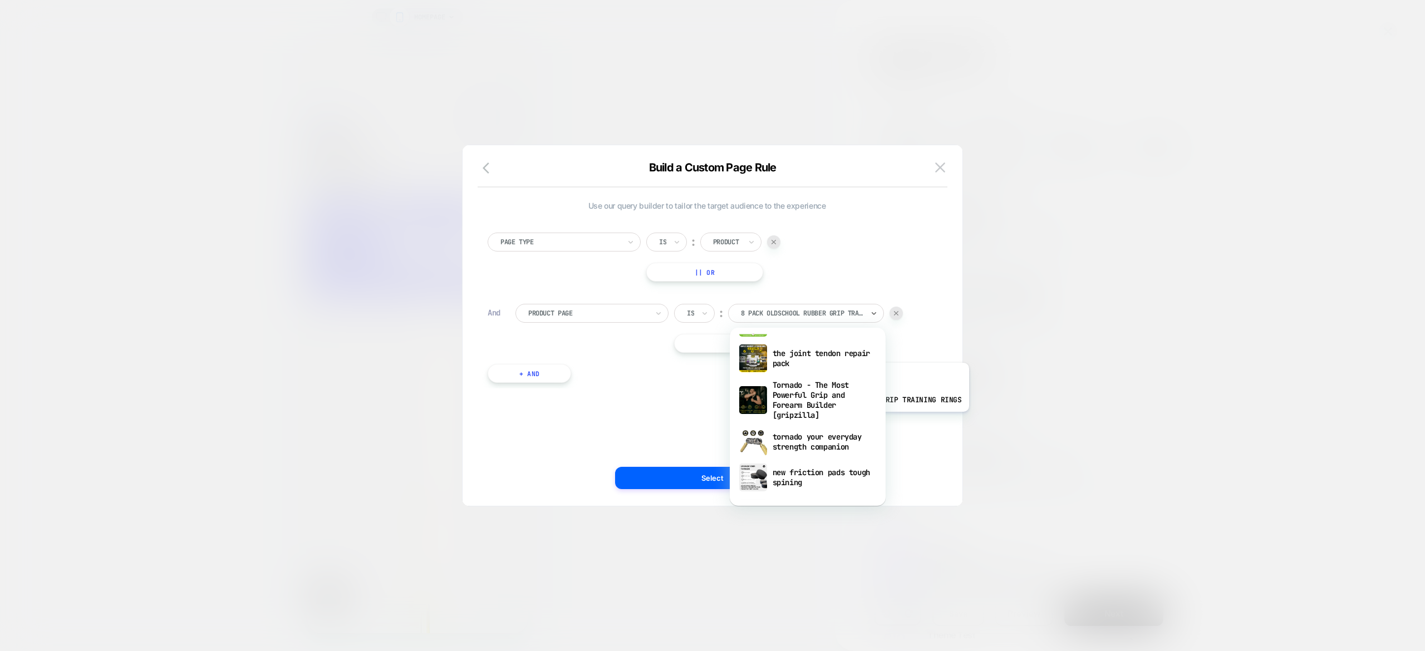
scroll to position [1142, 0]
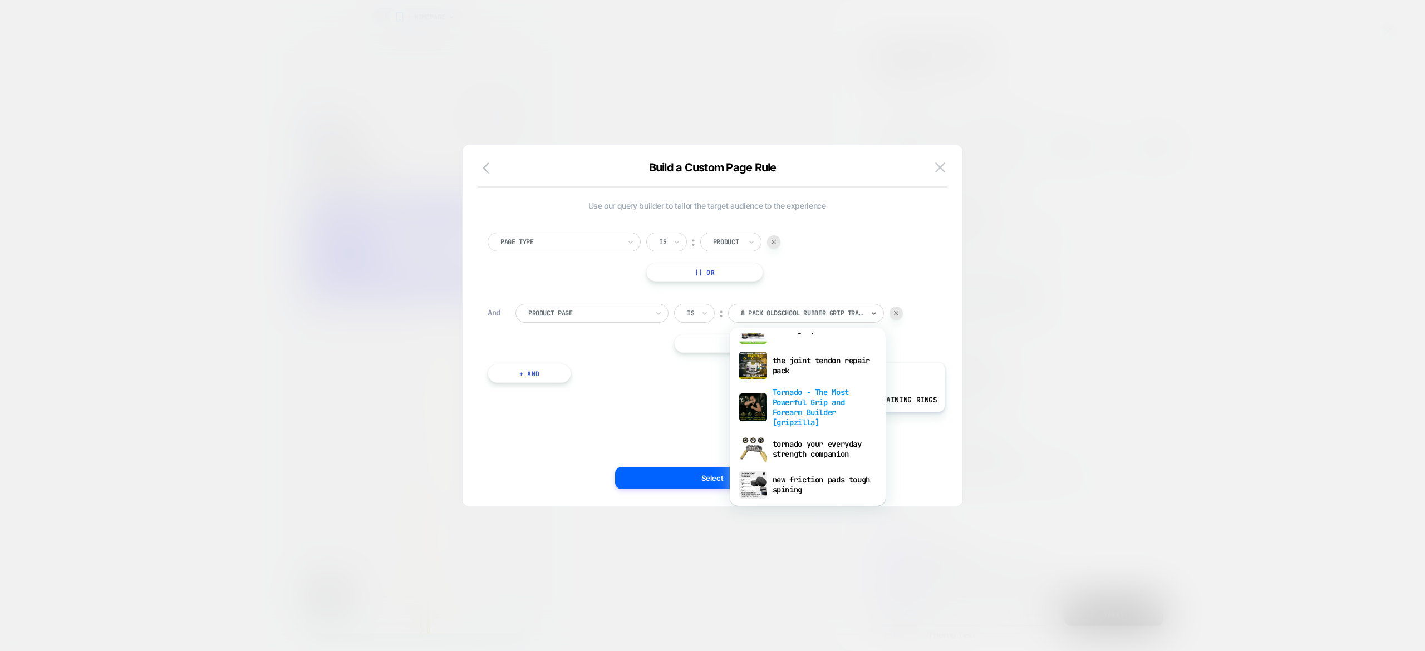
click at [844, 421] on div "Tornado - The Most Powerful Grip and Forearm Builder [gripzilla]" at bounding box center [807, 407] width 145 height 48
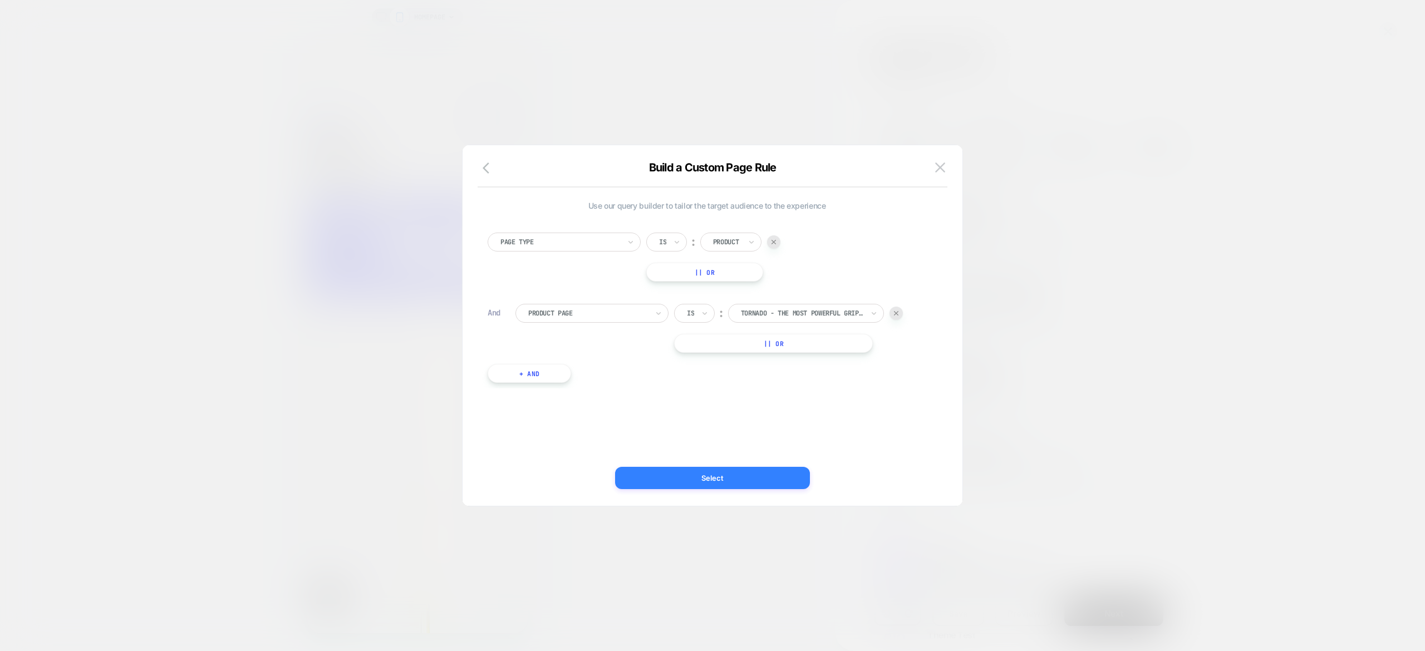
click at [786, 481] on button "Select" at bounding box center [712, 478] width 195 height 22
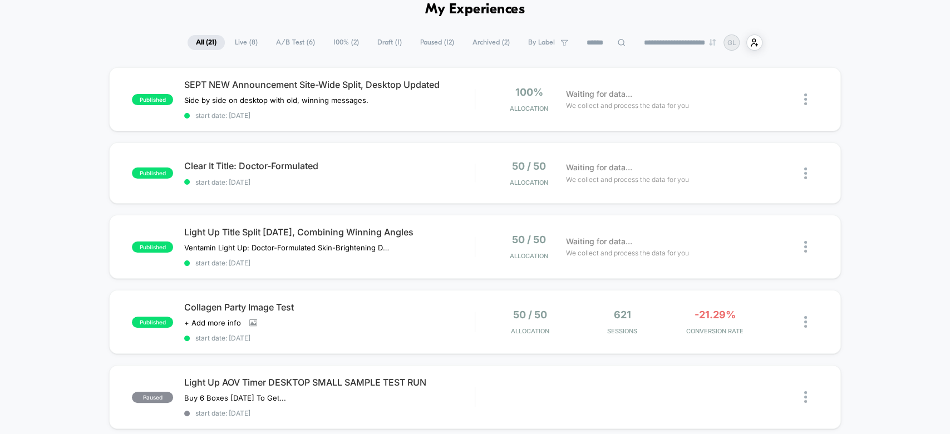
scroll to position [16, 0]
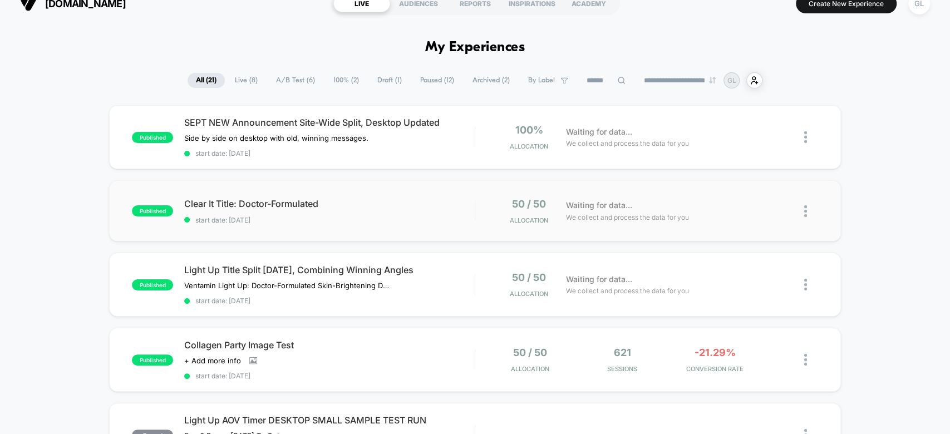
click at [559, 198] on div "50 / 50 Allocation" at bounding box center [522, 211] width 73 height 26
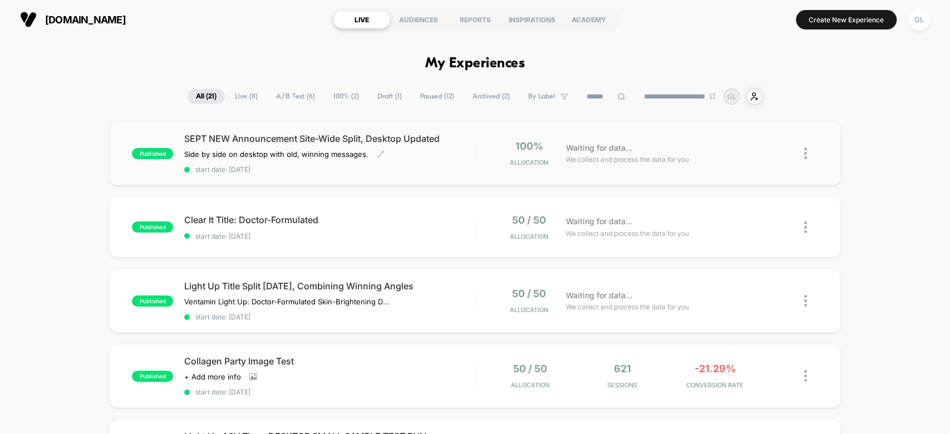
click at [363, 163] on div "SEPT NEW Announcement Site-Wide Split, Desktop Updated Side by side on desktop …" at bounding box center [329, 153] width 290 height 41
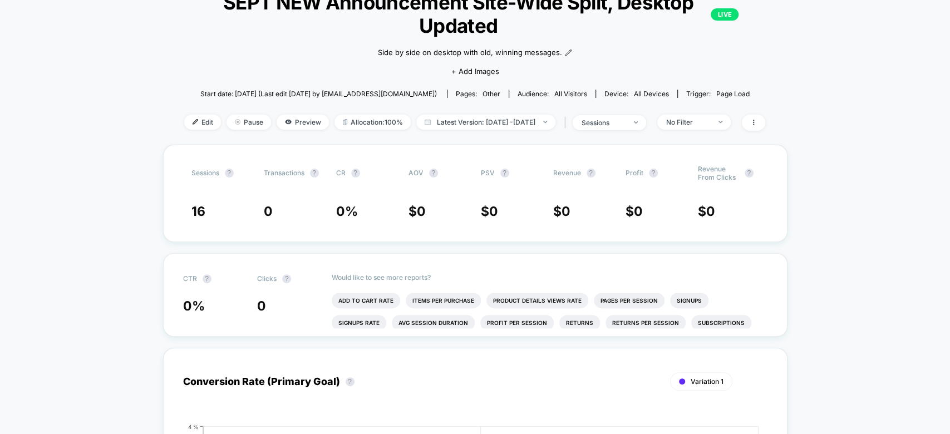
scroll to position [85, 0]
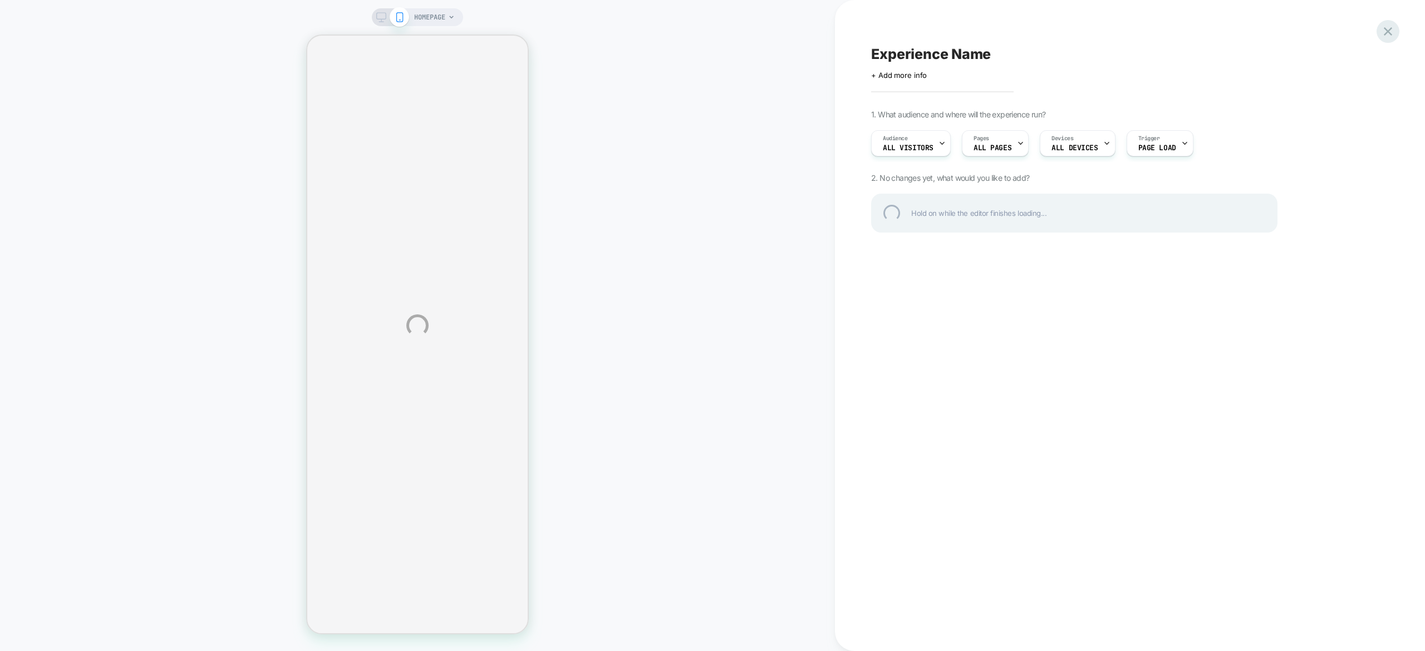
click at [1388, 40] on div at bounding box center [1387, 31] width 23 height 23
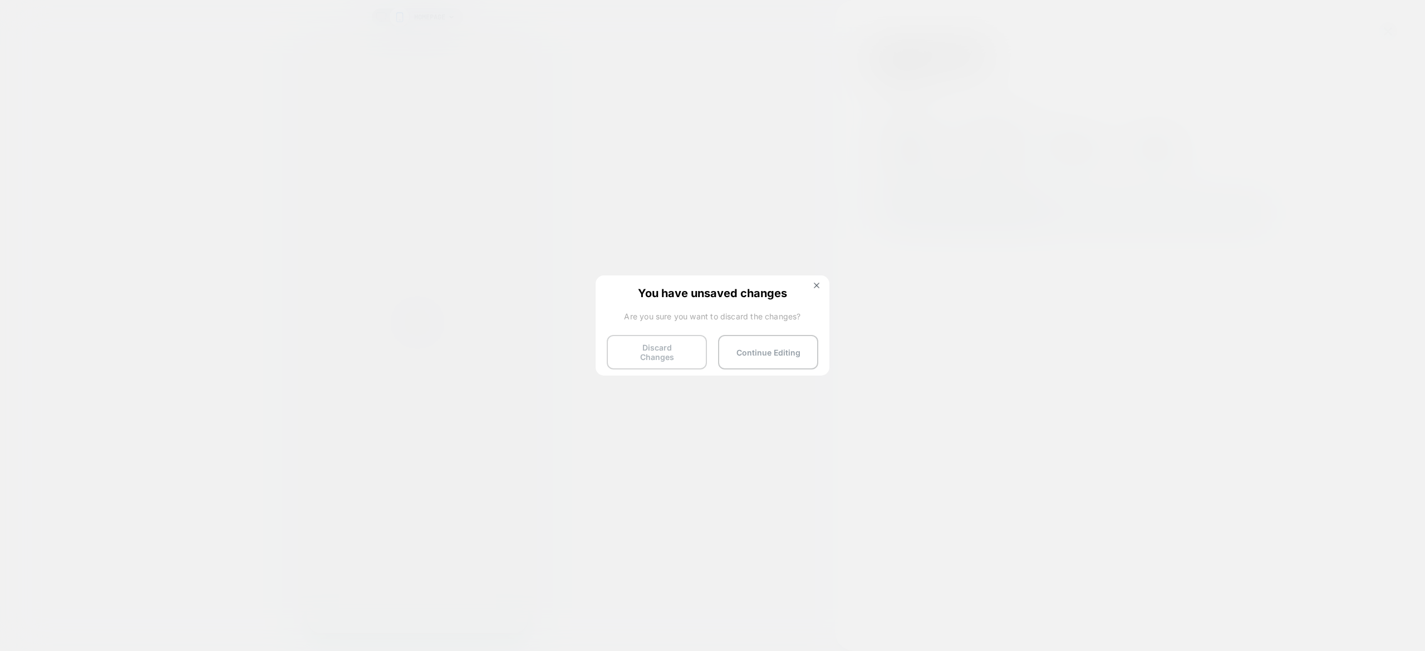
click at [670, 354] on button "Discard Changes" at bounding box center [657, 352] width 100 height 35
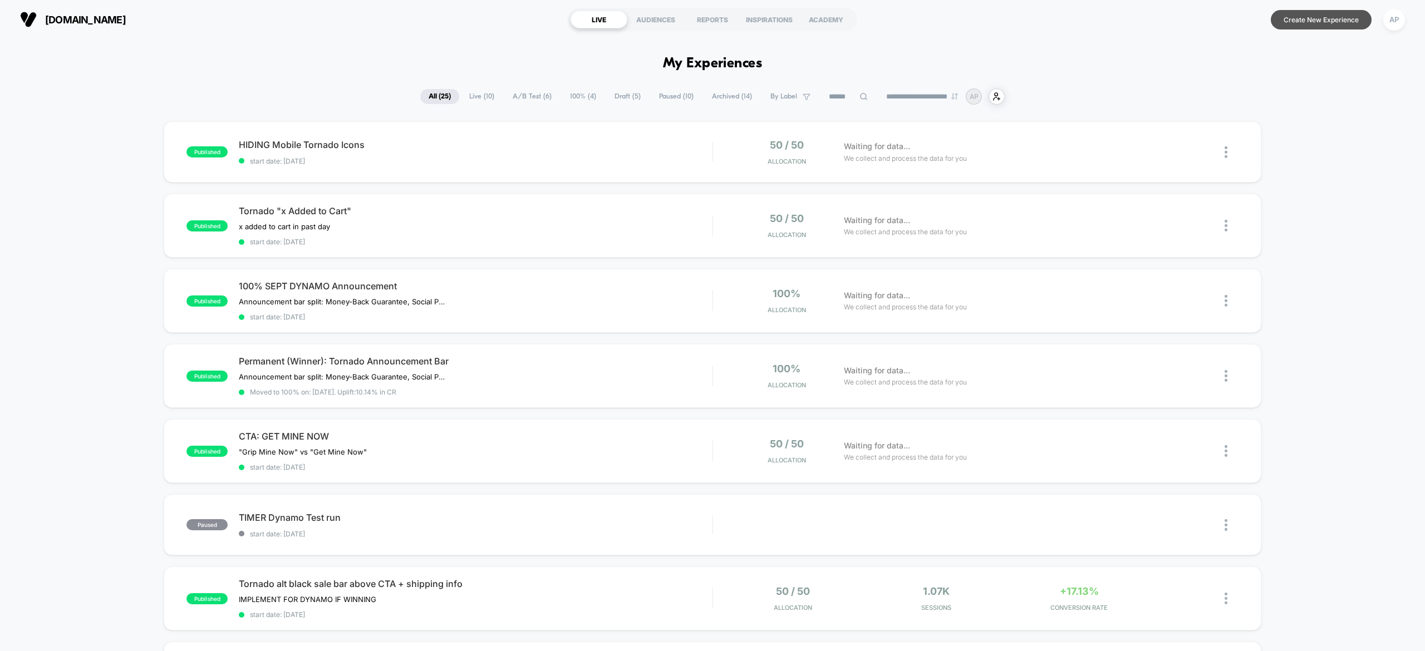
click at [1300, 10] on button "Create New Experience" at bounding box center [1321, 19] width 101 height 19
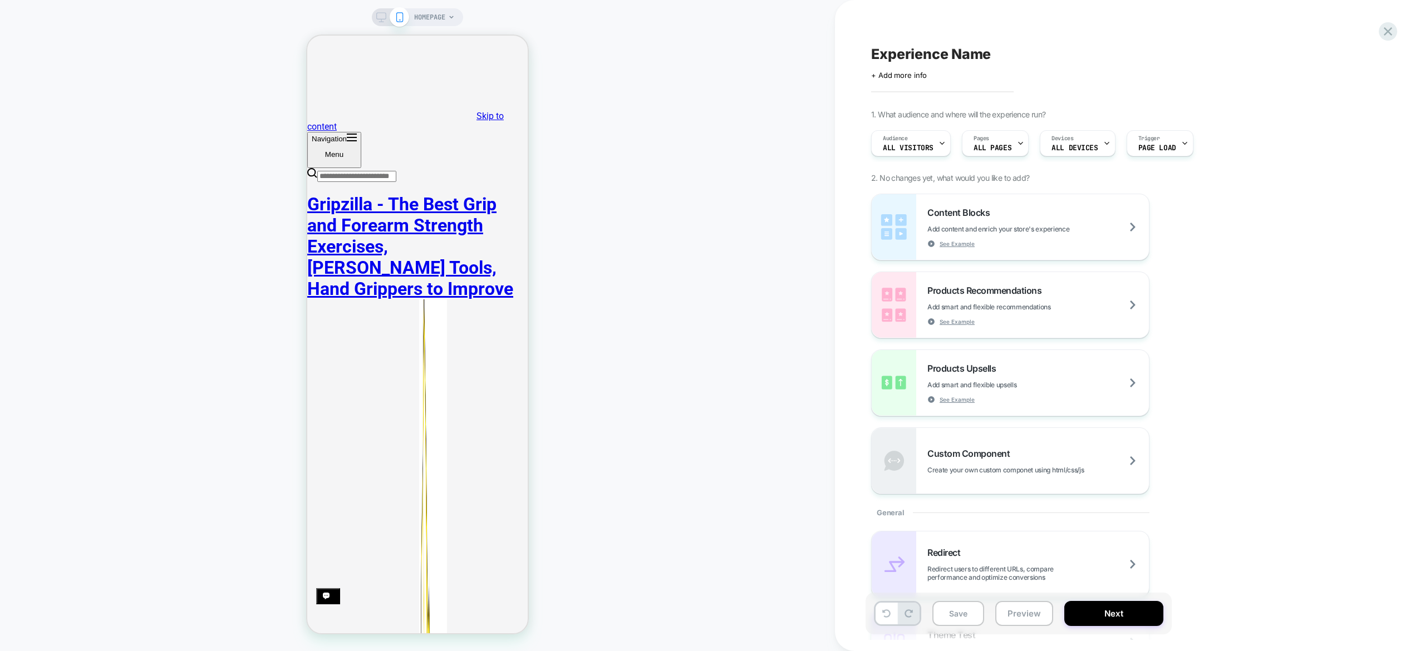
click at [437, 17] on span "HOMEPAGE" at bounding box center [429, 17] width 31 height 18
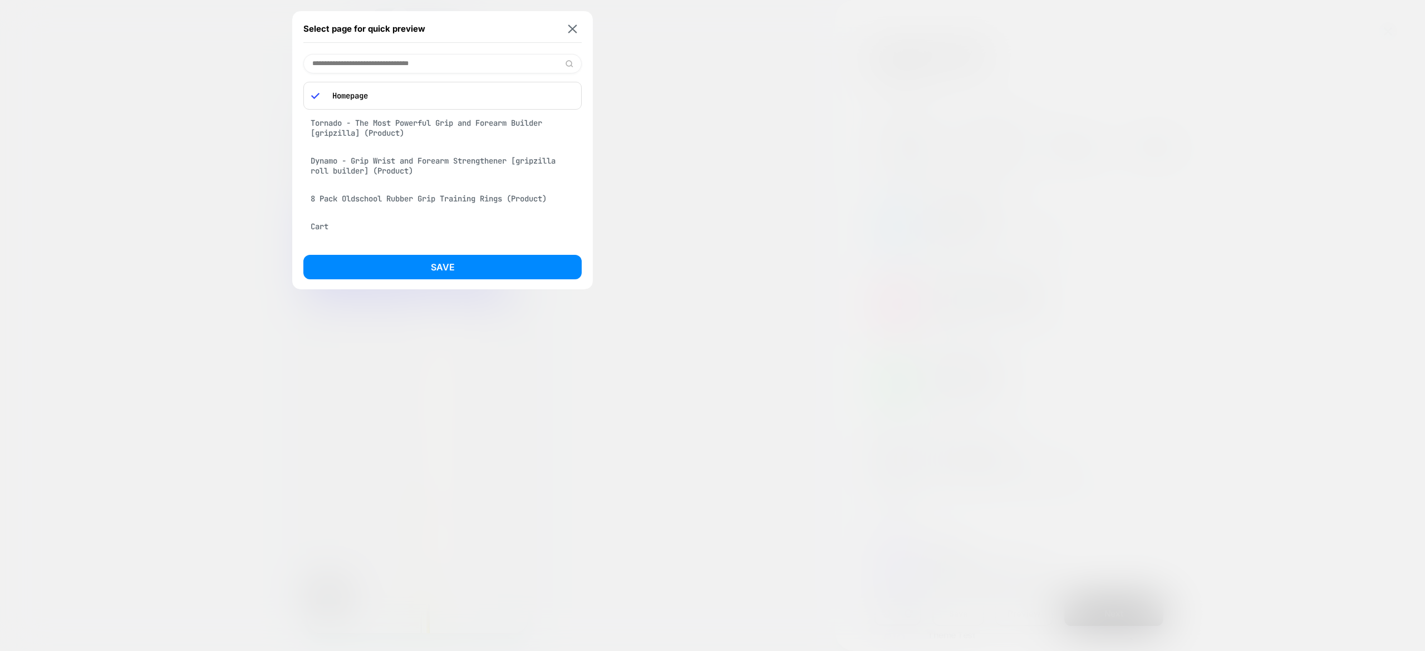
click at [526, 201] on div "8 Pack Oldschool Rubber Grip Training Rings (Product)" at bounding box center [442, 198] width 278 height 21
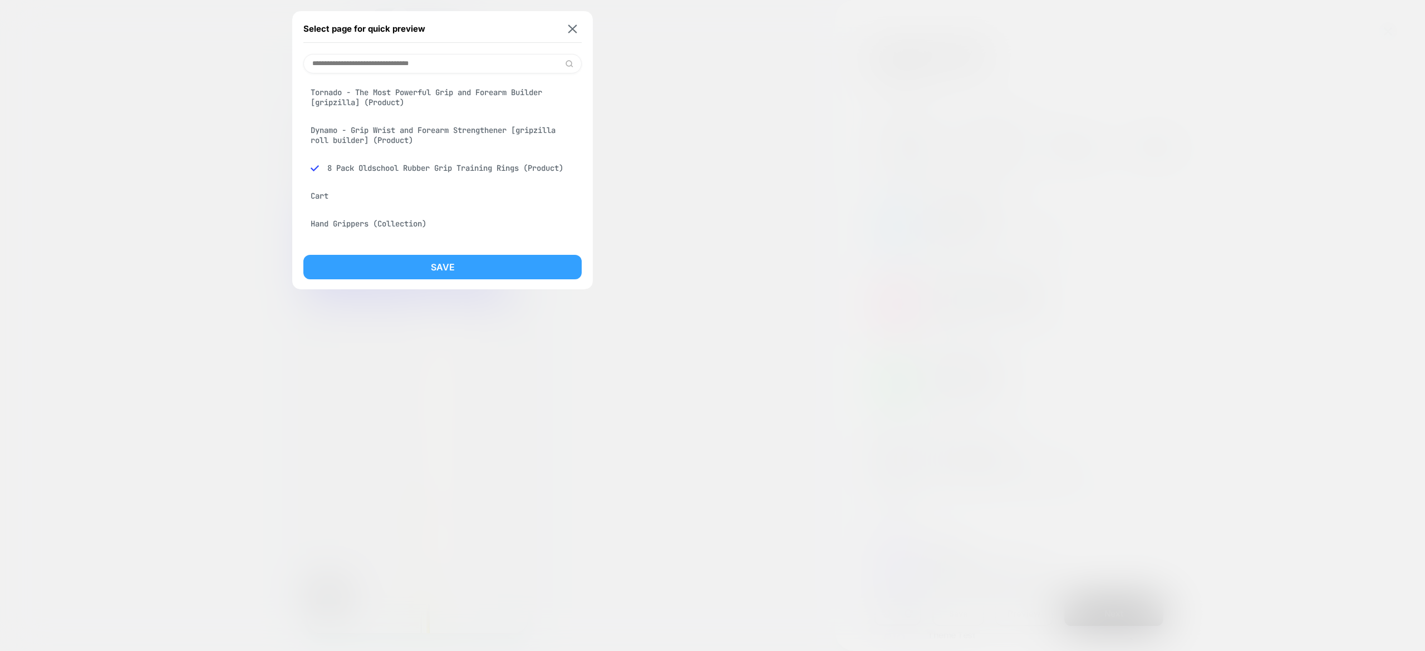
click at [508, 269] on button "Save" at bounding box center [442, 267] width 278 height 24
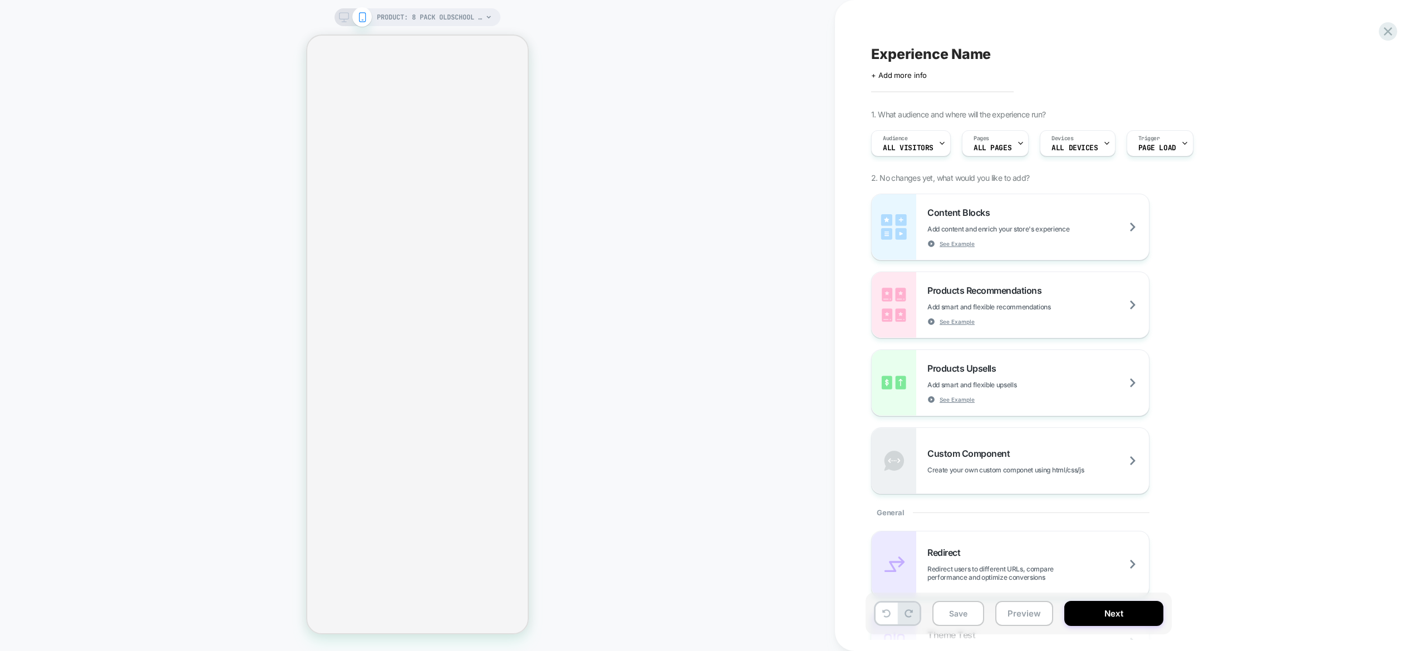
select select "**********"
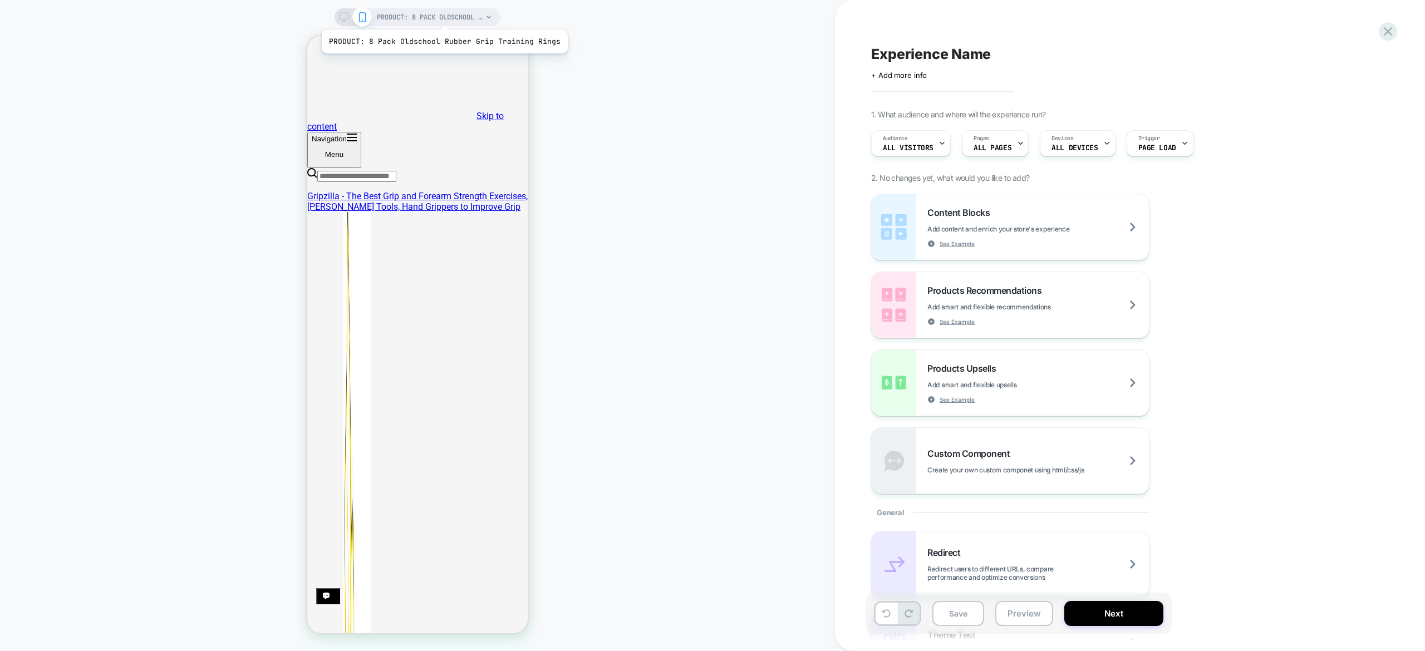
click at [442, 16] on span "PRODUCT: 8 Pack Oldschool Rubber Grip Training Rings" at bounding box center [430, 17] width 106 height 18
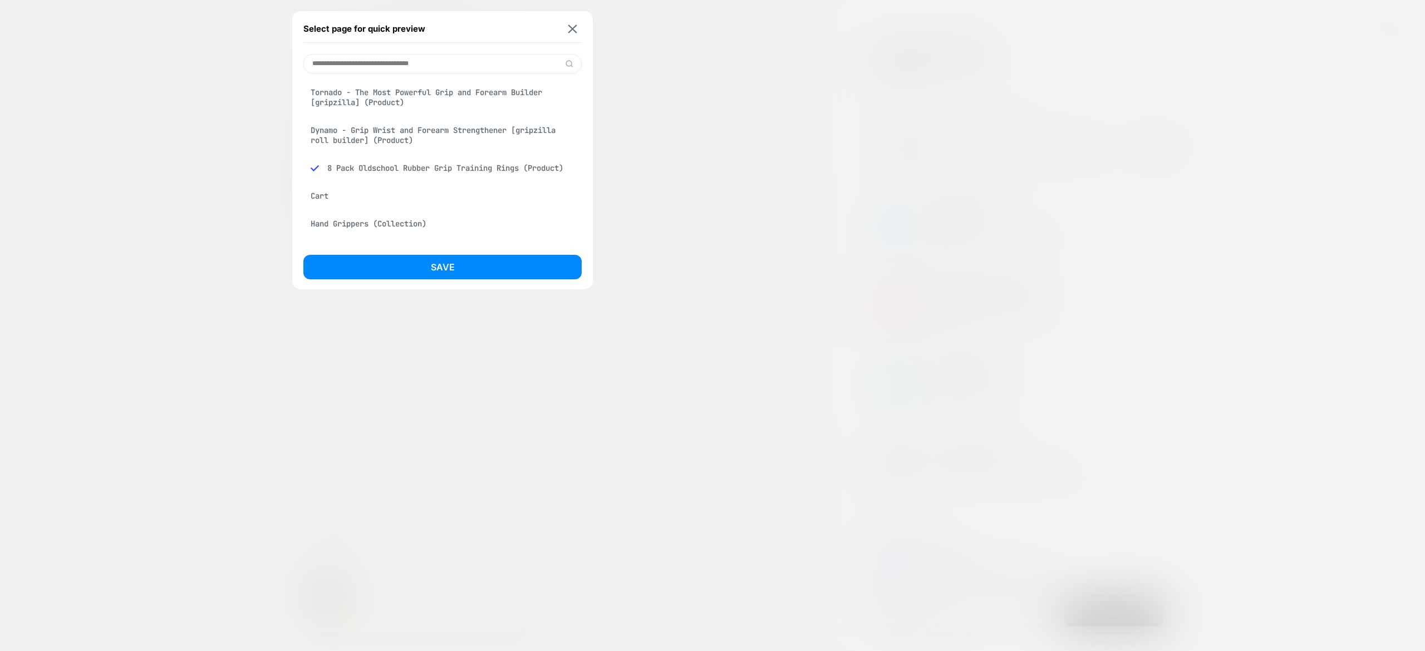
click at [466, 107] on div "Tornado - The Most Powerful Grip and Forearm Builder [gripzilla] (Product)" at bounding box center [442, 97] width 278 height 31
click at [490, 264] on button "Save" at bounding box center [442, 267] width 278 height 24
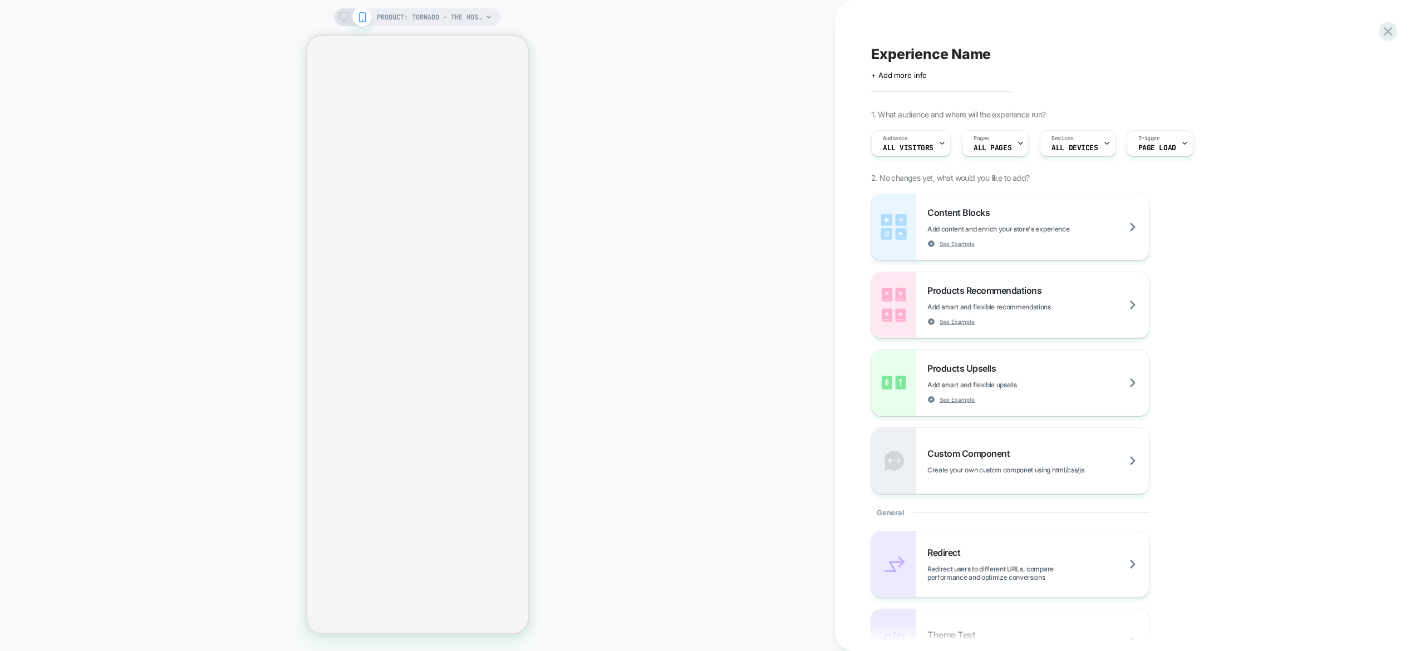
select select "**********"
